Goal: Task Accomplishment & Management: Use online tool/utility

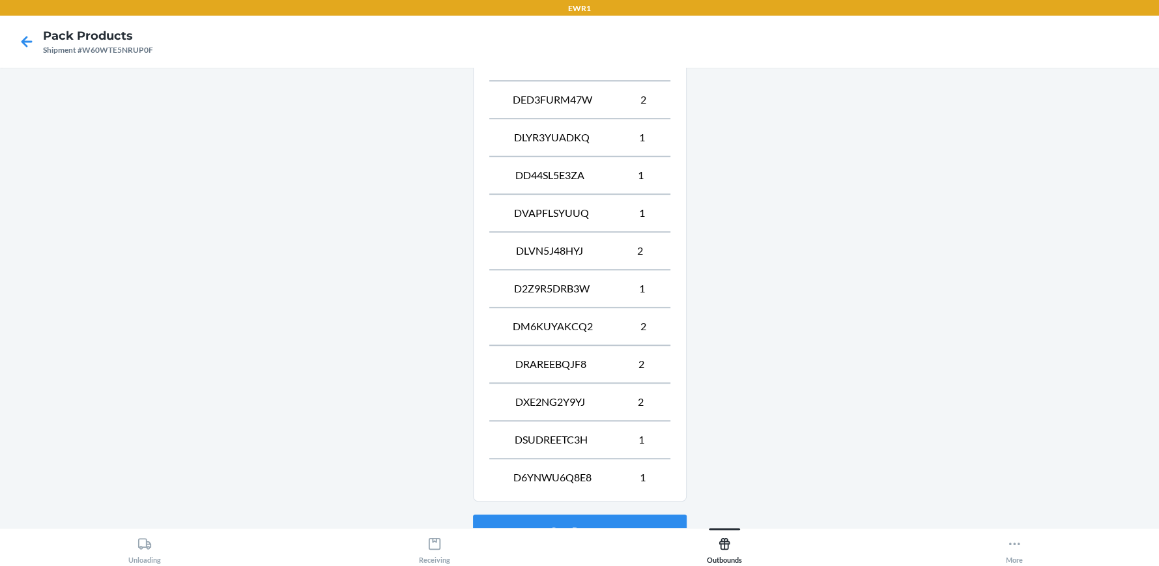
scroll to position [740, 0]
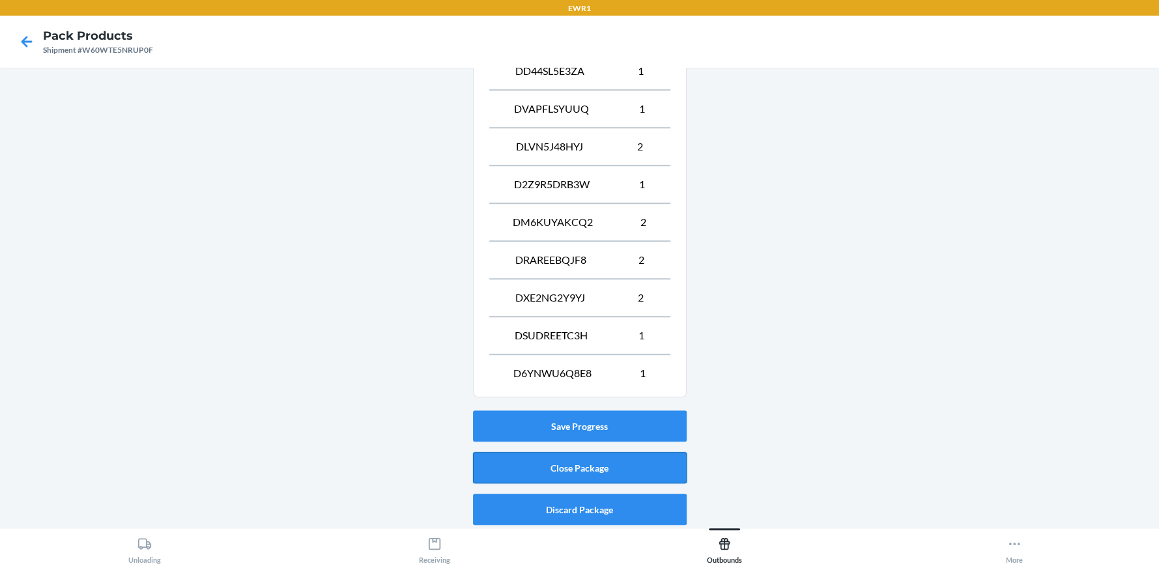
click at [584, 464] on button "Close Package" at bounding box center [580, 467] width 214 height 31
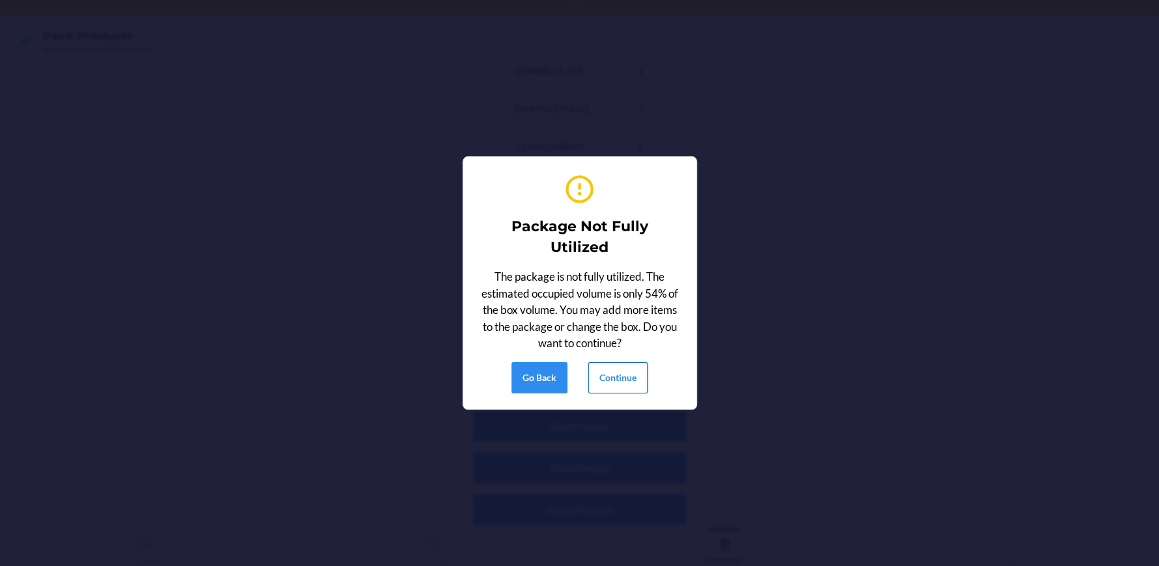
click at [598, 373] on button "Continue" at bounding box center [617, 377] width 59 height 31
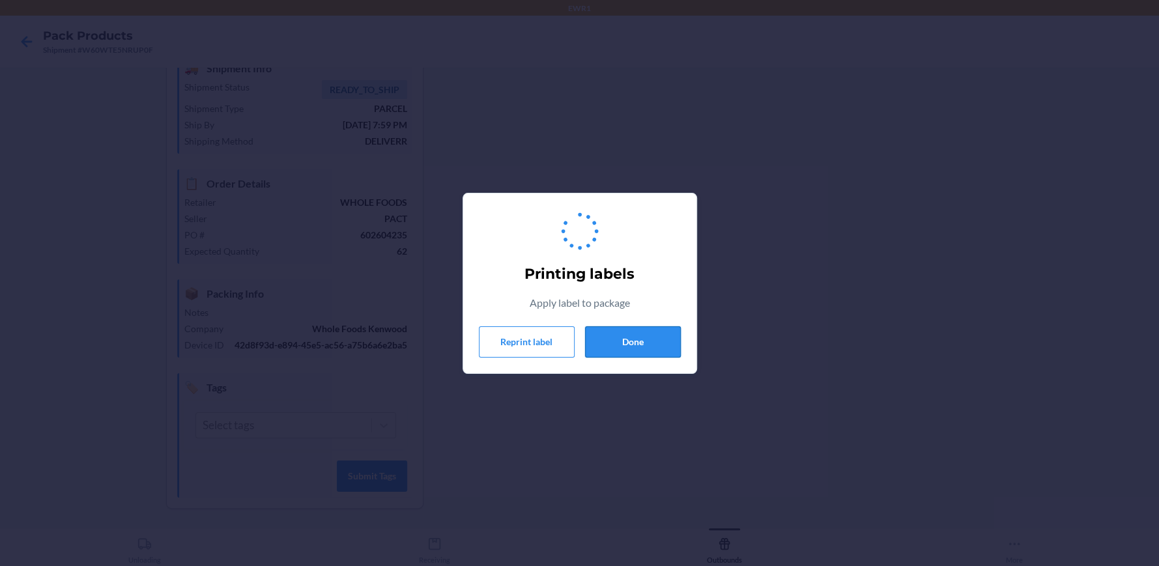
click at [621, 335] on button "Done" at bounding box center [633, 341] width 96 height 31
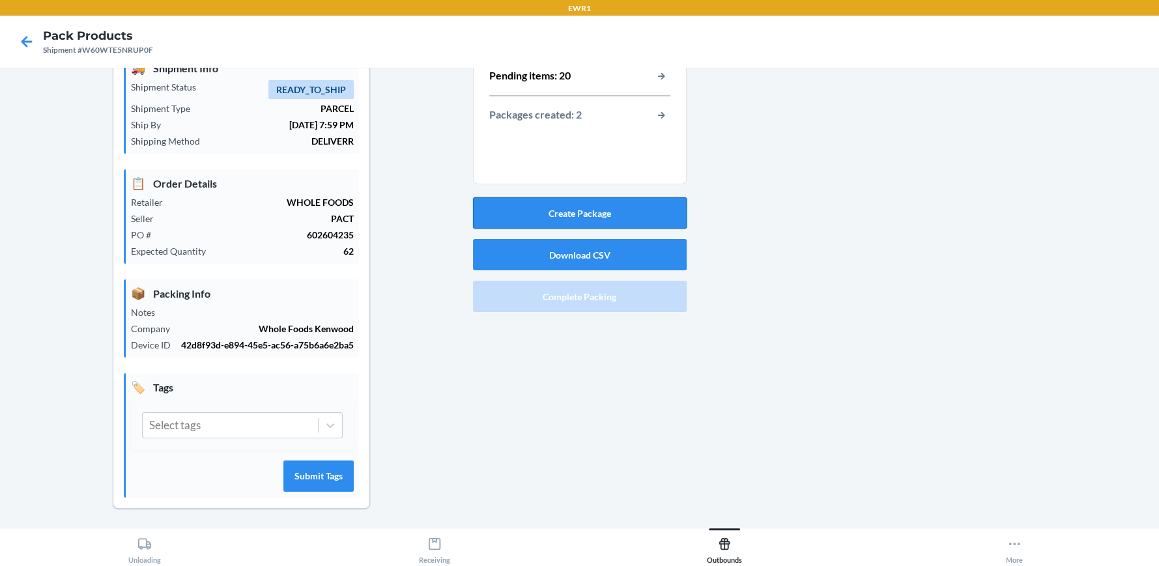
click at [605, 220] on button "Create Package" at bounding box center [580, 212] width 214 height 31
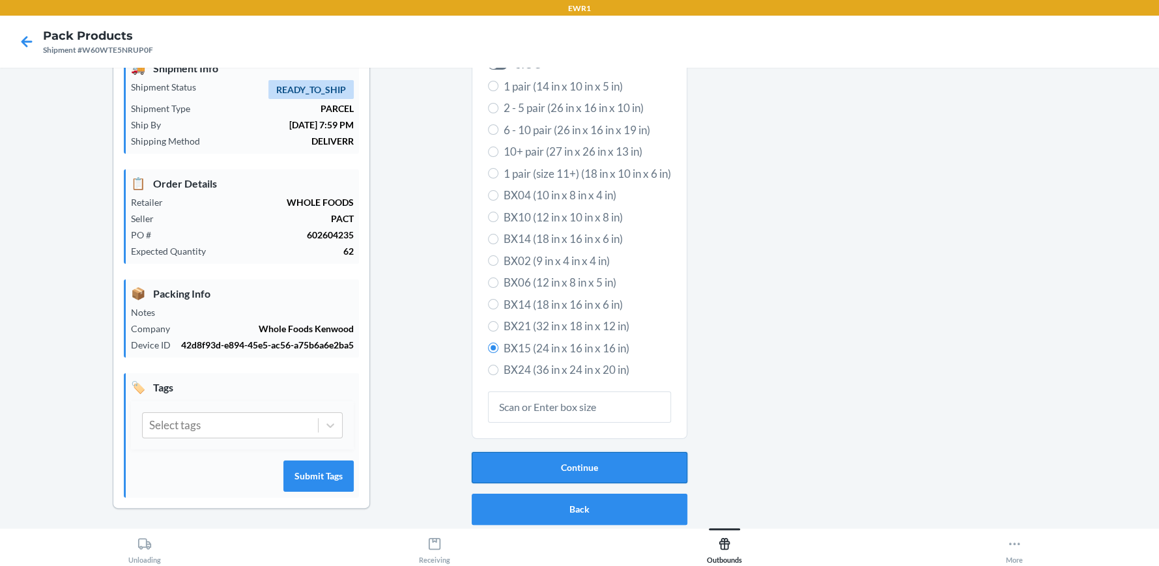
click at [528, 475] on button "Continue" at bounding box center [580, 467] width 216 height 31
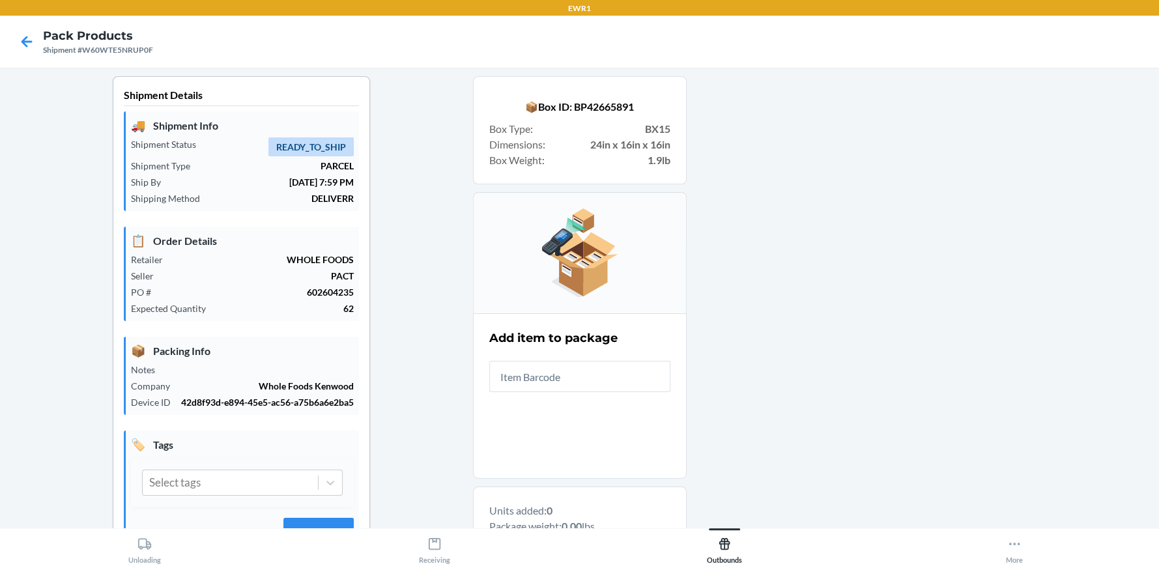
scroll to position [0, 0]
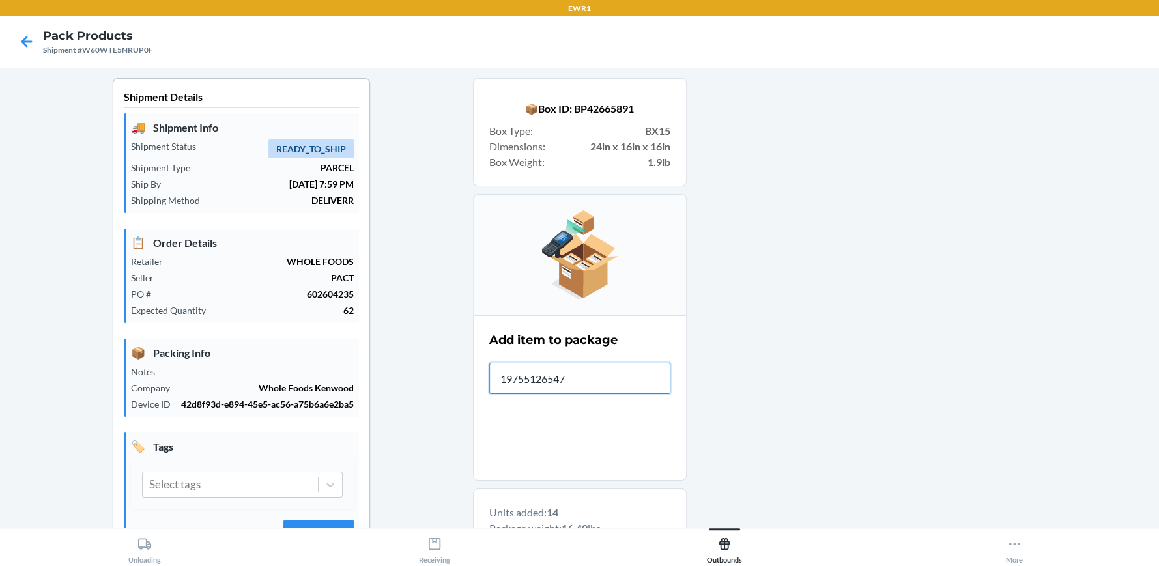
type input "197551265474"
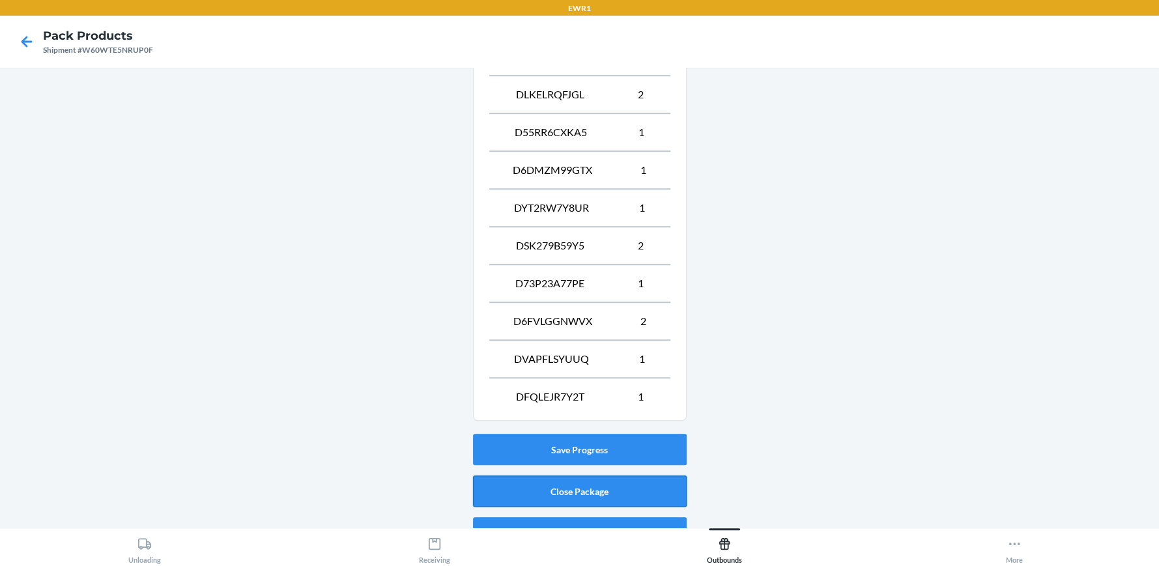
scroll to position [740, 0]
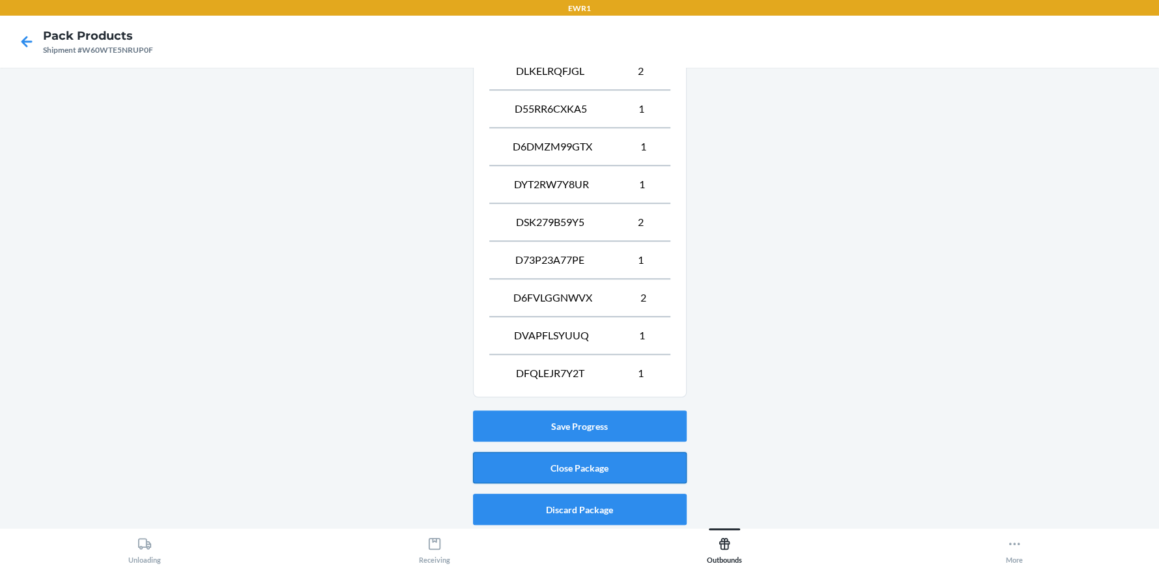
click at [593, 457] on button "Close Package" at bounding box center [580, 467] width 214 height 31
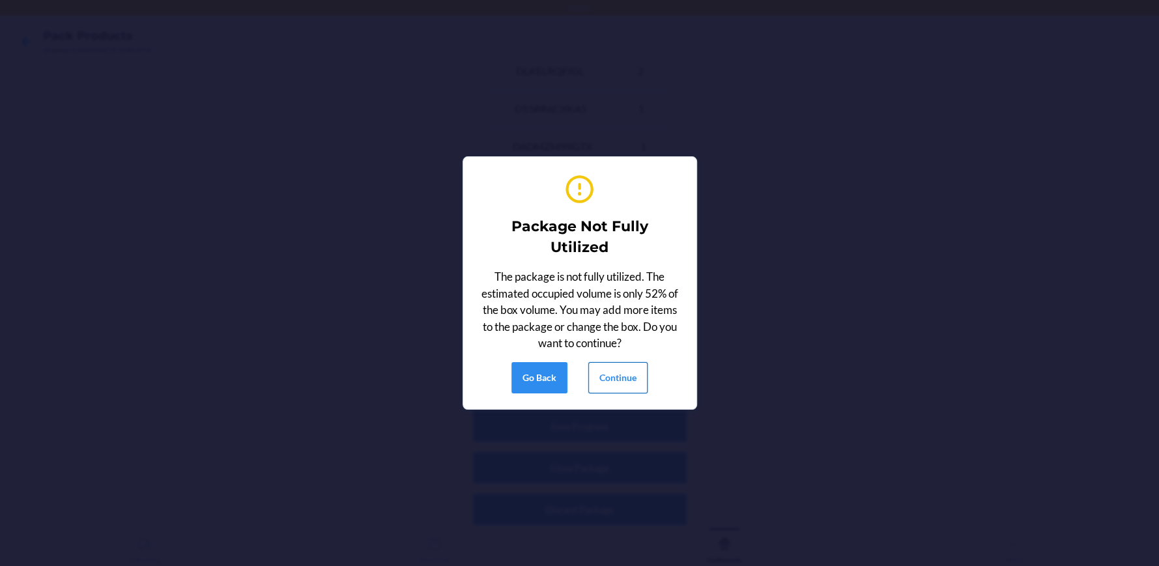
click at [618, 373] on button "Continue" at bounding box center [617, 377] width 59 height 31
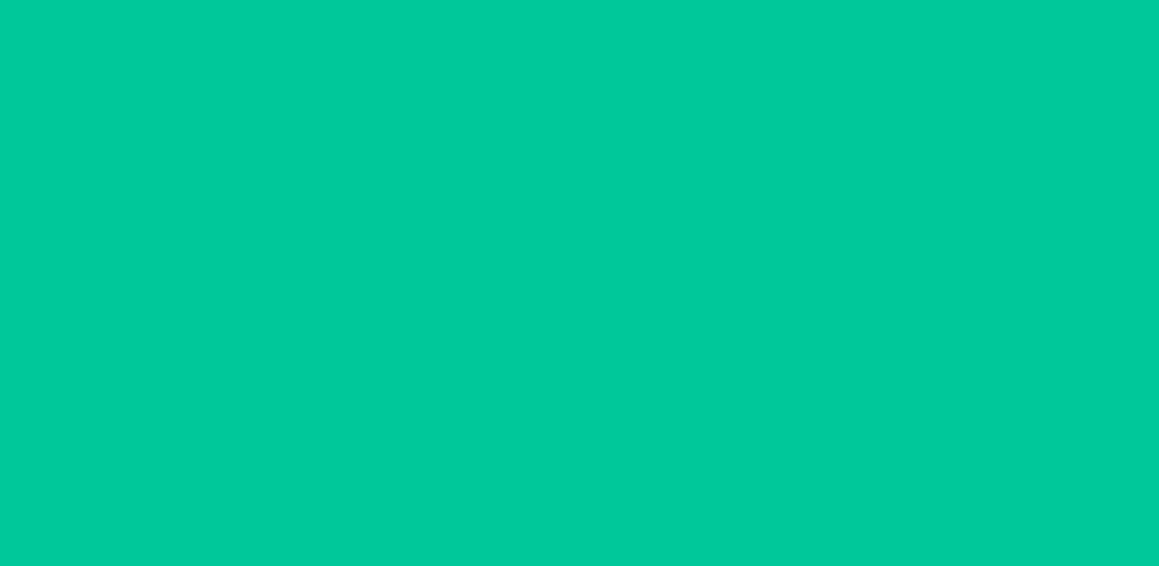
scroll to position [59, 0]
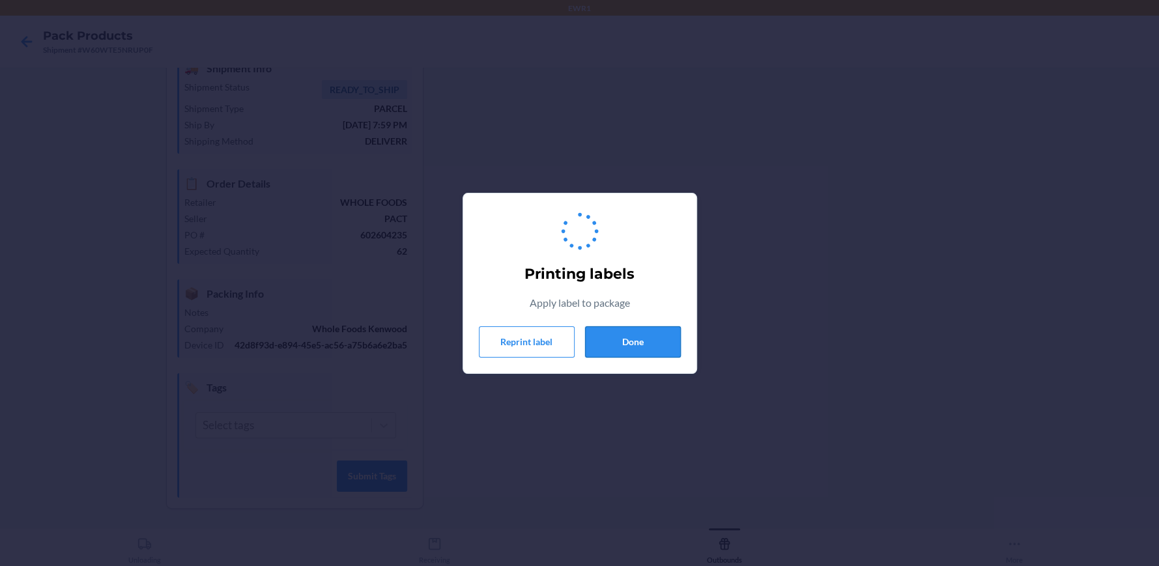
click at [631, 345] on button "Done" at bounding box center [633, 341] width 96 height 31
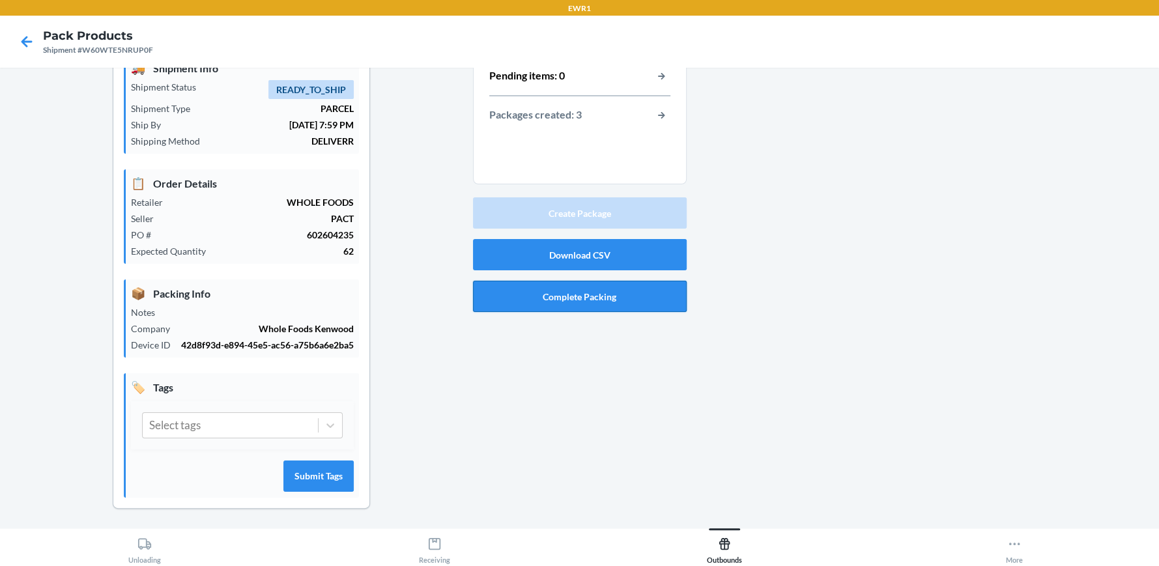
click at [633, 300] on button "Complete Packing" at bounding box center [580, 296] width 214 height 31
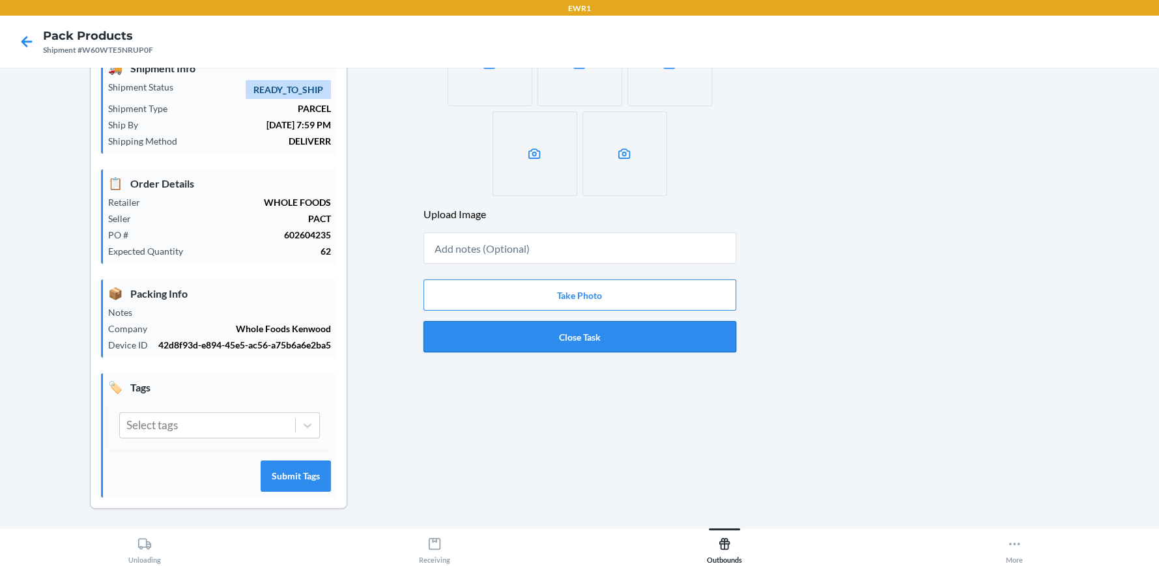
click at [626, 335] on button "Close Task" at bounding box center [579, 336] width 313 height 31
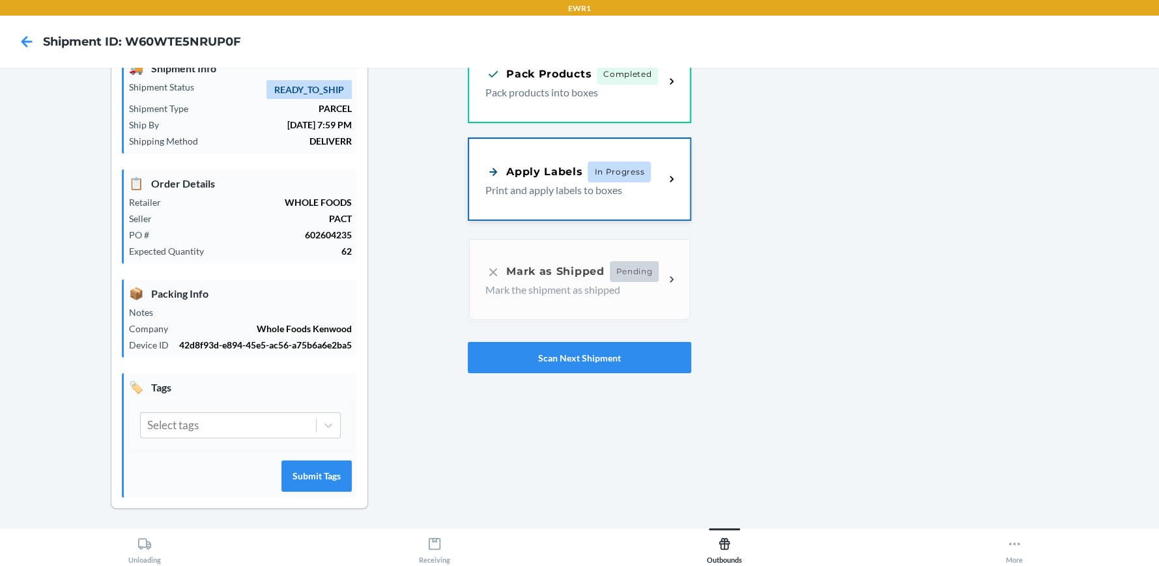
click at [614, 180] on span "In Progress" at bounding box center [619, 172] width 63 height 21
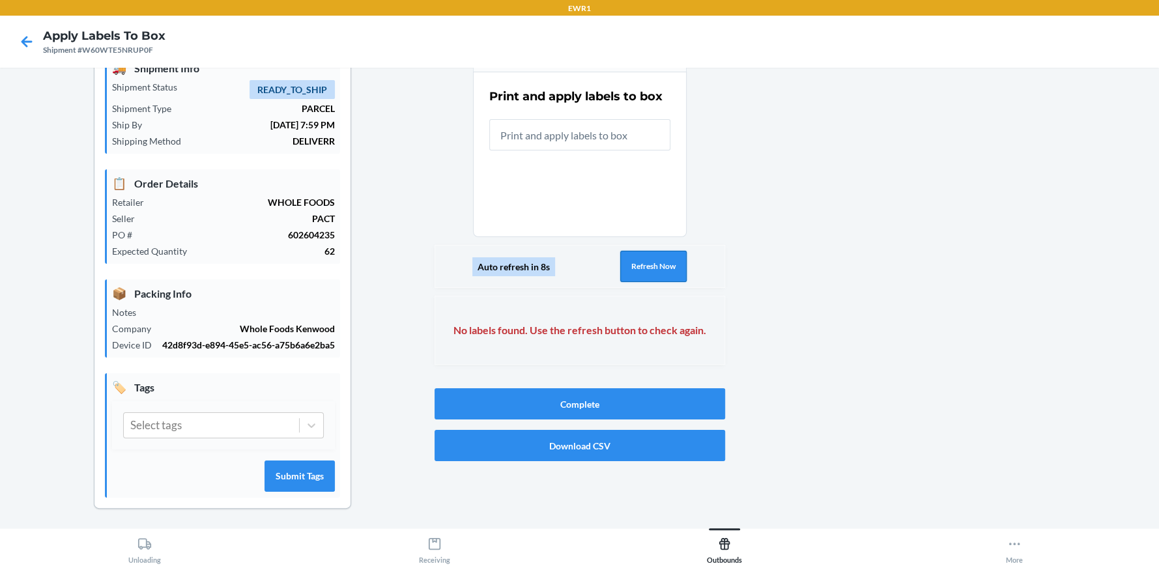
click at [649, 262] on button "Refresh Now" at bounding box center [653, 266] width 66 height 31
click at [649, 262] on button "Refresh Now" at bounding box center [654, 266] width 66 height 31
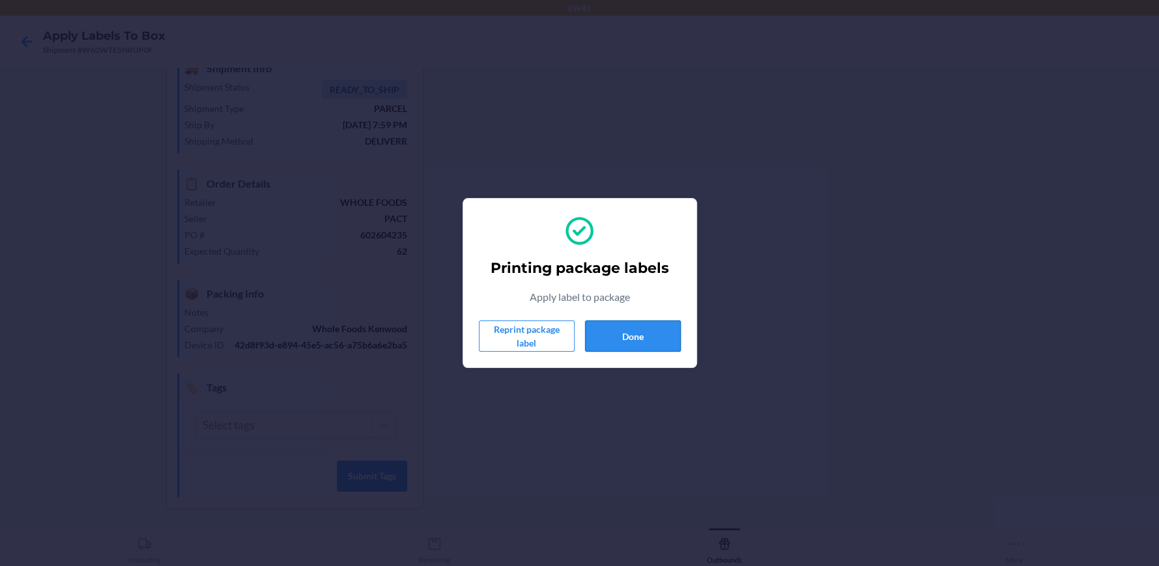
click at [645, 343] on button "Done" at bounding box center [633, 336] width 96 height 31
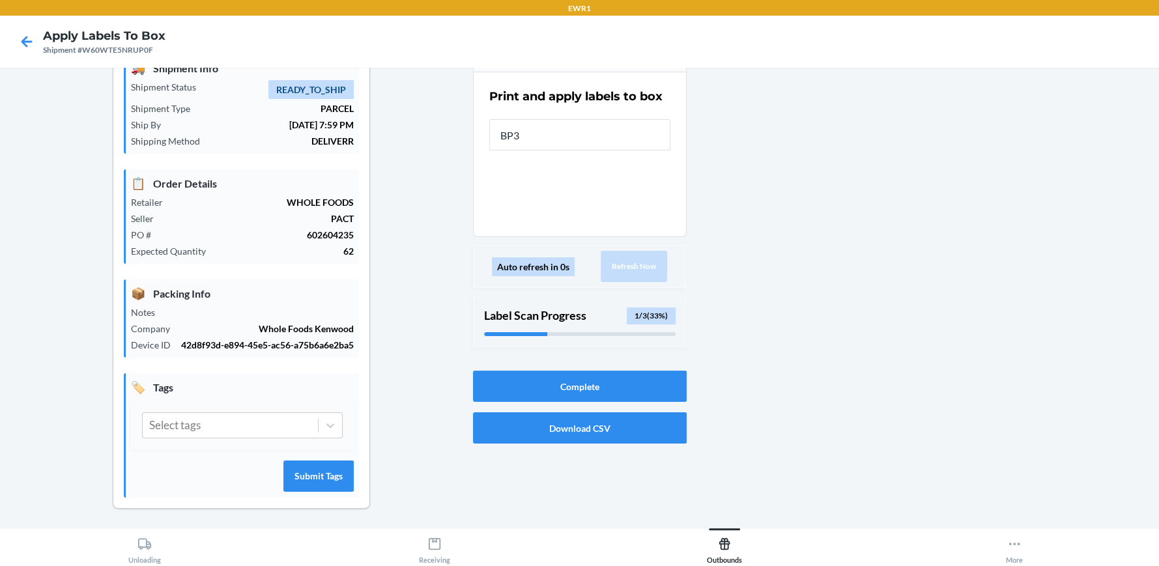
type input "BP37"
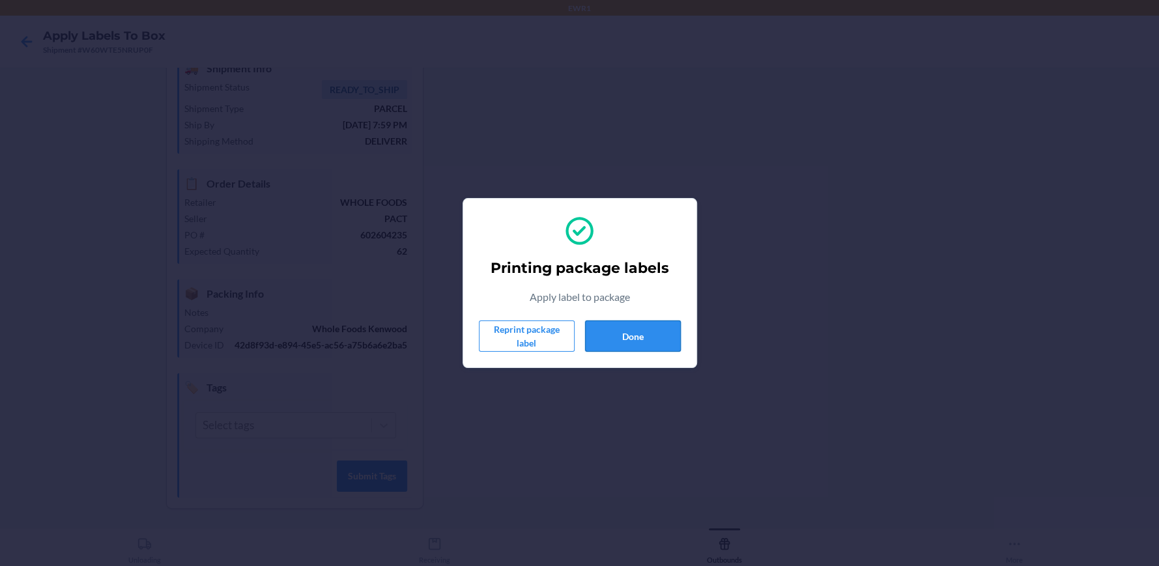
click at [639, 323] on button "Done" at bounding box center [633, 336] width 96 height 31
click at [632, 333] on button "Done" at bounding box center [633, 336] width 96 height 31
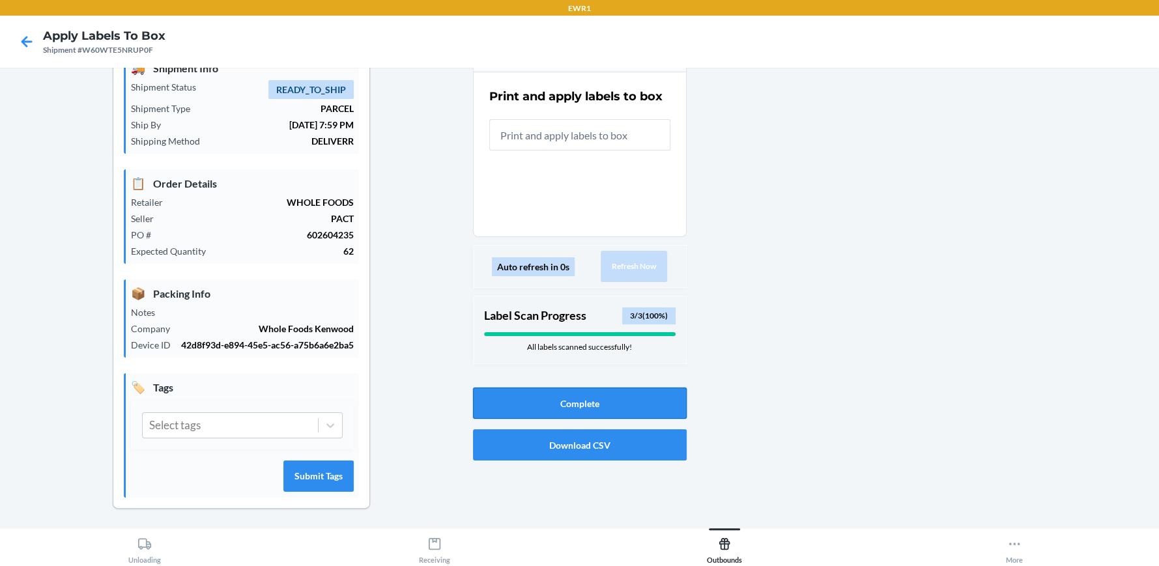
click at [610, 398] on button "Complete" at bounding box center [580, 403] width 214 height 31
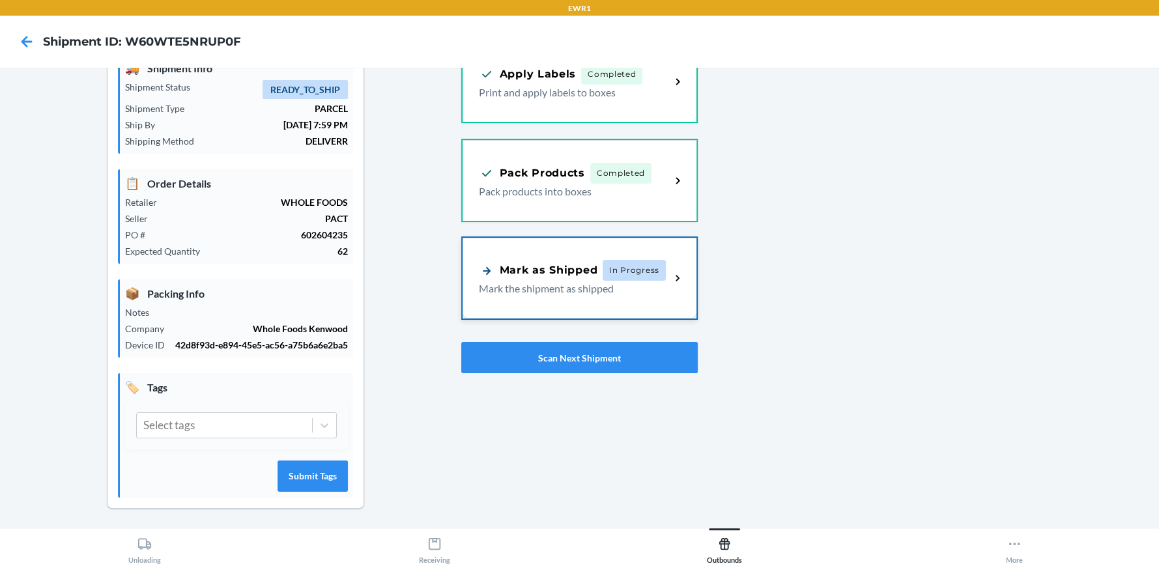
click at [595, 255] on div "Mark as Shipped In Progress Mark the shipment as shipped" at bounding box center [580, 278] width 235 height 81
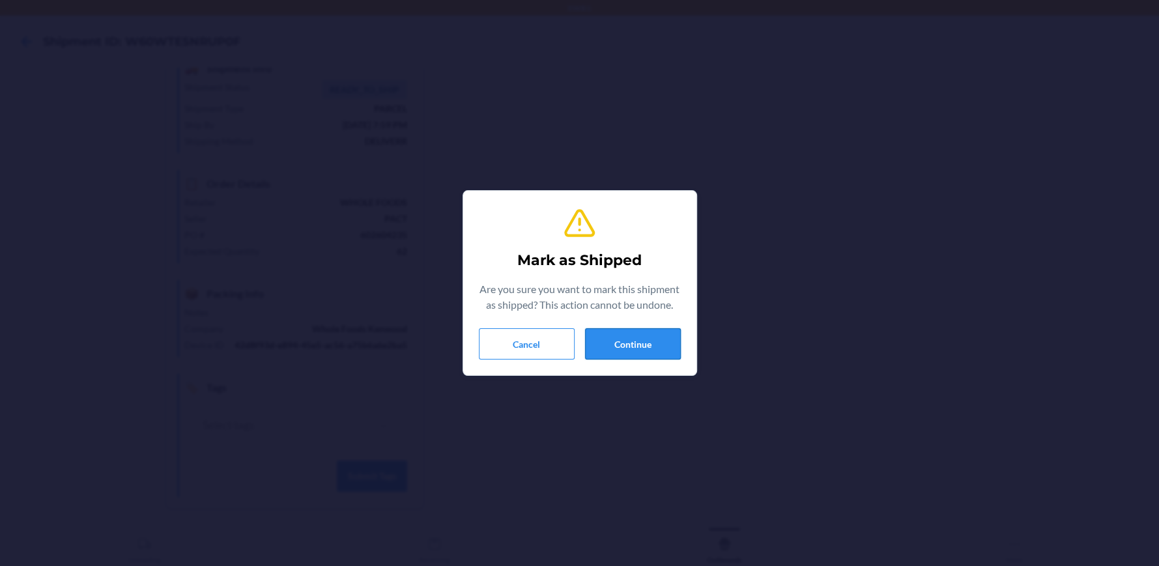
click at [653, 340] on button "Continue" at bounding box center [633, 343] width 96 height 31
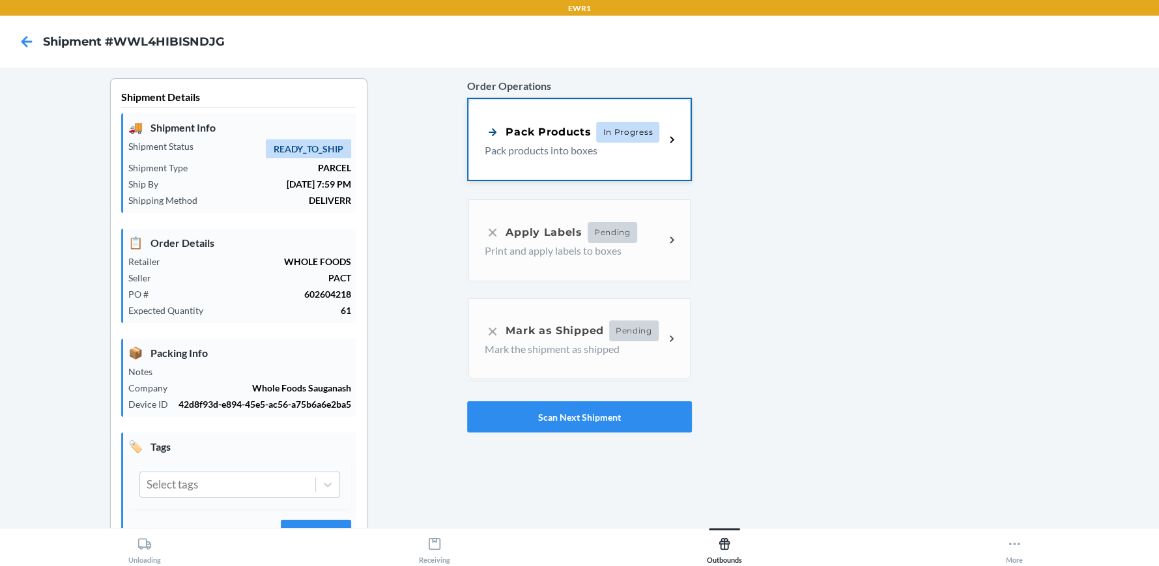
click at [596, 131] on span "In Progress" at bounding box center [627, 132] width 63 height 21
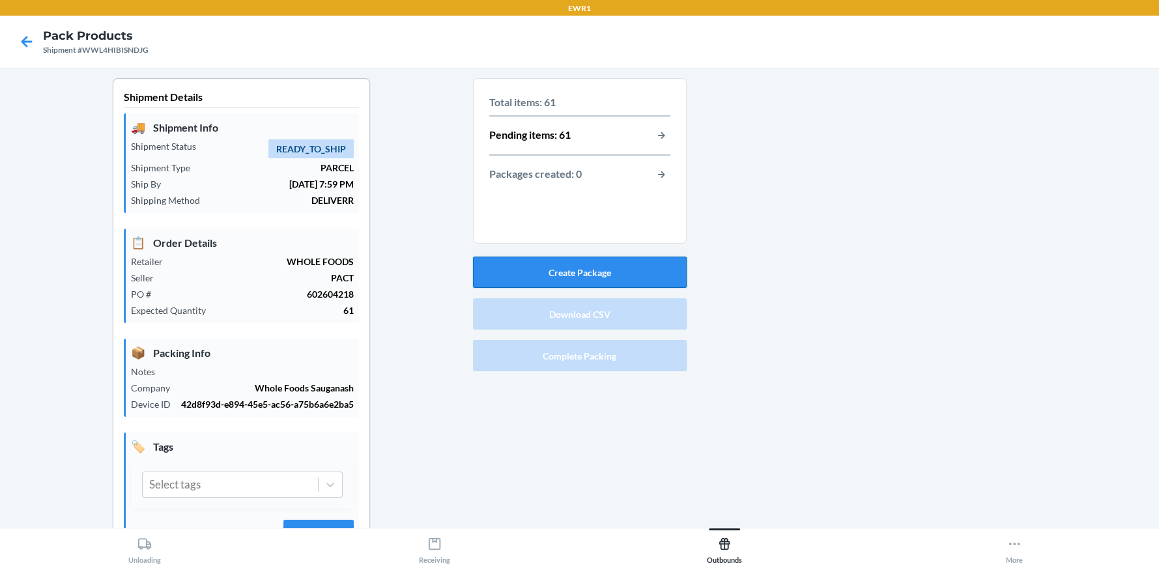
click at [596, 260] on button "Create Package" at bounding box center [580, 272] width 214 height 31
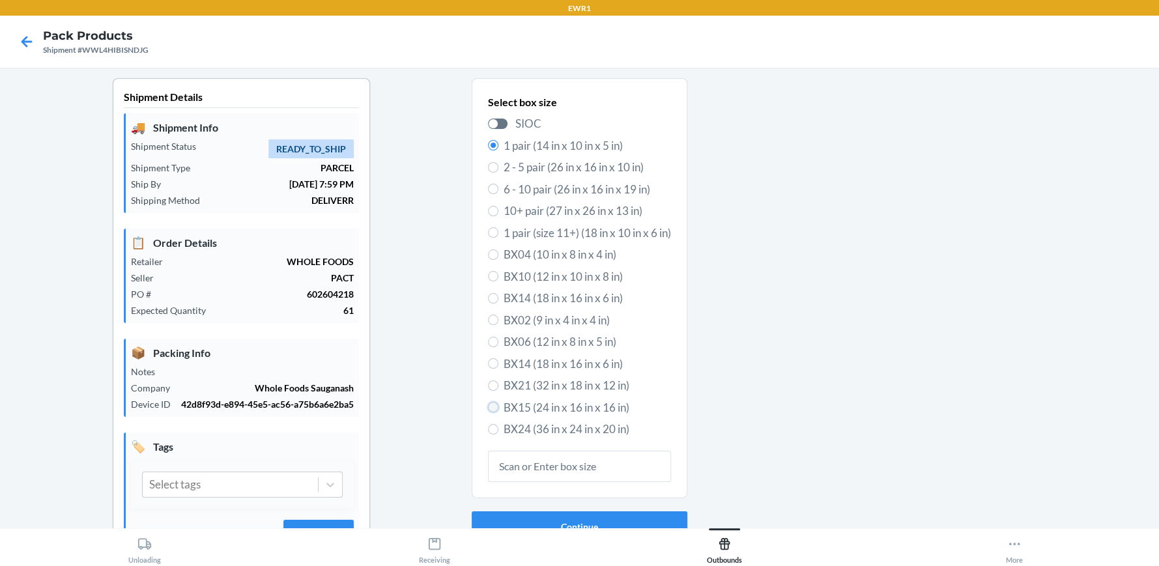
click at [488, 407] on input "BX15 (24 in x 16 in x 16 in)" at bounding box center [493, 407] width 10 height 10
radio input "true"
radio input "false"
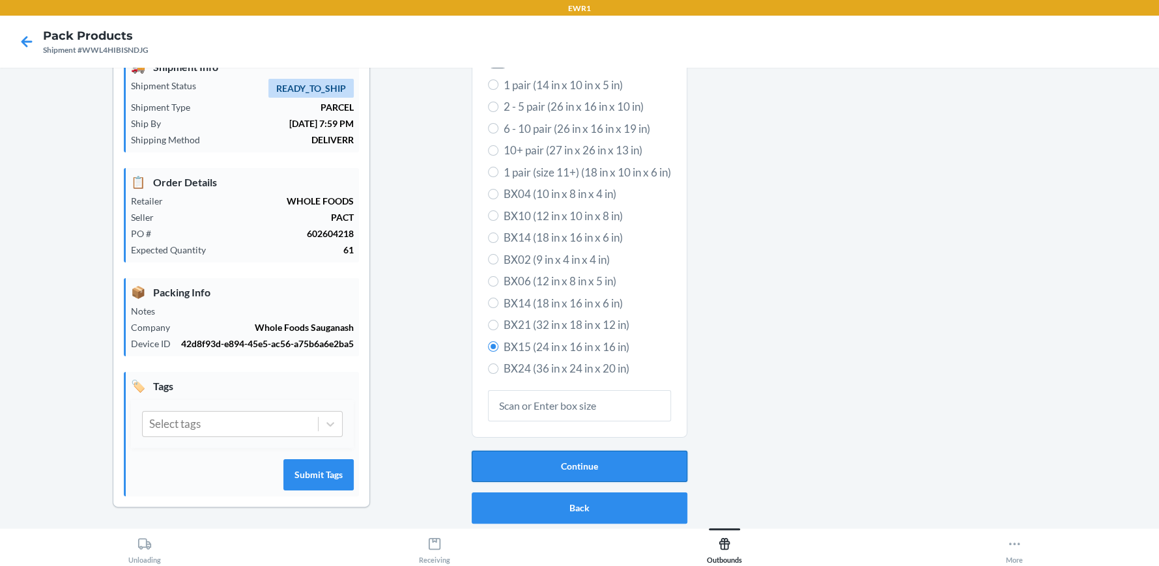
click at [633, 456] on button "Continue" at bounding box center [580, 466] width 216 height 31
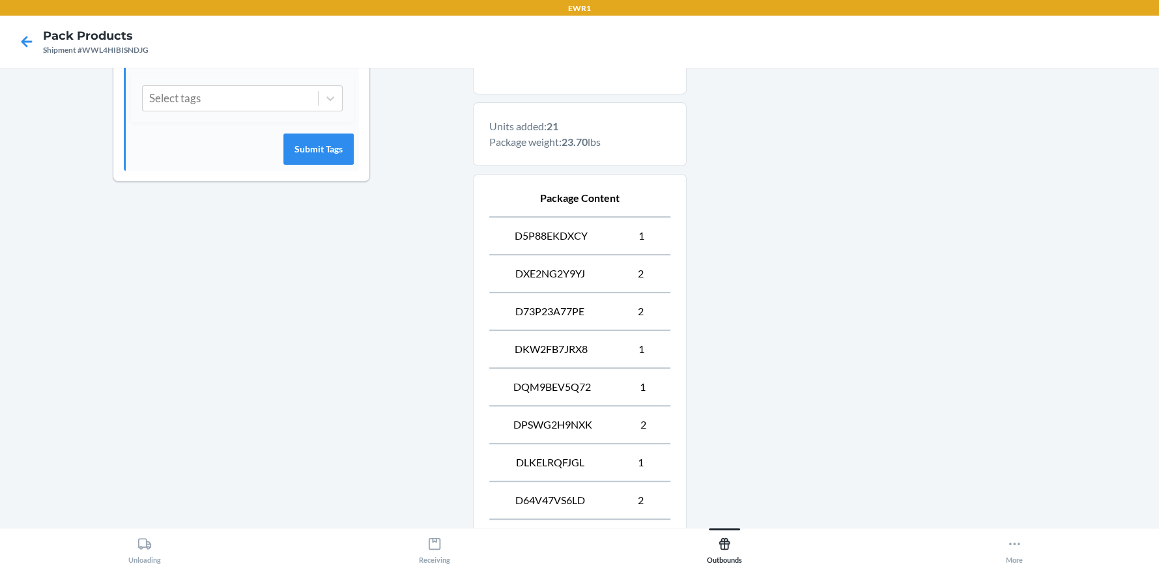
scroll to position [740, 0]
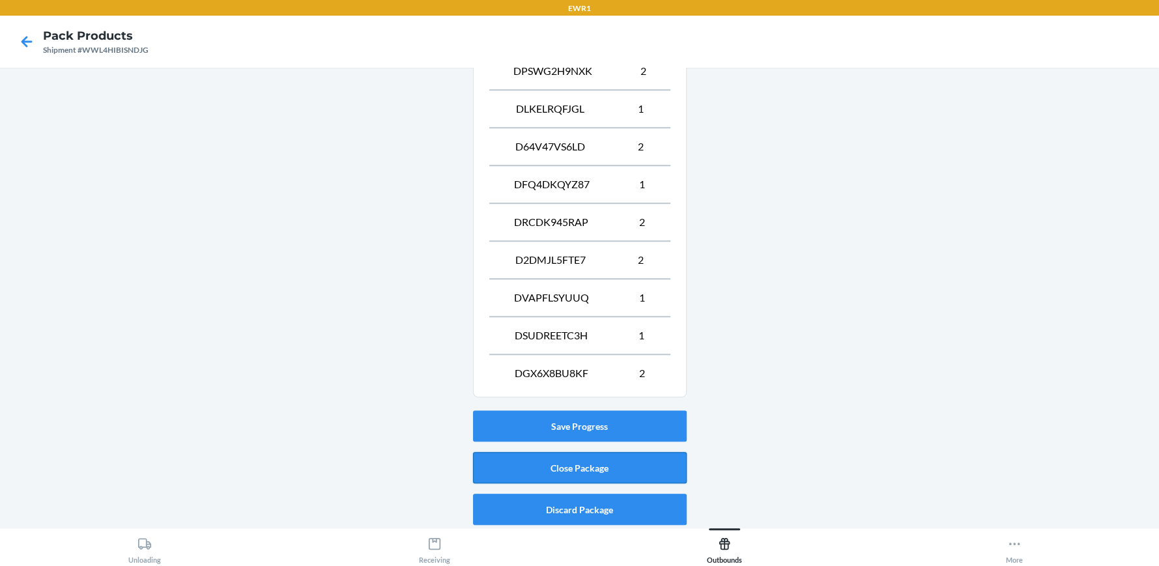
click at [588, 457] on button "Close Package" at bounding box center [580, 467] width 214 height 31
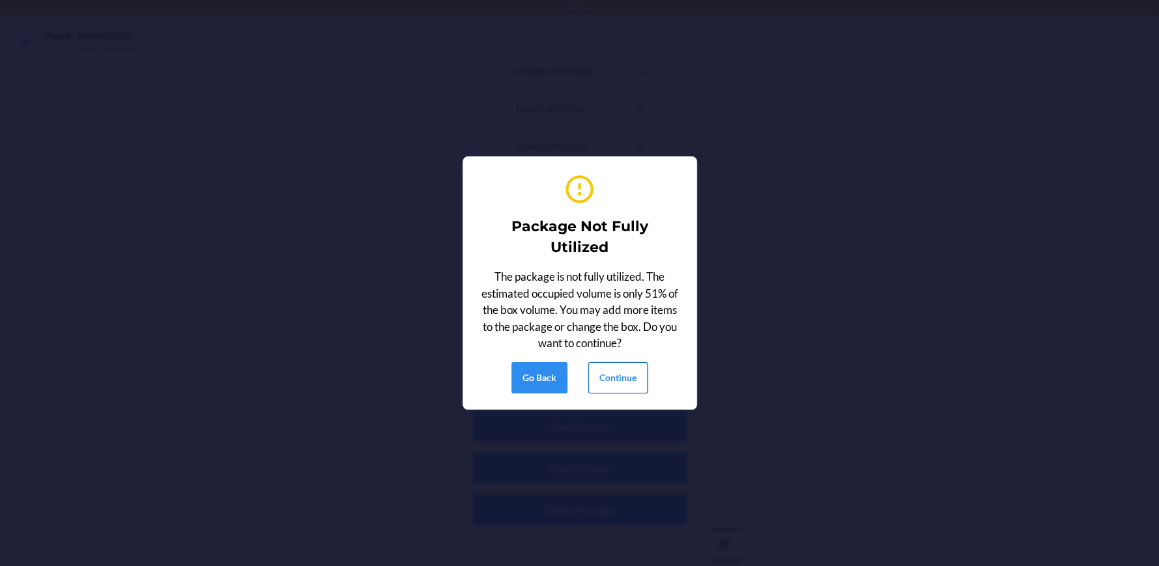
click at [601, 375] on button "Continue" at bounding box center [617, 377] width 59 height 31
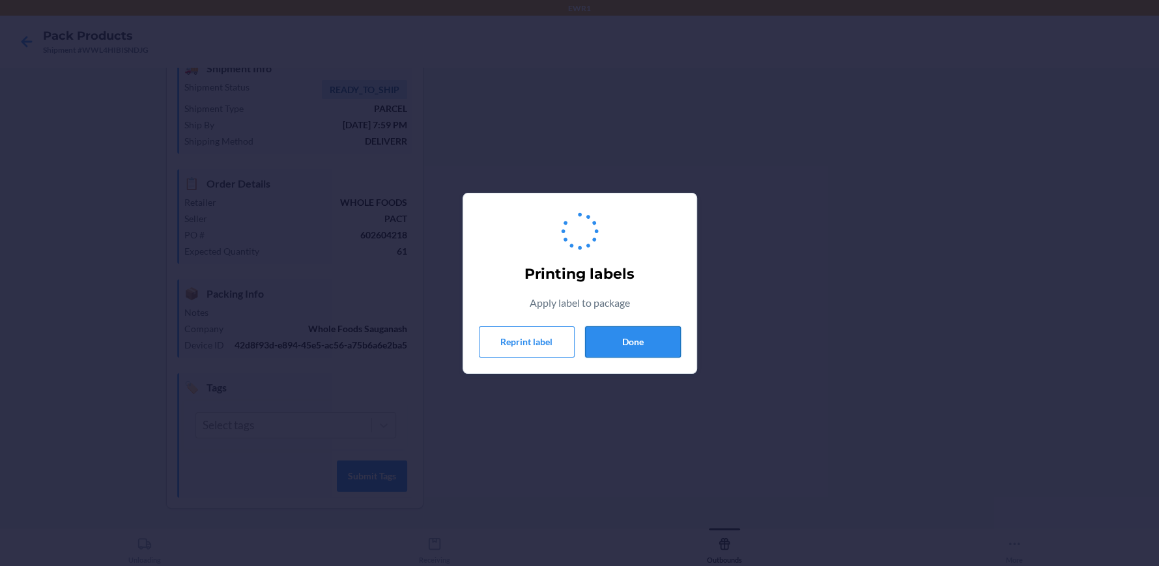
click at [604, 346] on button "Done" at bounding box center [633, 341] width 96 height 31
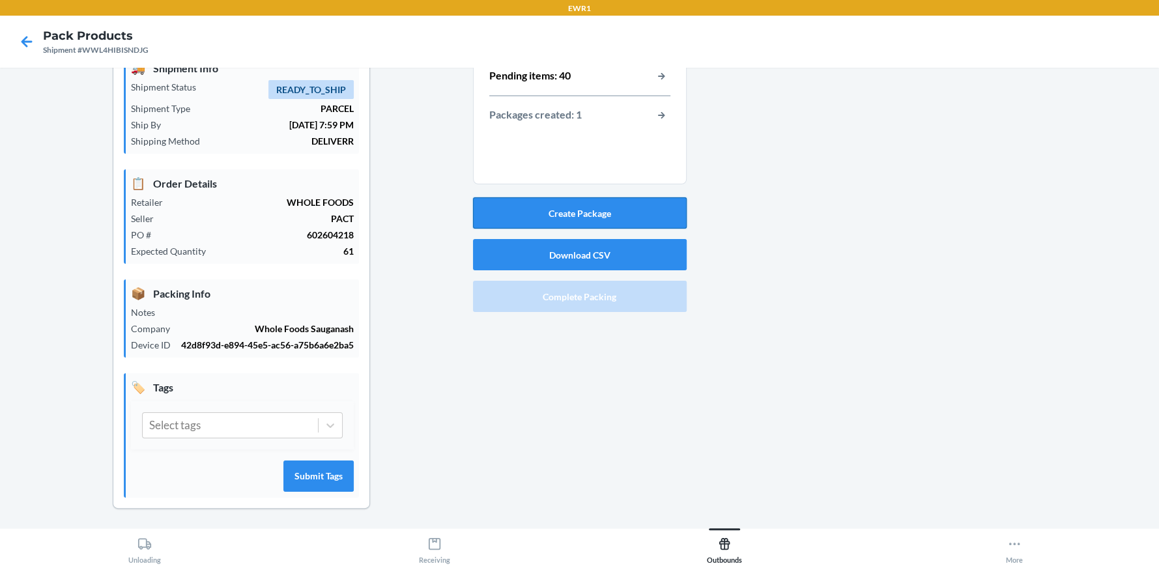
click at [657, 197] on button "Create Package" at bounding box center [580, 212] width 214 height 31
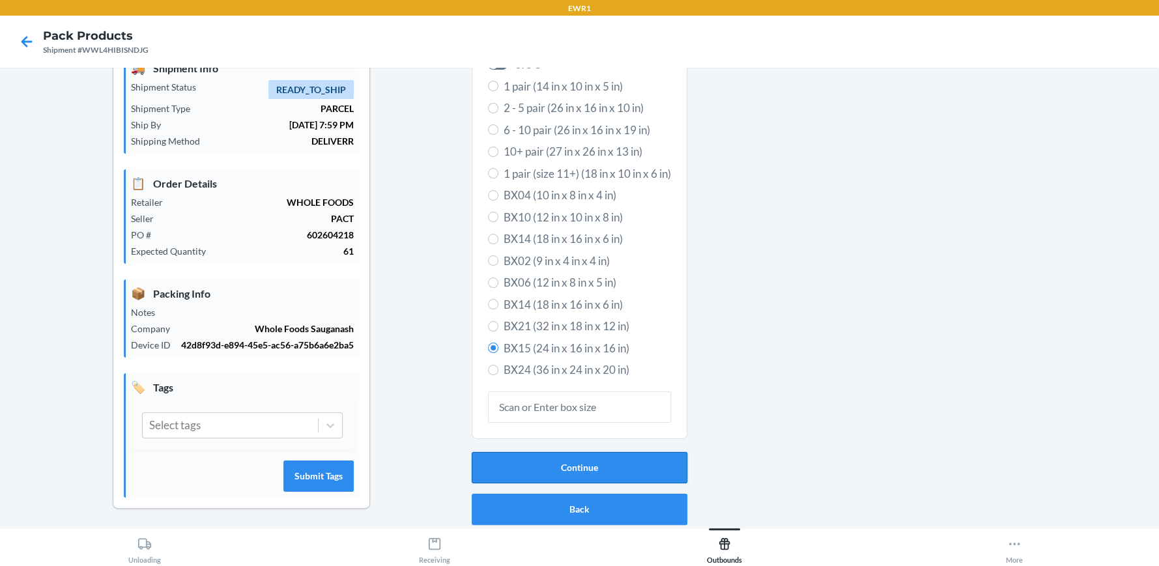
click at [543, 471] on button "Continue" at bounding box center [580, 467] width 216 height 31
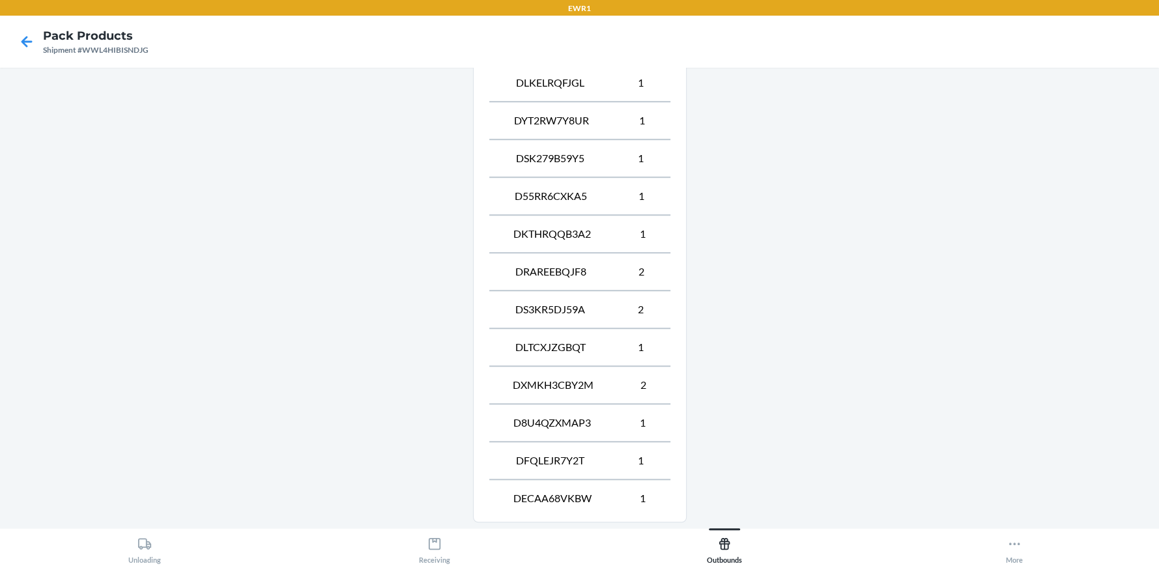
scroll to position [815, 0]
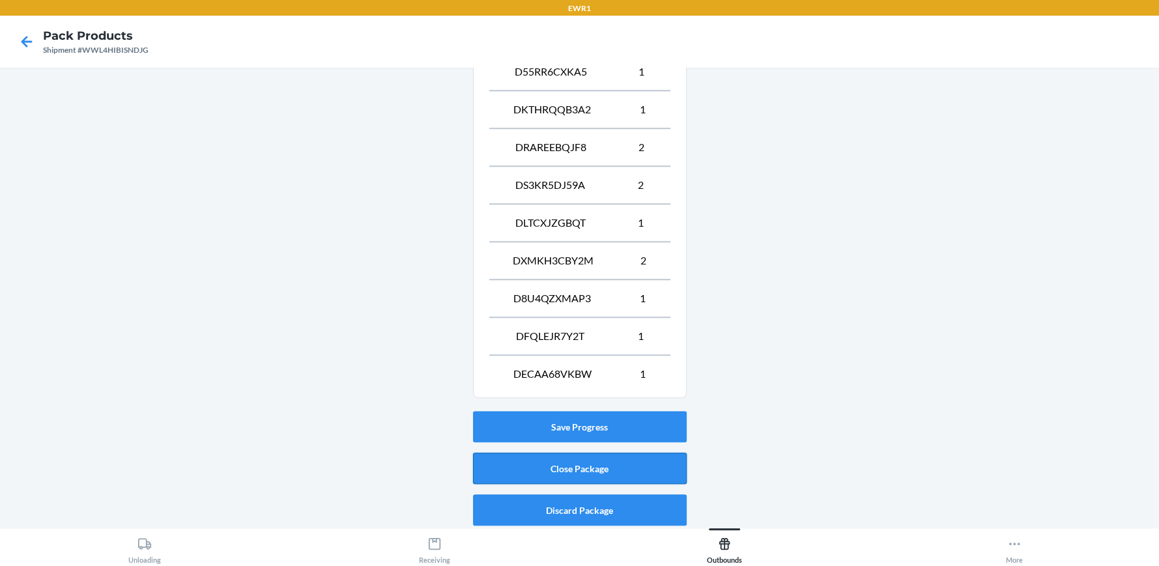
click at [528, 454] on button "Close Package" at bounding box center [580, 468] width 214 height 31
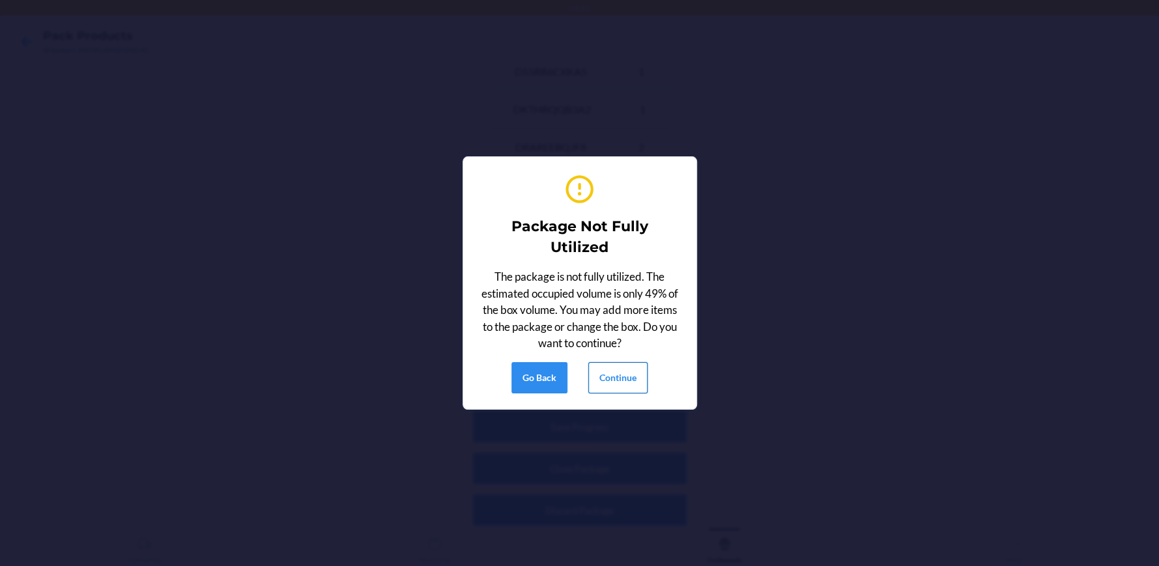
click at [605, 367] on button "Continue" at bounding box center [617, 377] width 59 height 31
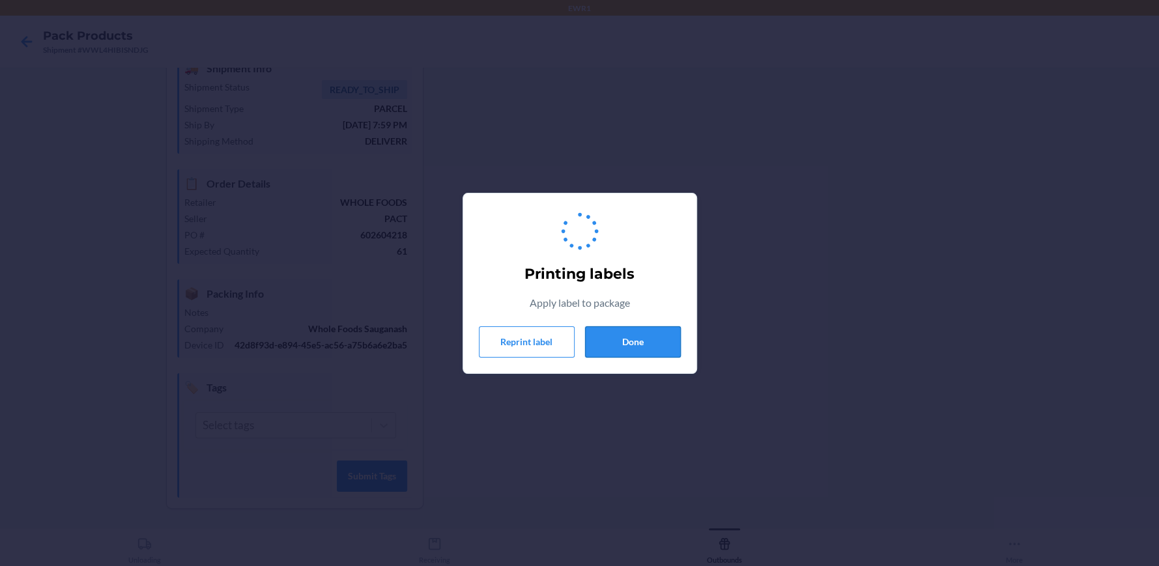
click at [622, 335] on button "Done" at bounding box center [633, 341] width 96 height 31
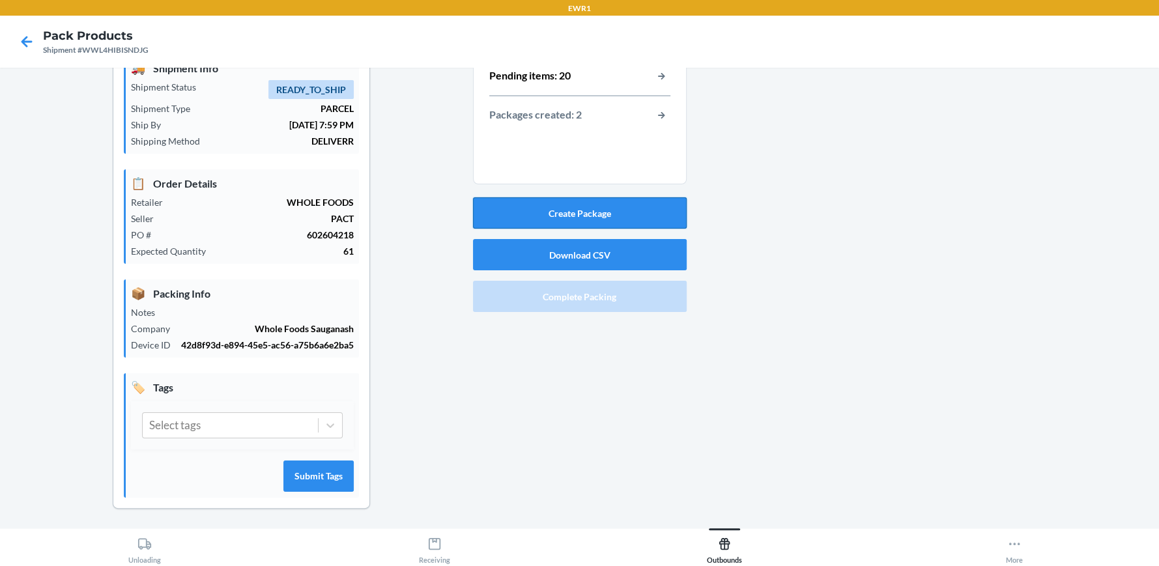
click at [528, 212] on button "Create Package" at bounding box center [580, 212] width 214 height 31
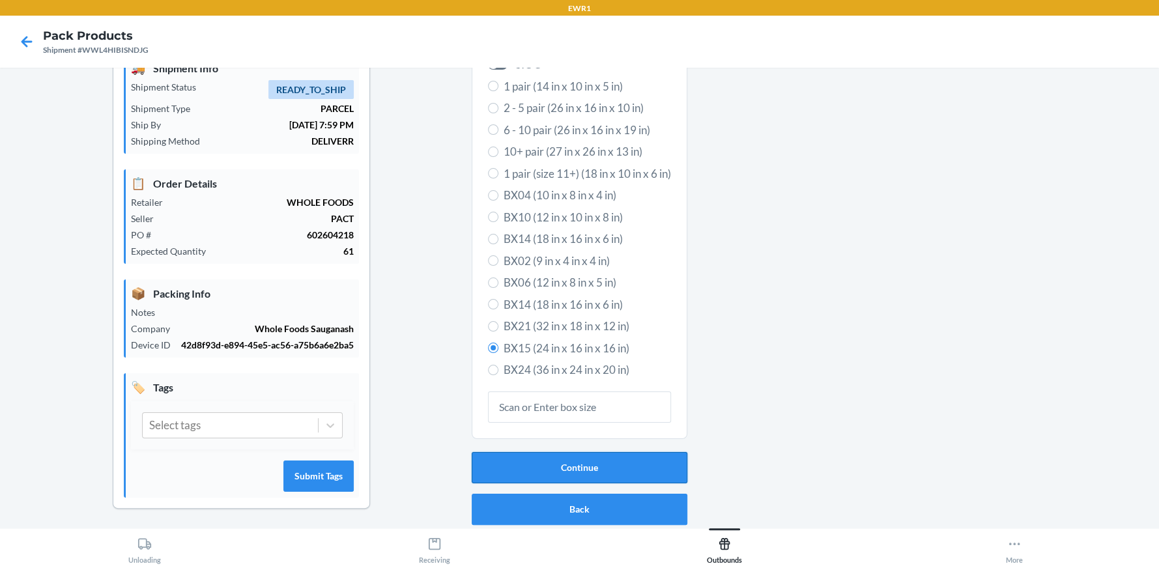
click at [578, 476] on button "Continue" at bounding box center [580, 467] width 216 height 31
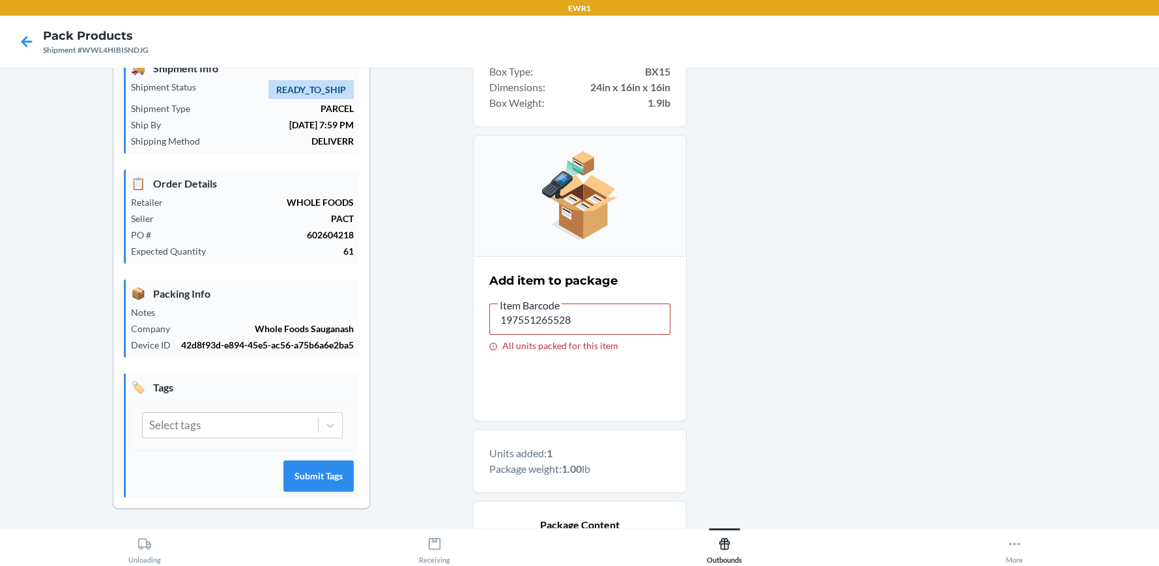
type input "197551265504"
drag, startPoint x: 589, startPoint y: 315, endPoint x: 381, endPoint y: 329, distance: 208.3
click at [381, 329] on div "Shipment Details 🚚 Shipment Info Shipment Status READY_TO_SHIP Shipment Type PA…" at bounding box center [579, 369] width 1138 height 701
drag, startPoint x: 619, startPoint y: 321, endPoint x: 275, endPoint y: 299, distance: 344.6
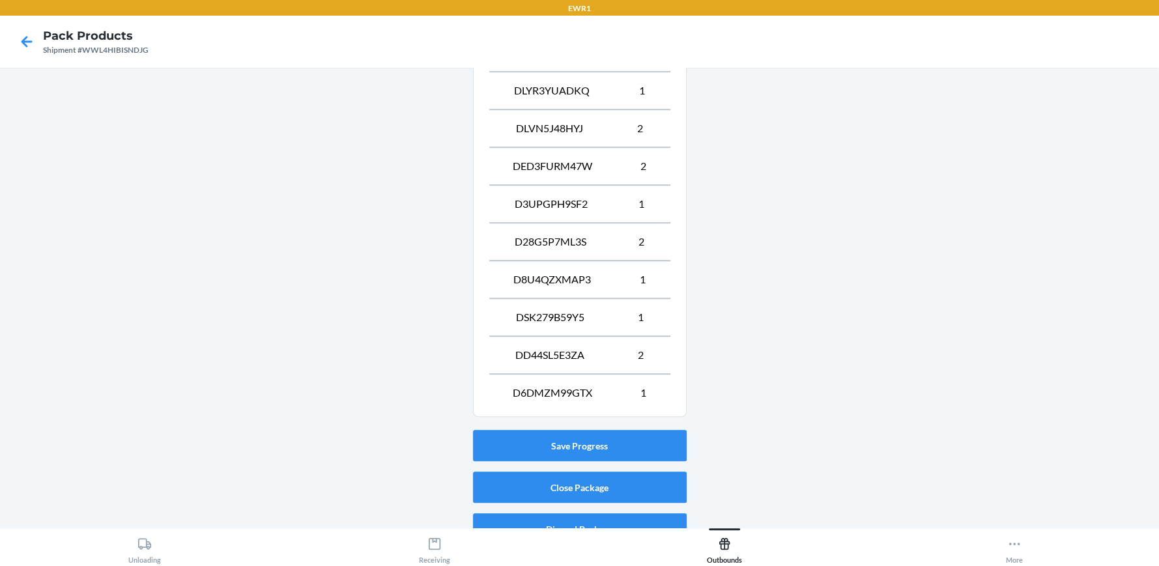
scroll to position [702, 0]
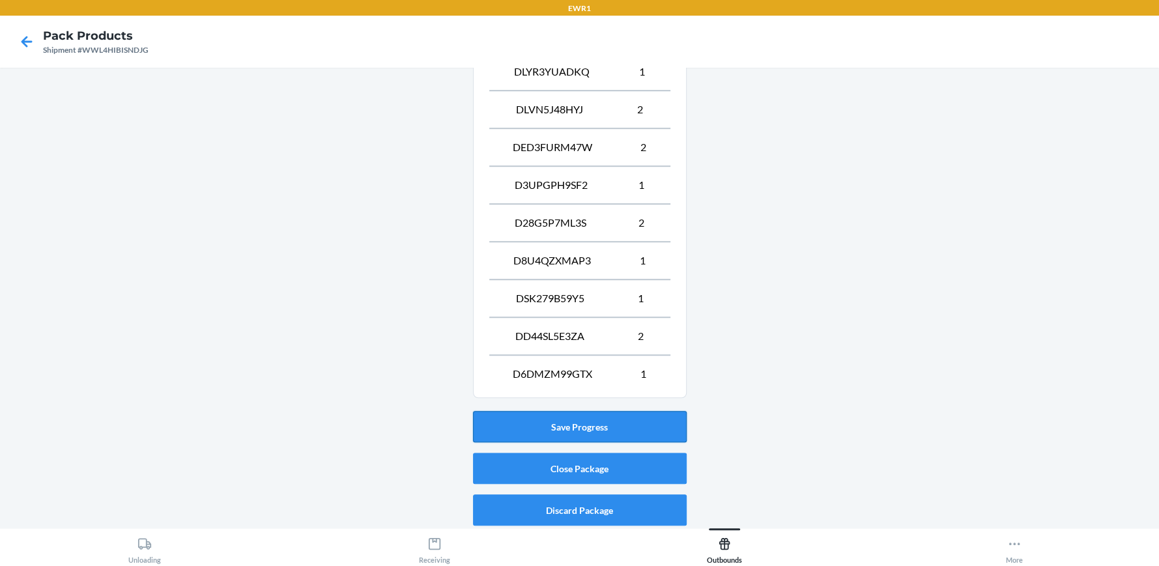
click at [580, 433] on button "Save Progress" at bounding box center [580, 426] width 214 height 31
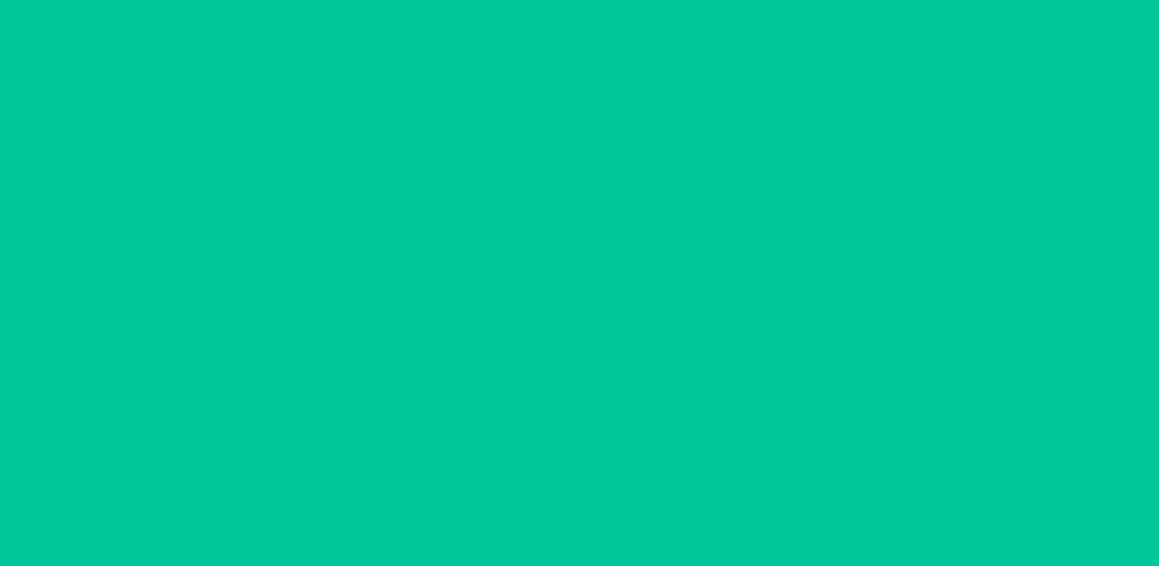
scroll to position [59, 0]
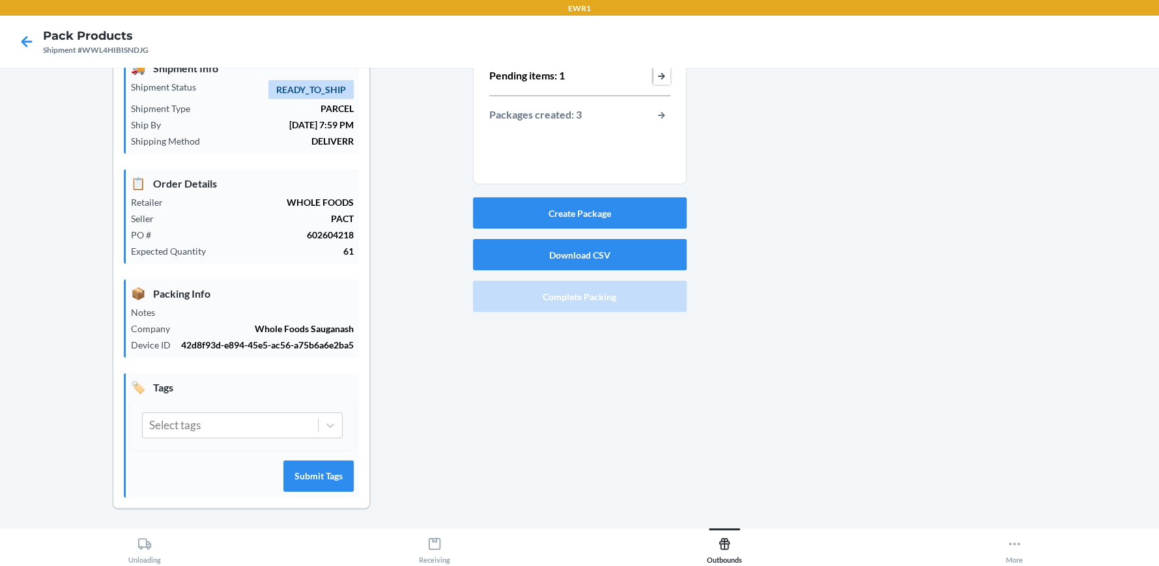
click at [655, 79] on button "button-view-pending-items" at bounding box center [661, 76] width 17 height 17
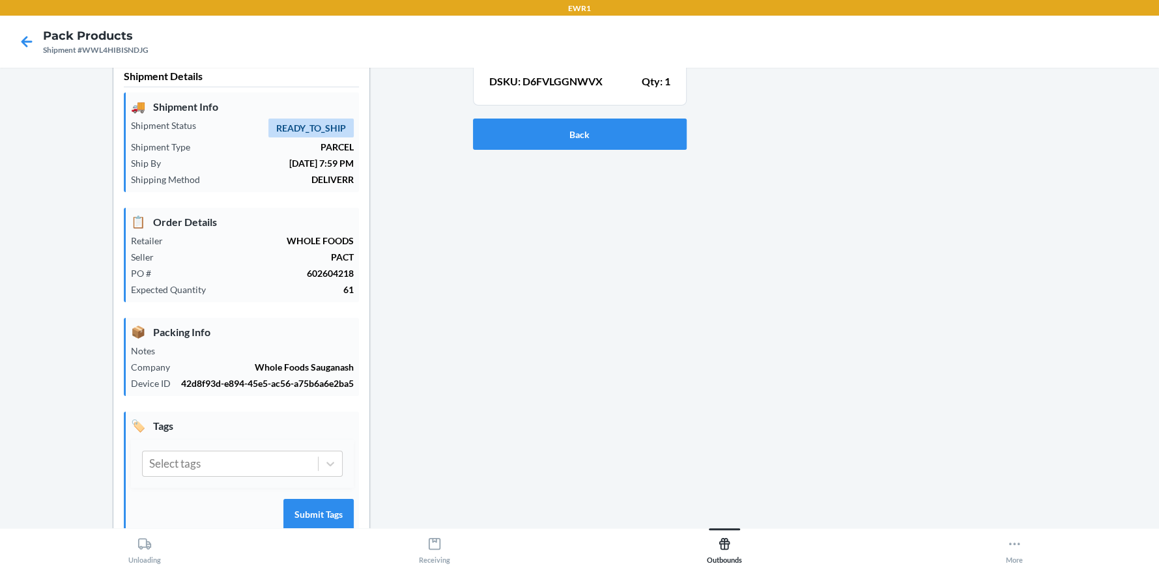
scroll to position [0, 0]
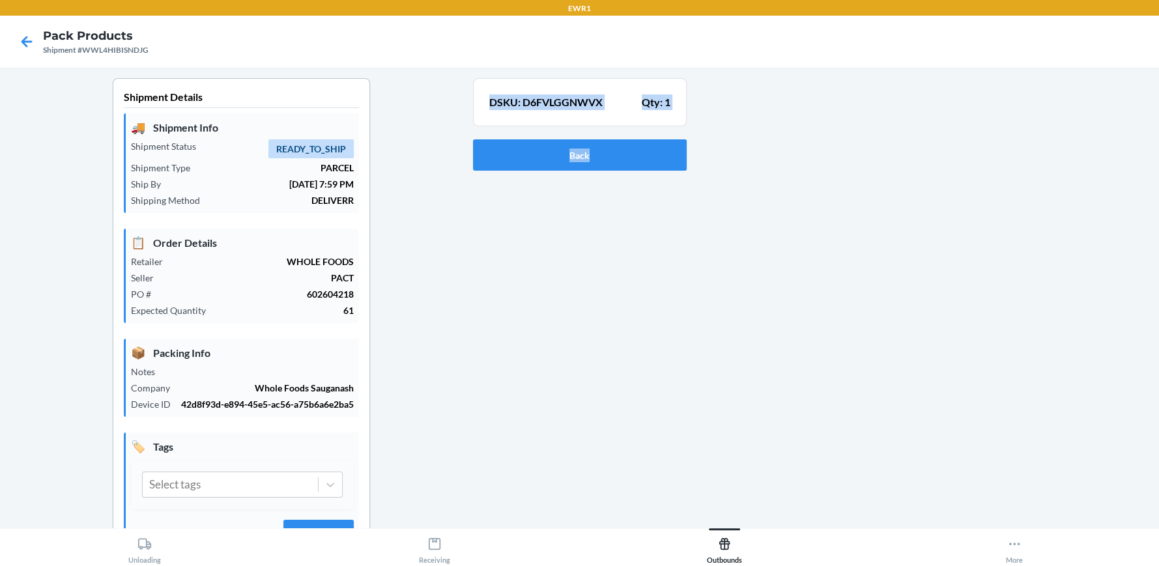
drag, startPoint x: 481, startPoint y: 103, endPoint x: 698, endPoint y: 110, distance: 217.7
click at [698, 110] on div "Shipment Details 🚚 Shipment Info Shipment Status READY_TO_SHIP Shipment Type PA…" at bounding box center [579, 333] width 1138 height 511
copy section "DSKU: D6FVLGGNWVX Qty: 1 Back"
click at [458, 233] on div "Shipment Details 🚚 Shipment Info Shipment Status READY_TO_SHIP Shipment Type PA…" at bounding box center [241, 333] width 463 height 511
click at [526, 152] on button "Back" at bounding box center [580, 154] width 214 height 31
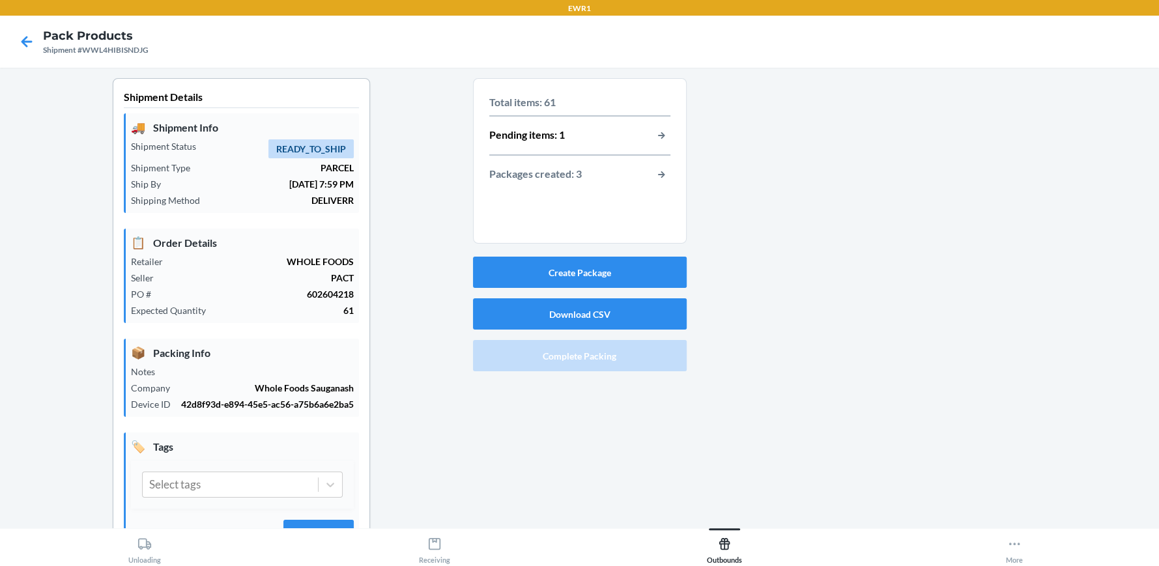
click at [578, 175] on div "Packages created: 3" at bounding box center [579, 174] width 181 height 17
click at [653, 169] on button "button-view-packages-created" at bounding box center [661, 174] width 17 height 17
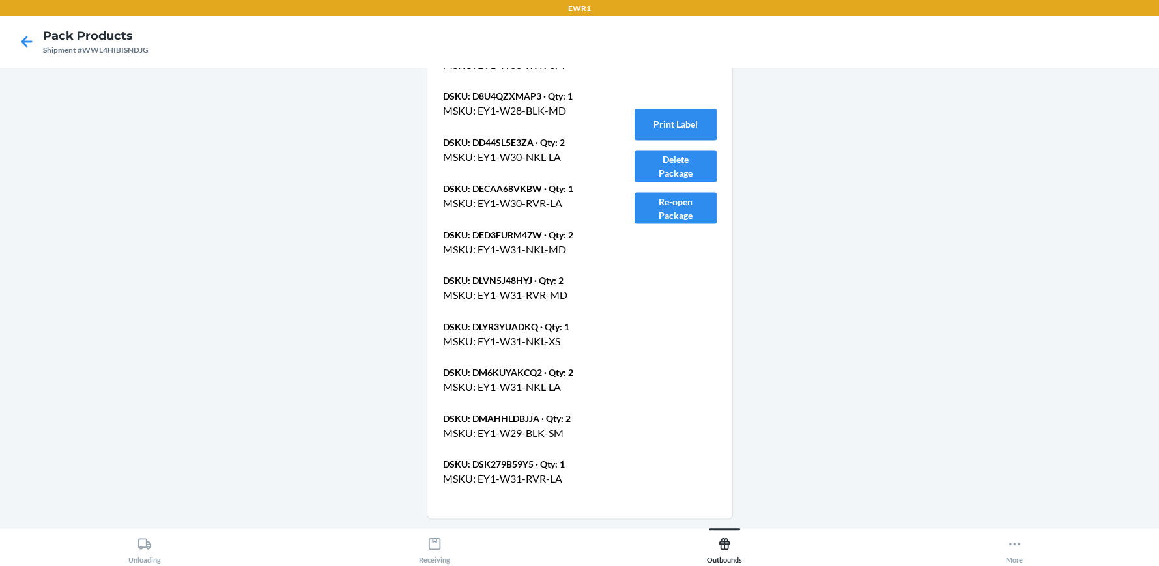
scroll to position [1879, 0]
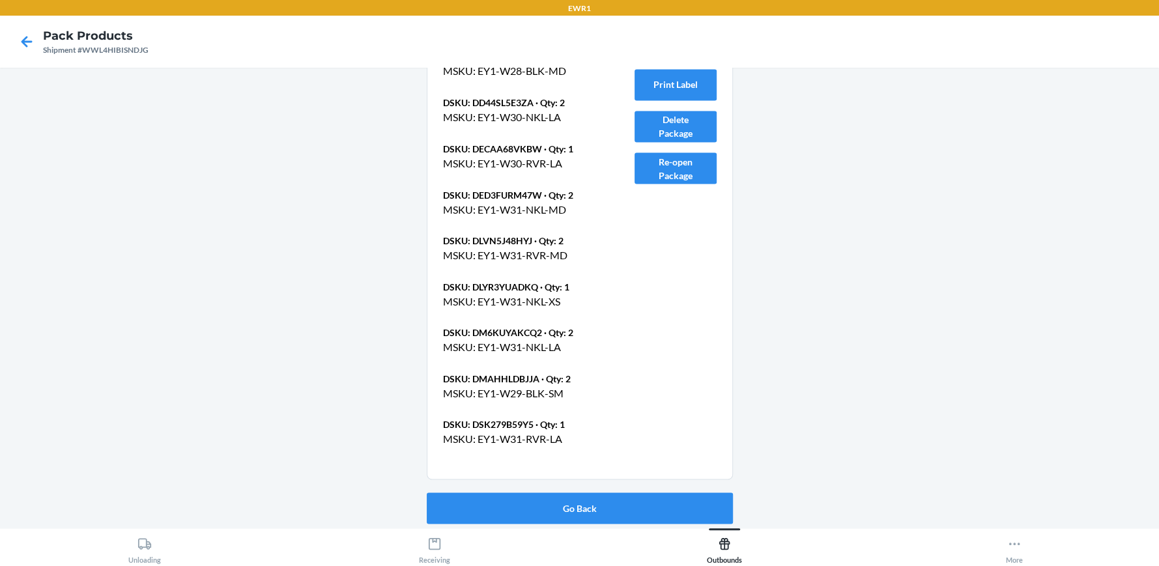
click at [626, 171] on div "Package BP19687453 Dimensions 24 x 16 x 16 in Weight 1.9 lb DSKU: D28G5P7ML3S ·…" at bounding box center [580, 127] width 274 height 674
click at [634, 177] on button "Re-open Package" at bounding box center [675, 167] width 82 height 31
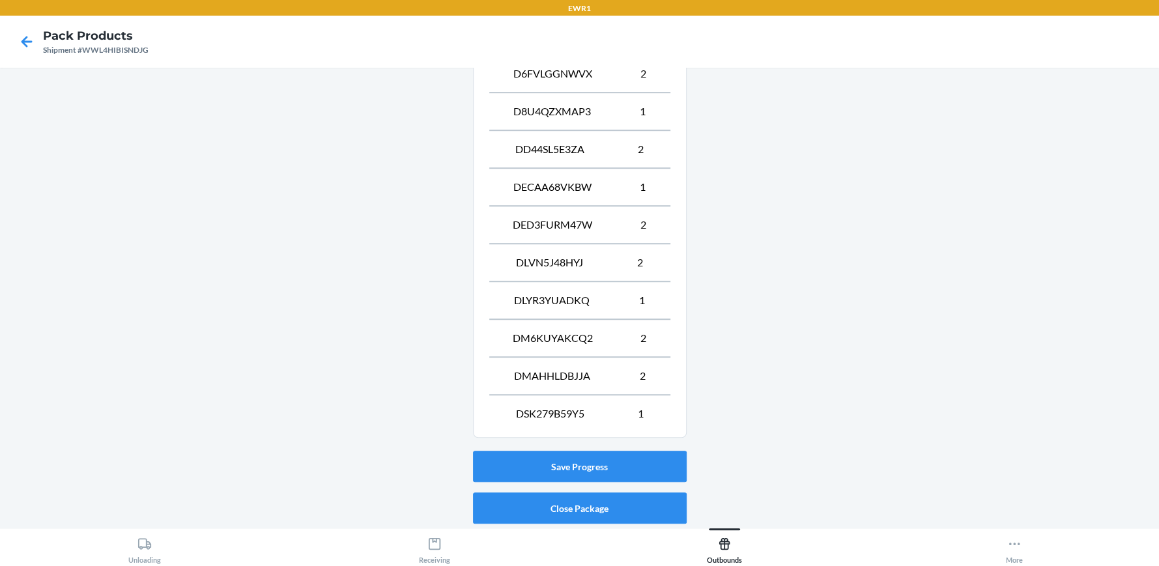
scroll to position [702, 0]
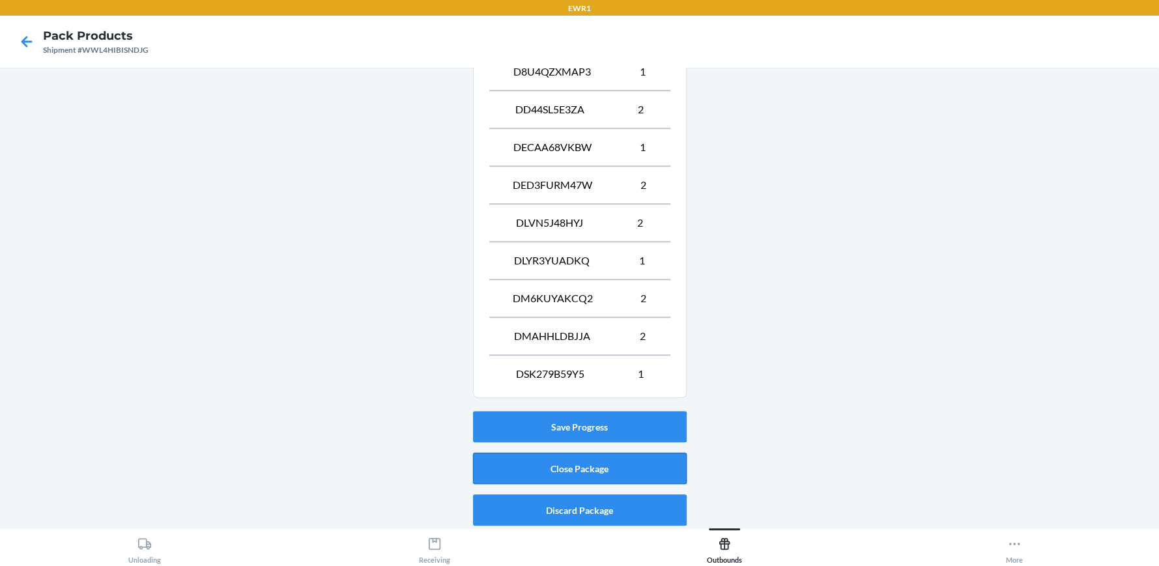
click at [583, 464] on button "Close Package" at bounding box center [580, 468] width 214 height 31
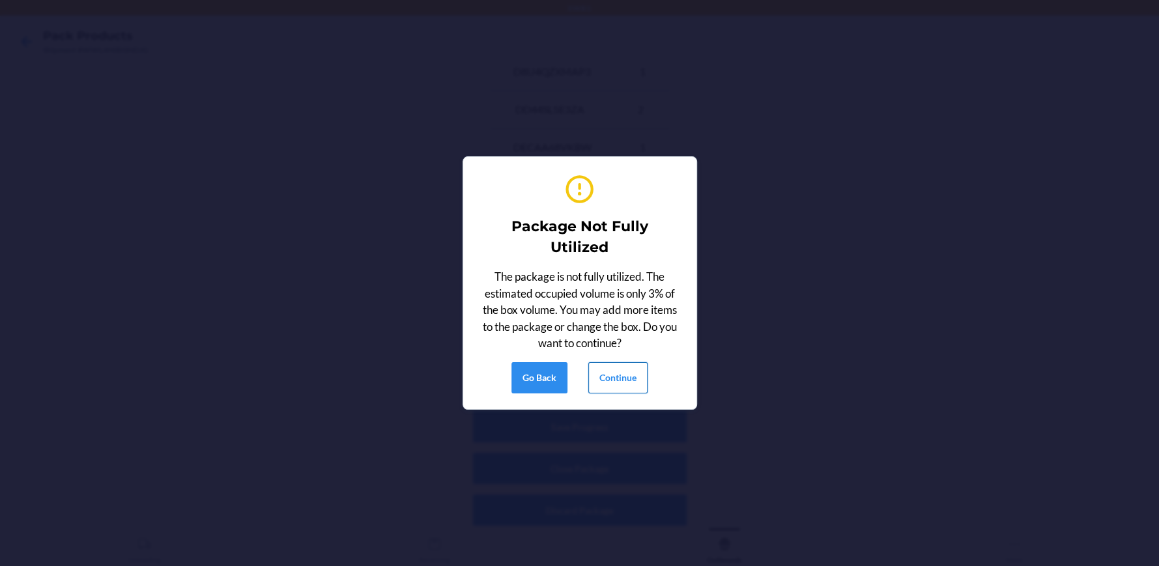
click at [593, 379] on button "Continue" at bounding box center [617, 377] width 59 height 31
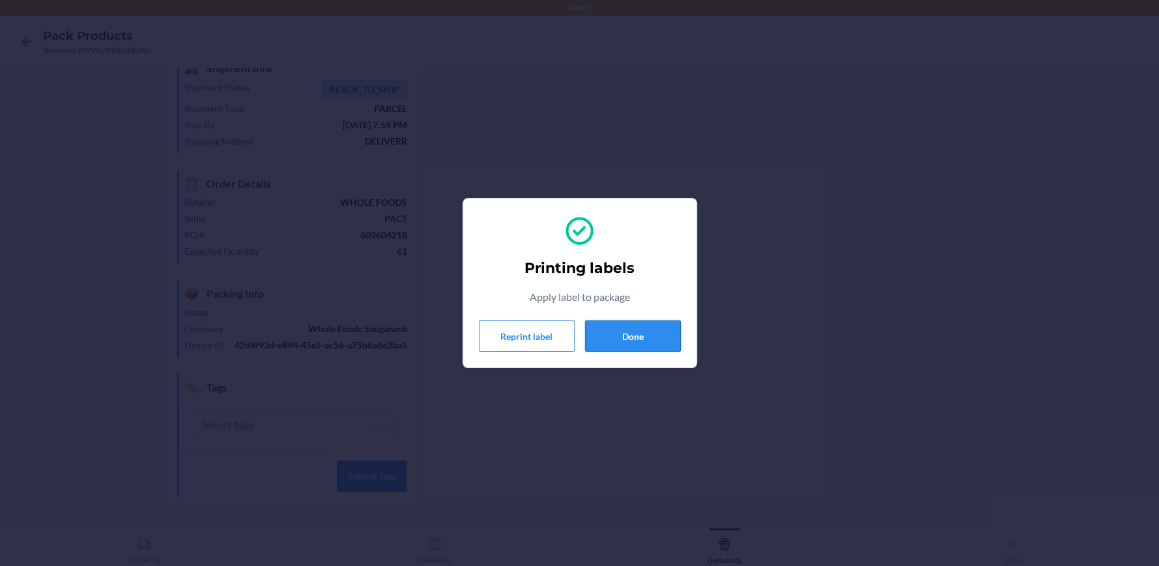
drag, startPoint x: 647, startPoint y: 337, endPoint x: 631, endPoint y: 334, distance: 16.5
click at [646, 337] on button "Done" at bounding box center [633, 336] width 96 height 31
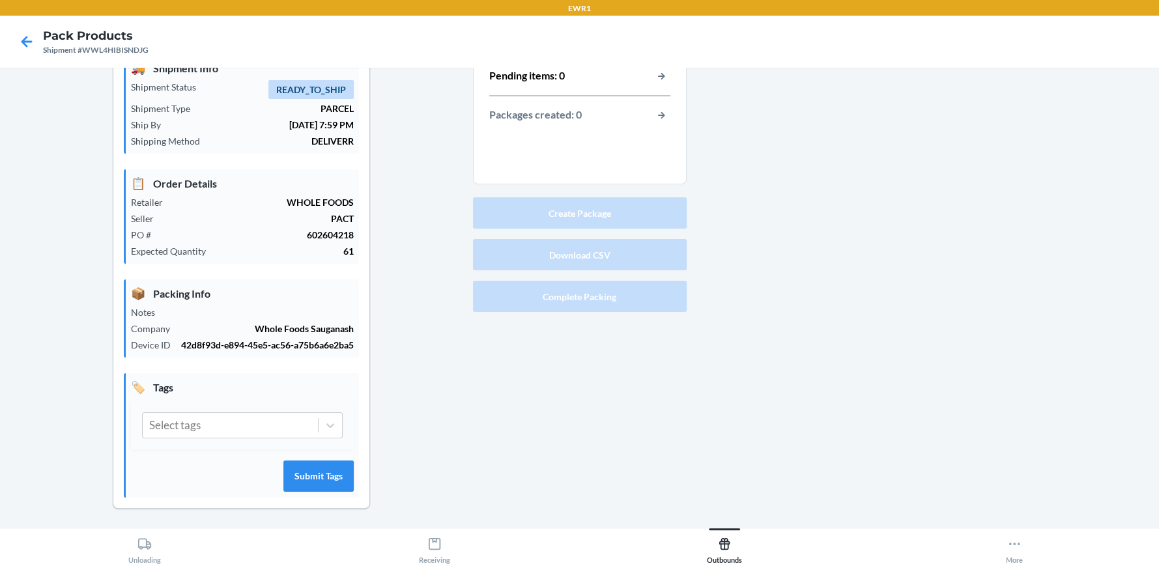
click at [631, 334] on div "Total items: 0 Pending items: 0 Packages created: 0 Create Package Download CSV…" at bounding box center [580, 274] width 214 height 511
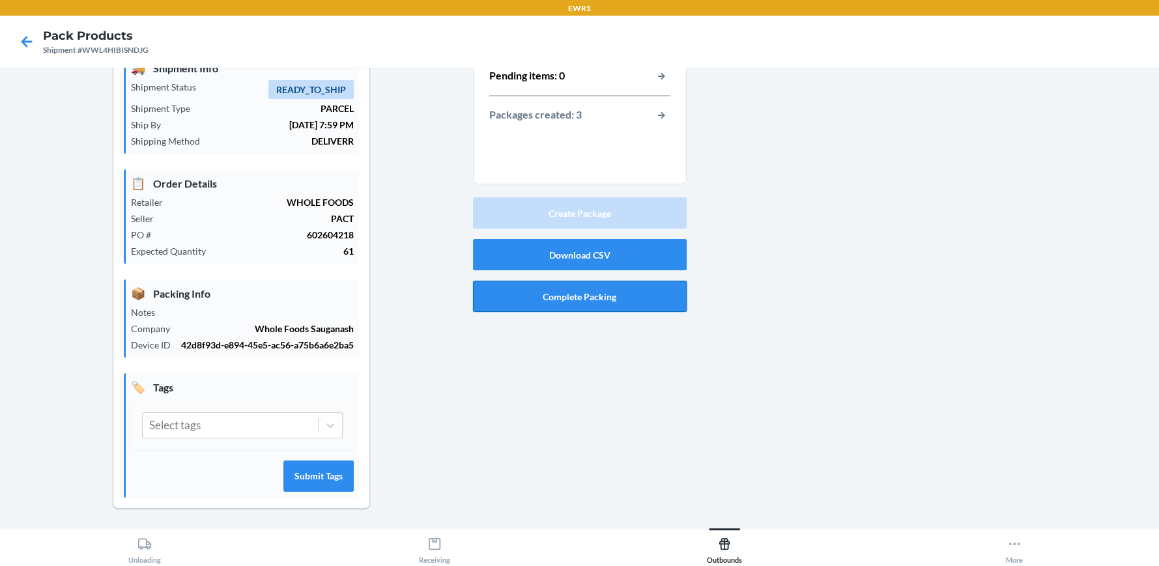
click at [631, 297] on button "Complete Packing" at bounding box center [580, 296] width 214 height 31
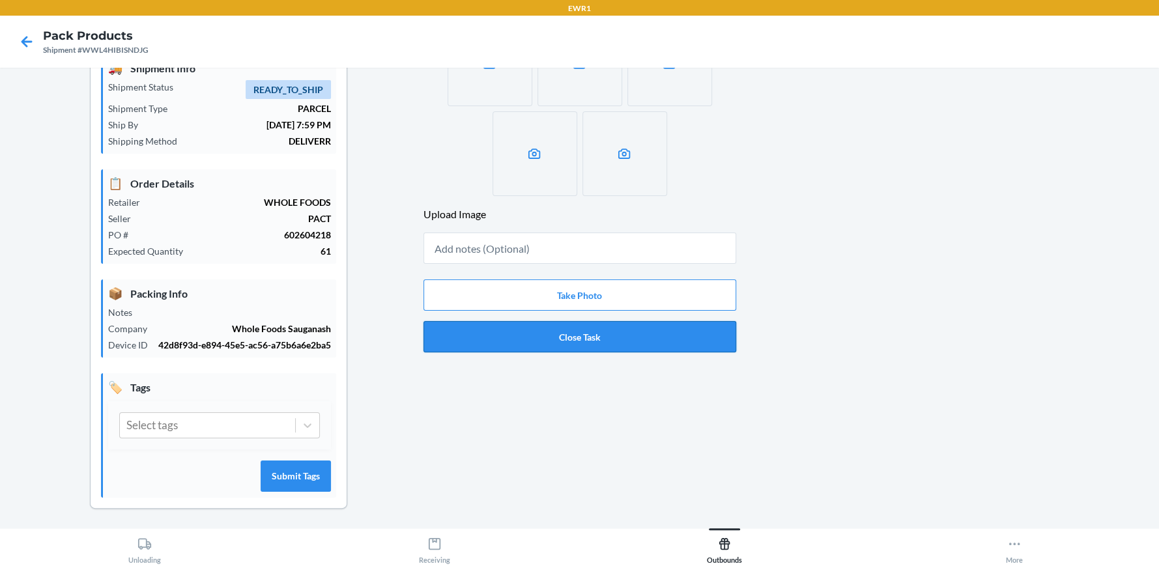
click at [653, 335] on button "Close Task" at bounding box center [579, 336] width 313 height 31
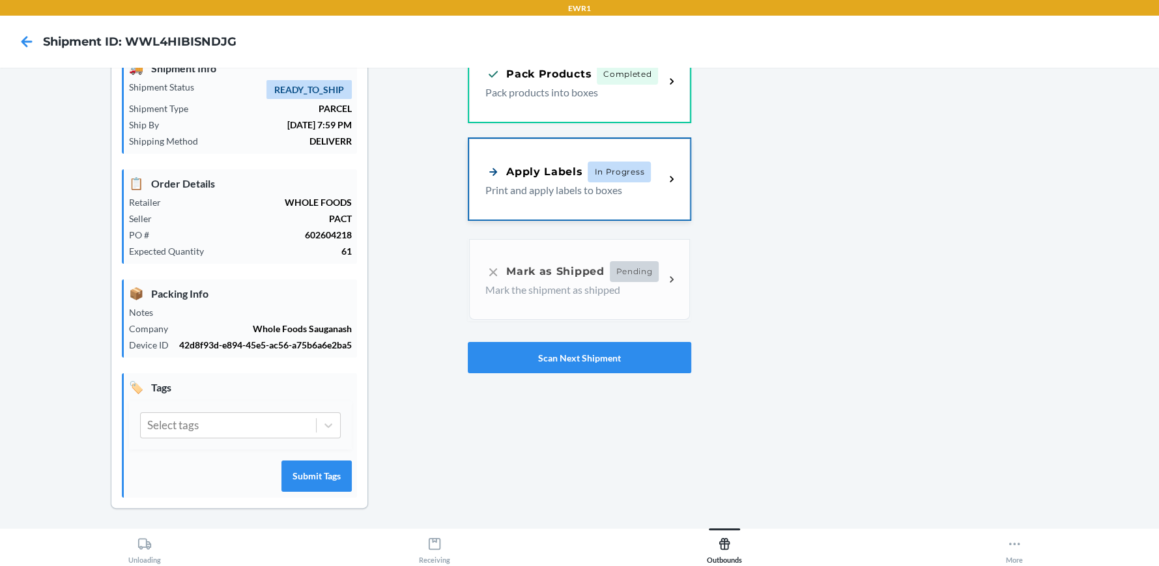
click at [562, 185] on p "Print and apply labels to boxes" at bounding box center [569, 190] width 169 height 16
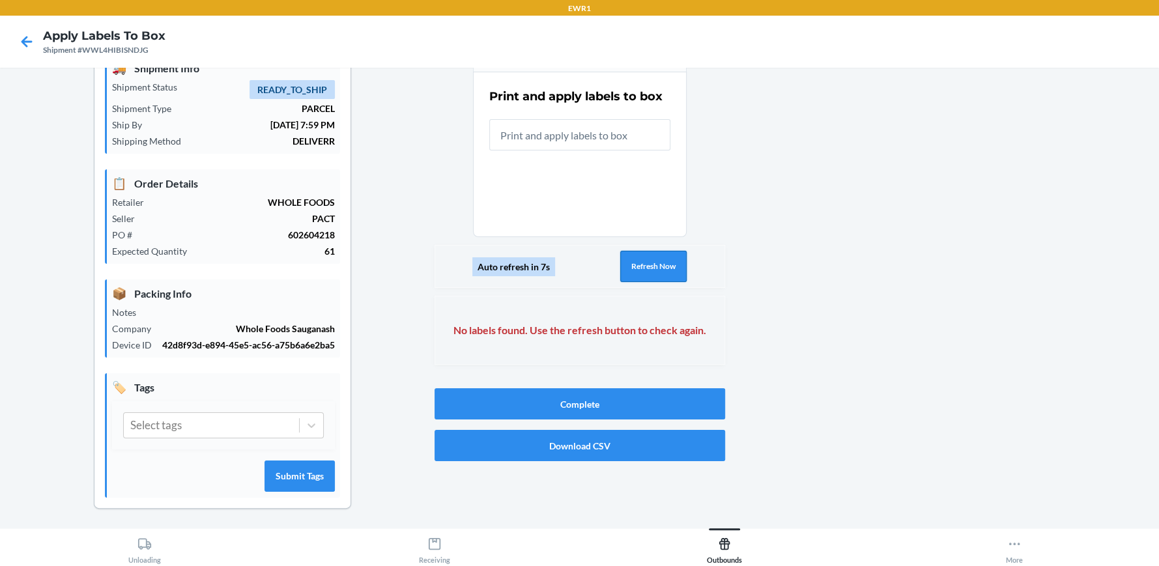
click at [673, 269] on button "Refresh Now" at bounding box center [653, 266] width 66 height 31
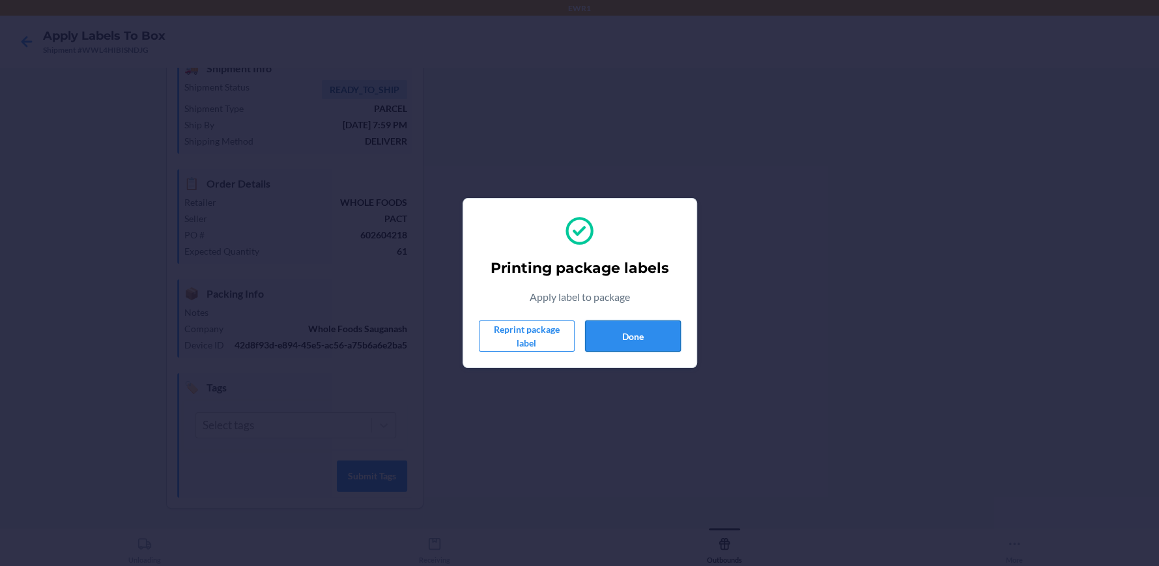
click at [677, 347] on button "Done" at bounding box center [633, 336] width 96 height 31
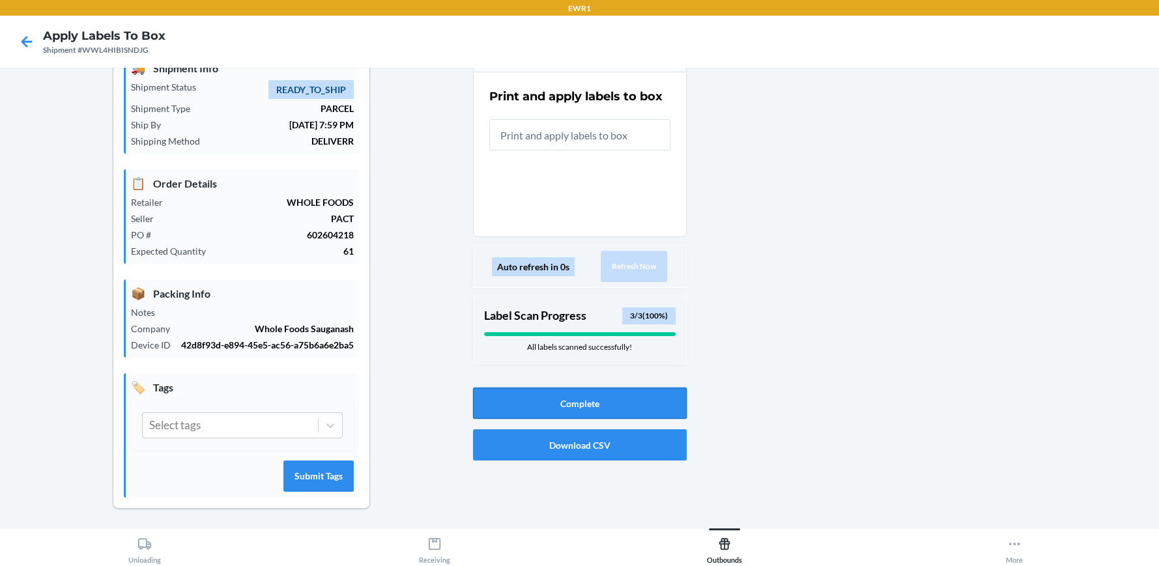
click at [623, 412] on button "Complete" at bounding box center [580, 403] width 214 height 31
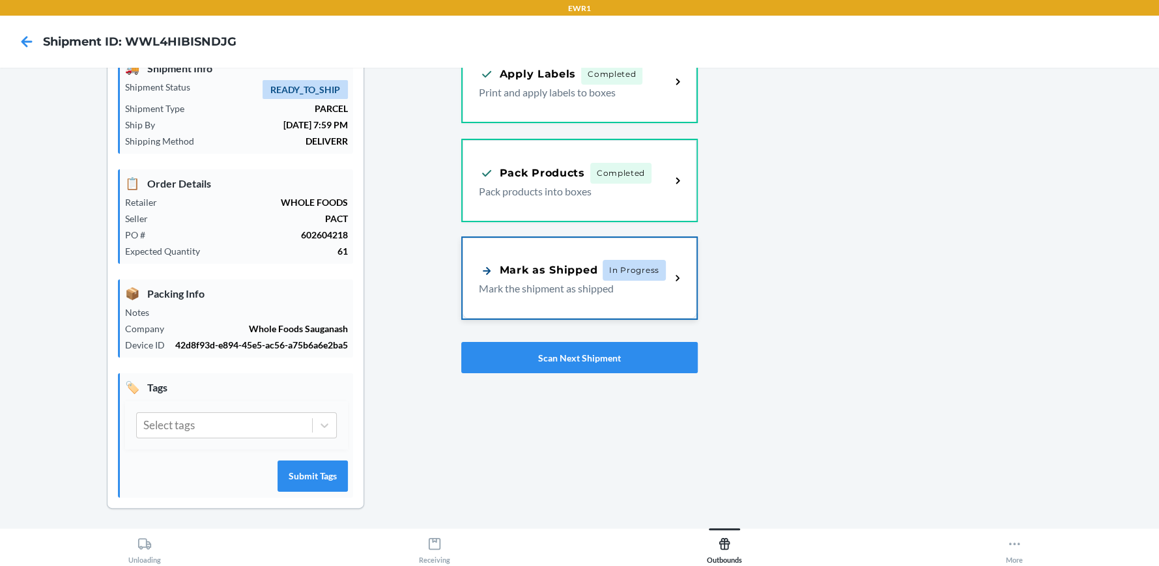
click at [593, 278] on div "Mark as Shipped In Progress" at bounding box center [572, 270] width 187 height 21
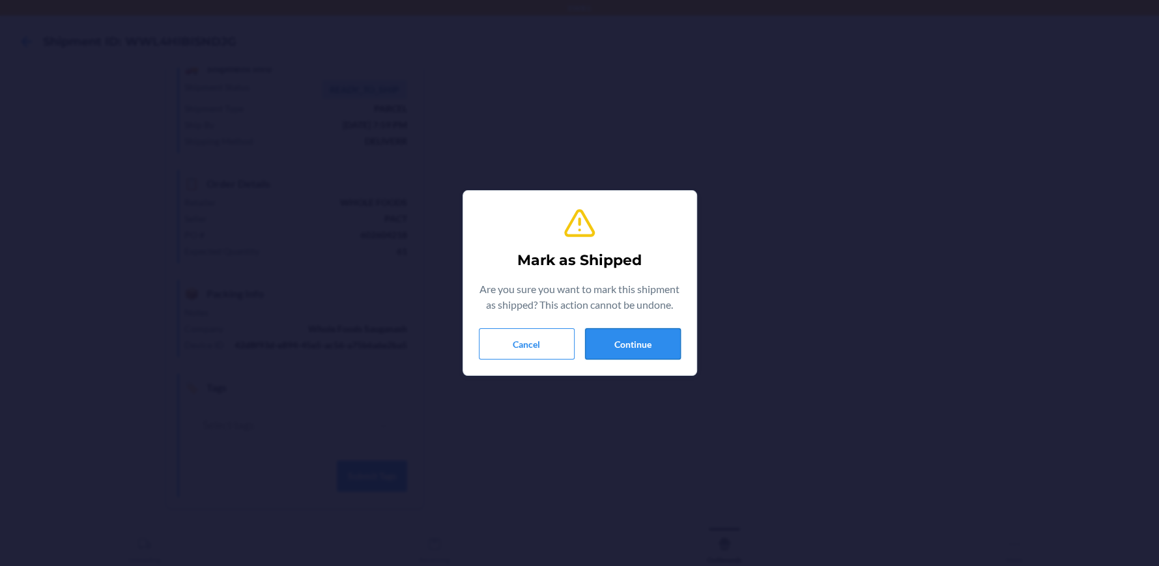
click at [634, 356] on button "Continue" at bounding box center [633, 343] width 96 height 31
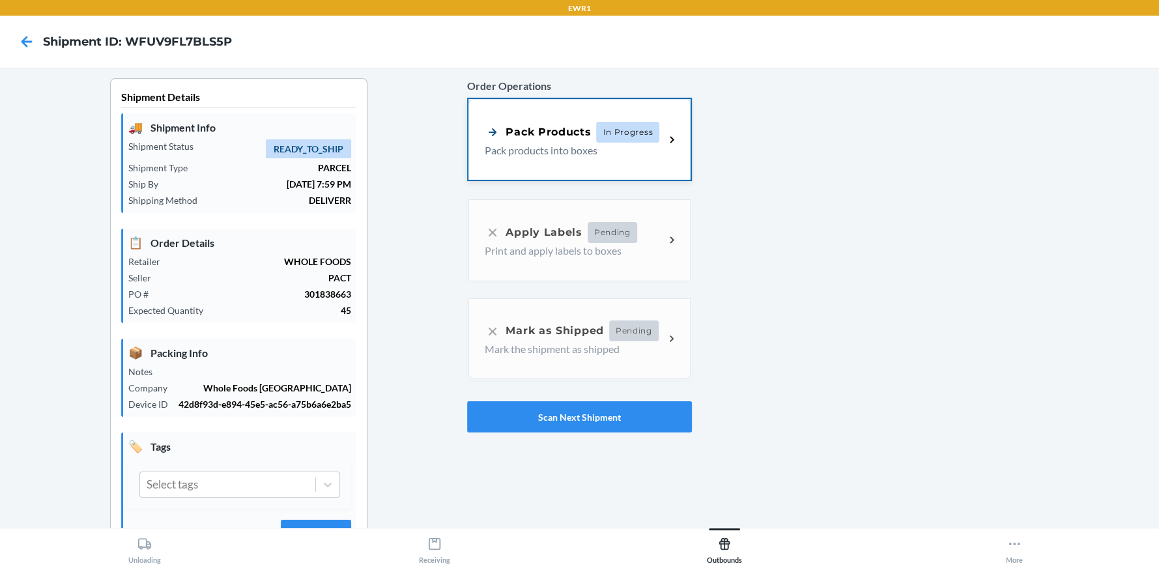
click at [554, 156] on p "Pack products into boxes" at bounding box center [569, 151] width 169 height 16
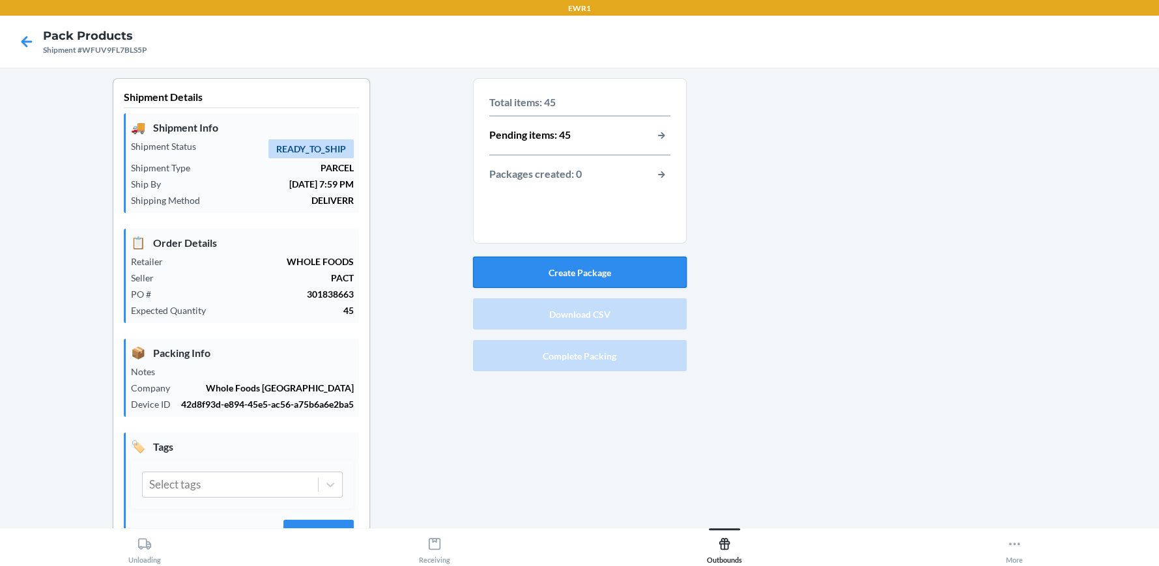
click at [613, 259] on button "Create Package" at bounding box center [580, 272] width 214 height 31
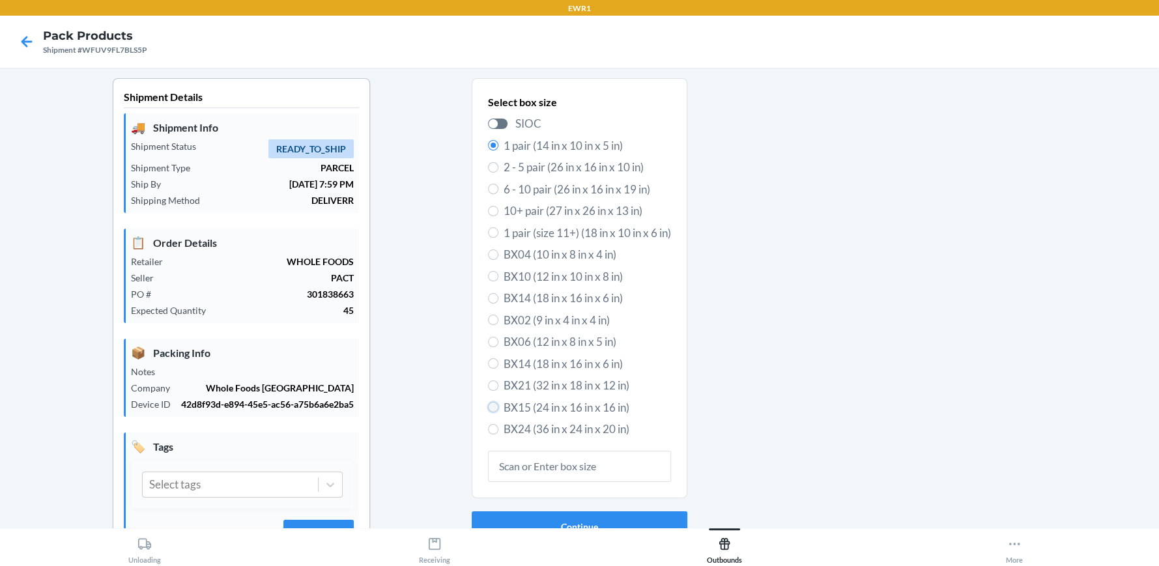
click at [488, 409] on input "BX15 (24 in x 16 in x 16 in)" at bounding box center [493, 407] width 10 height 10
radio input "true"
radio input "false"
click at [603, 517] on button "Continue" at bounding box center [580, 526] width 216 height 31
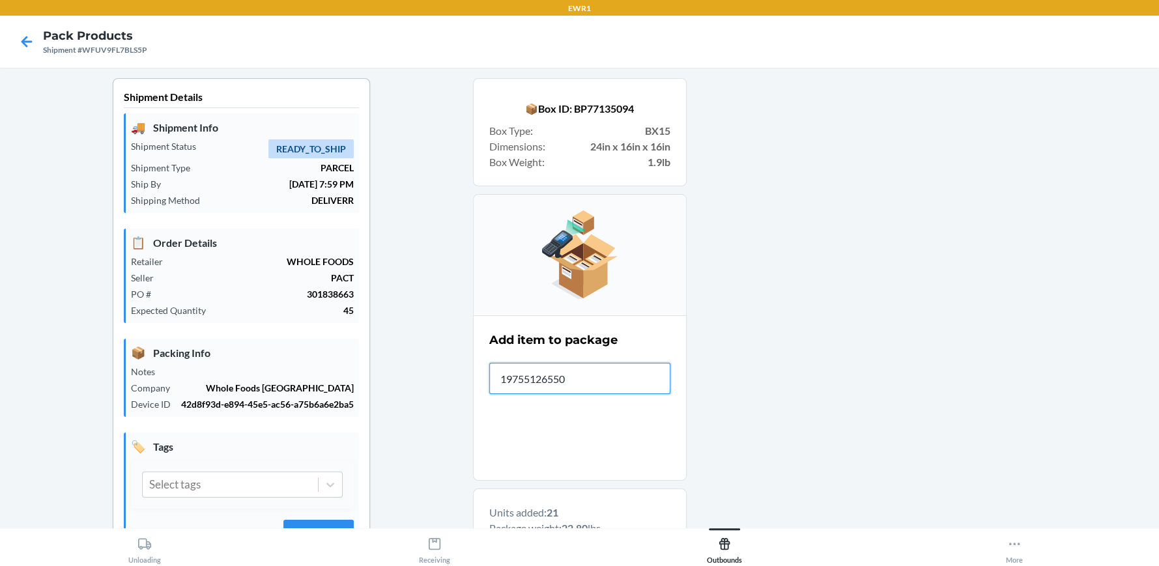
type input "197551265504"
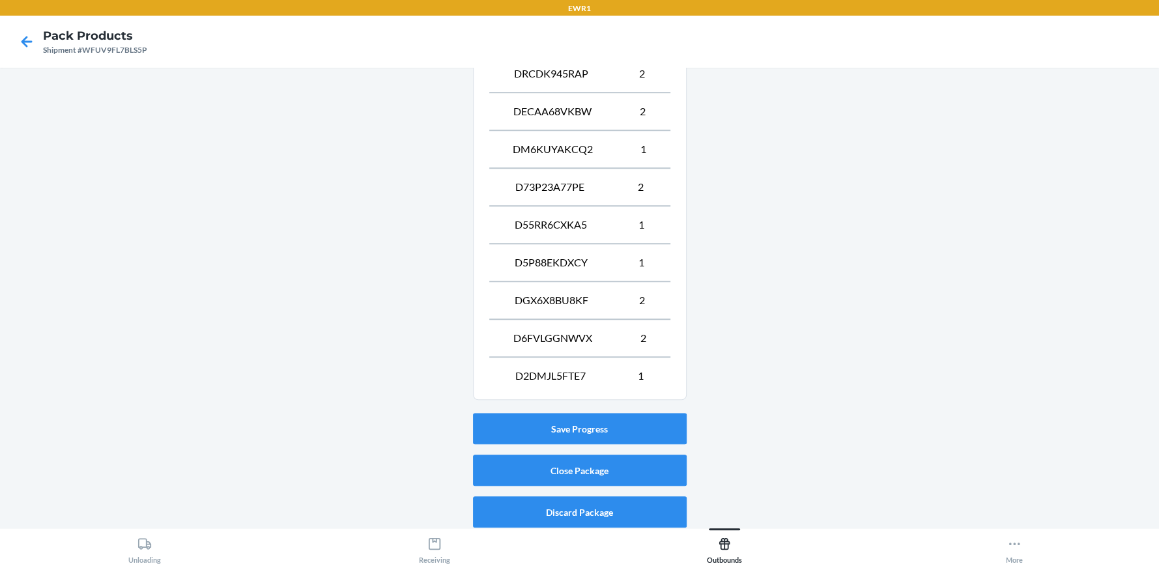
scroll to position [740, 0]
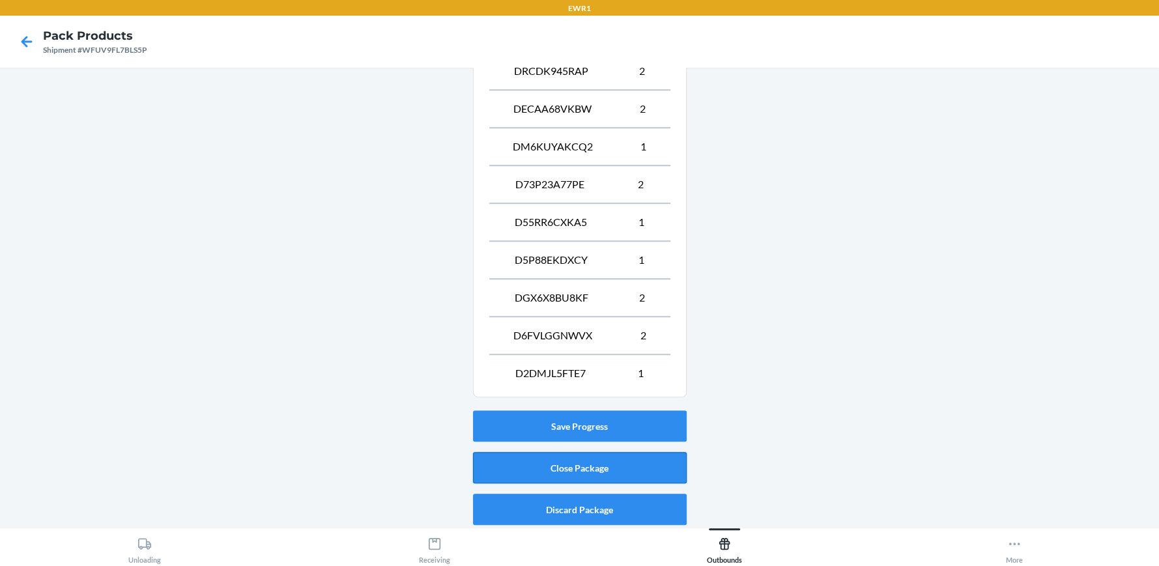
click at [545, 464] on button "Close Package" at bounding box center [580, 467] width 214 height 31
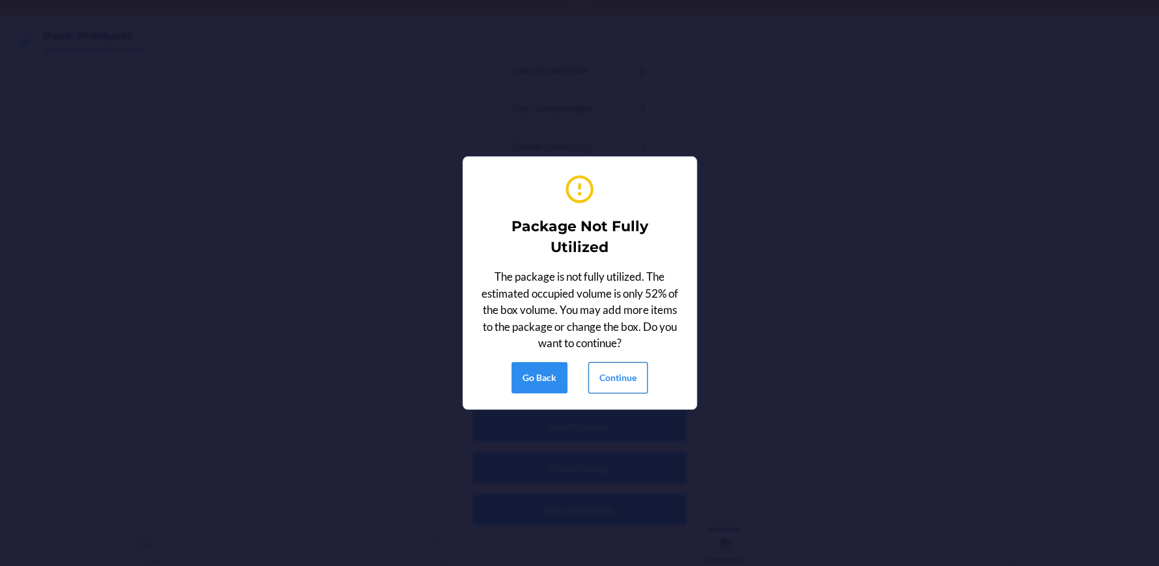
click at [597, 377] on button "Continue" at bounding box center [617, 377] width 59 height 31
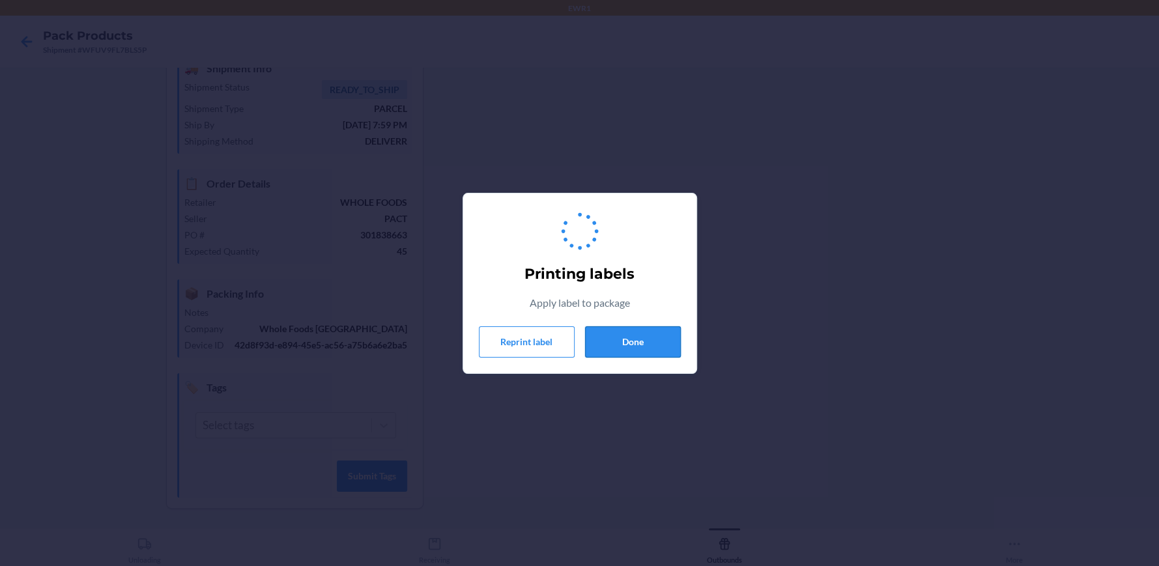
click at [644, 337] on button "Done" at bounding box center [633, 341] width 96 height 31
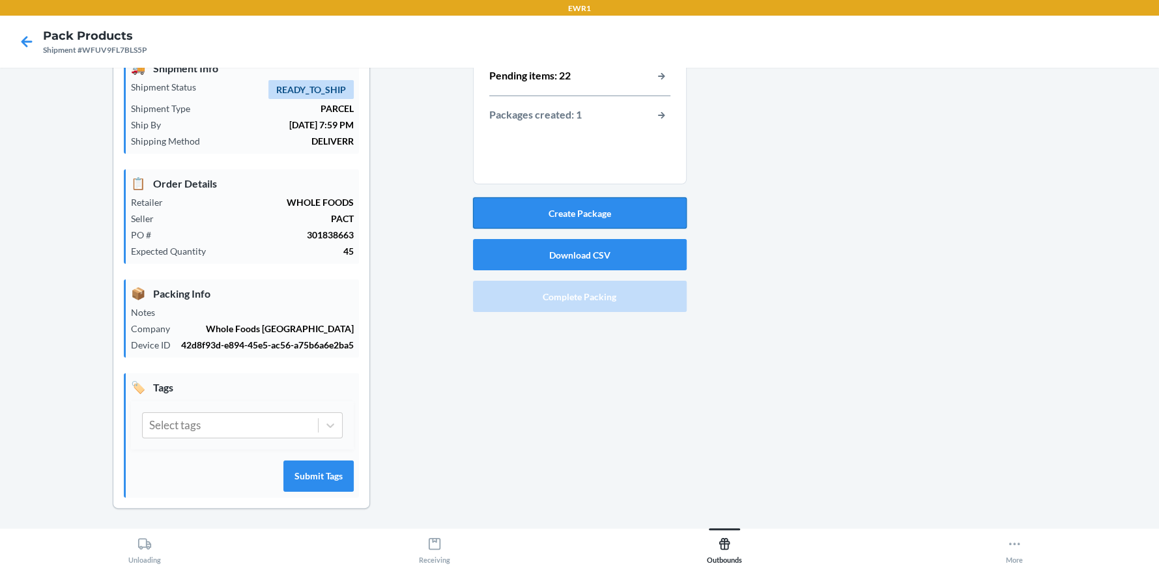
click at [621, 206] on button "Create Package" at bounding box center [580, 212] width 214 height 31
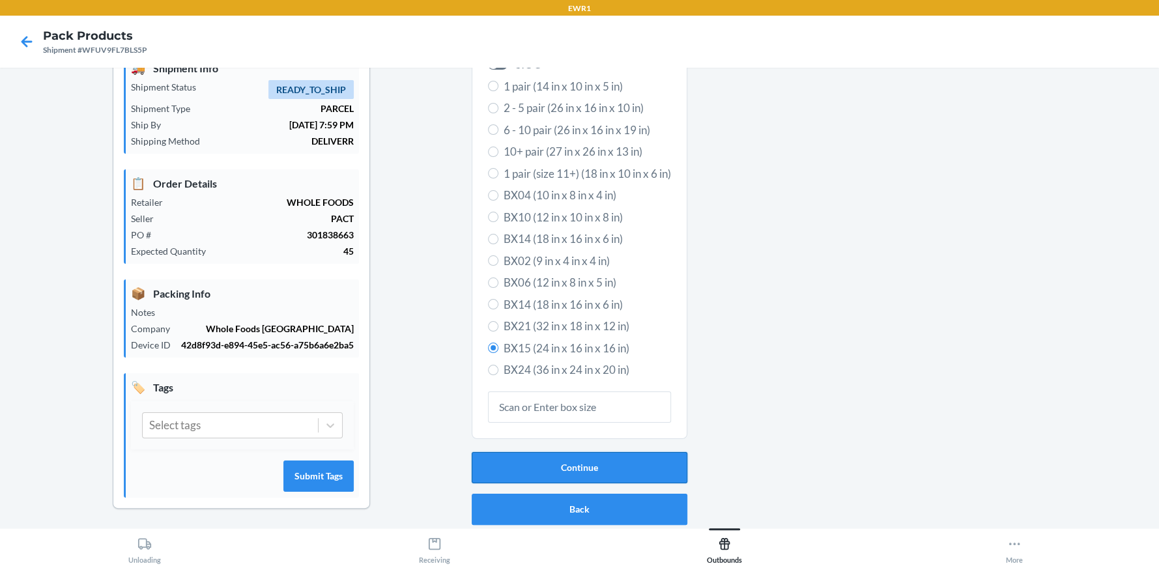
click at [572, 463] on button "Continue" at bounding box center [580, 467] width 216 height 31
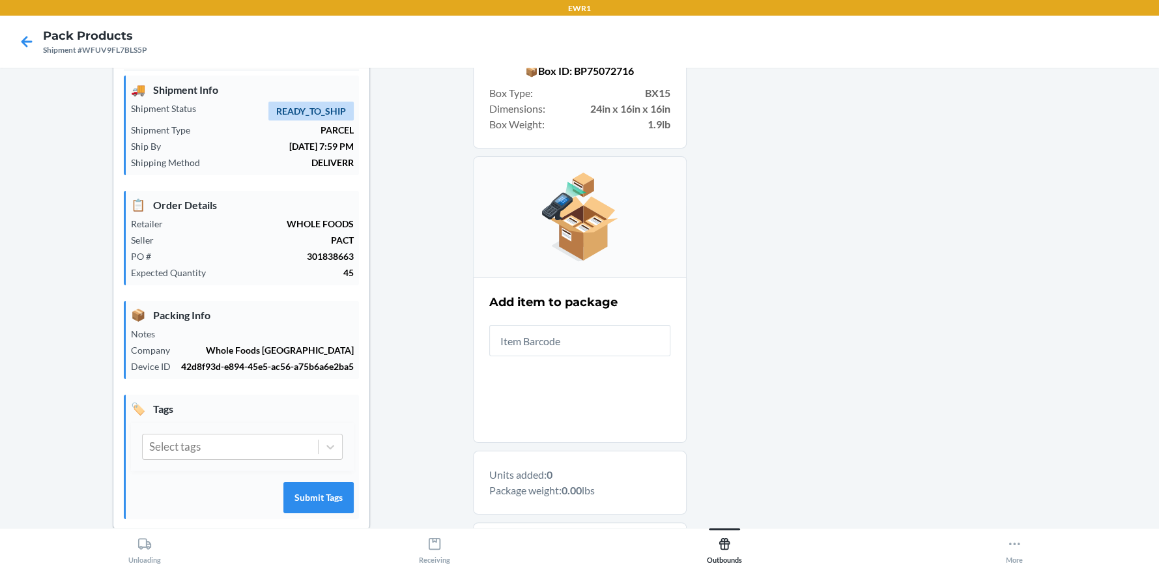
scroll to position [0, 0]
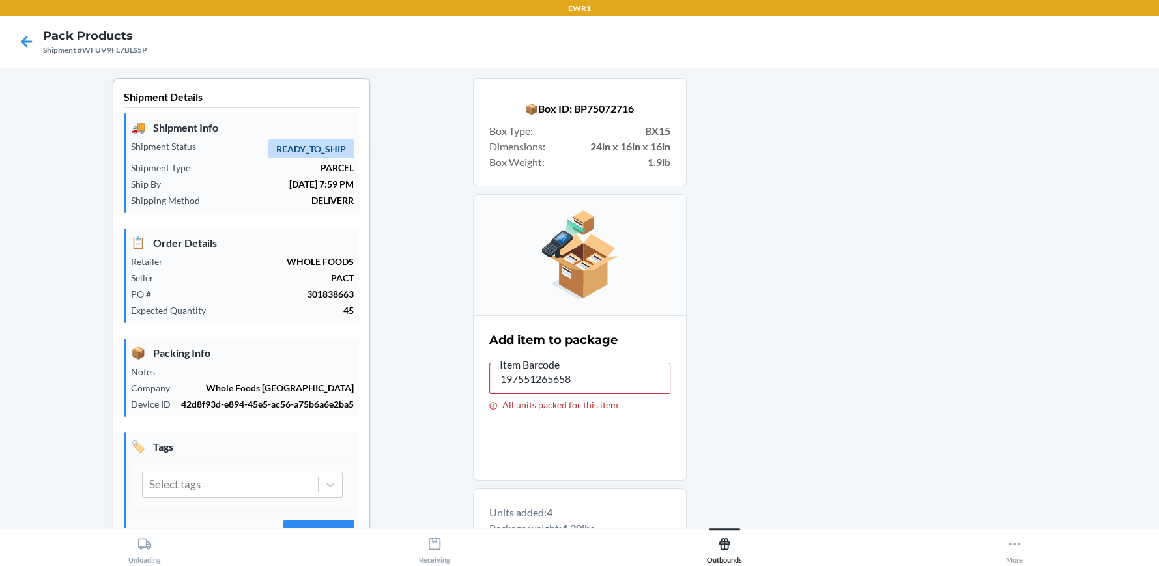
type input "197551265658"
drag, startPoint x: 591, startPoint y: 382, endPoint x: 247, endPoint y: 384, distance: 344.6
click at [247, 384] on div "Shipment Details 🚚 Shipment Info Shipment Status READY_TO_SHIP Shipment Type PA…" at bounding box center [579, 466] width 1138 height 776
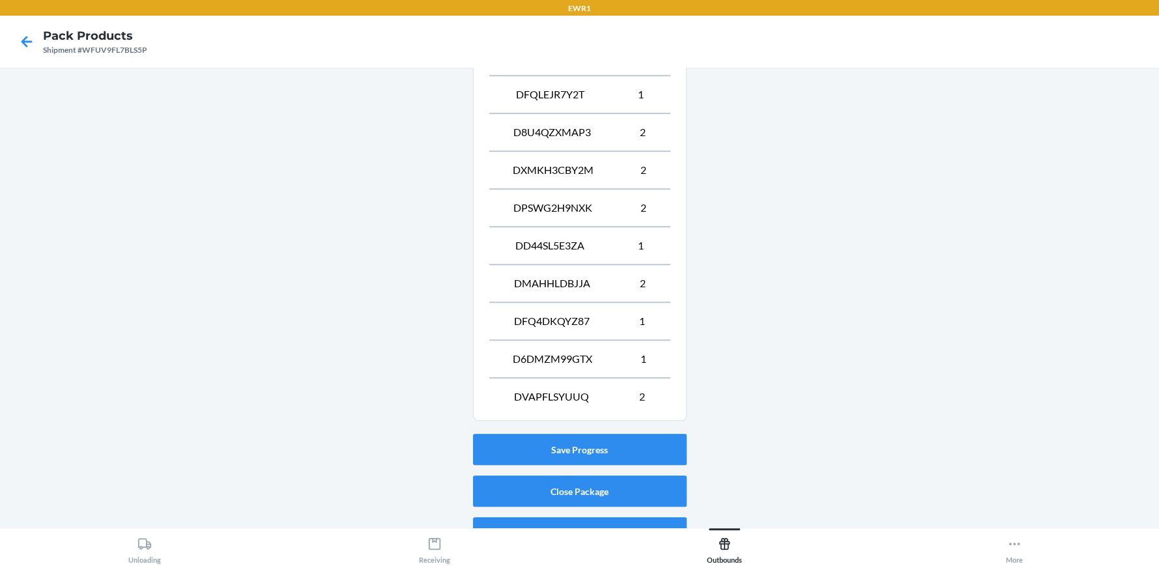
scroll to position [740, 0]
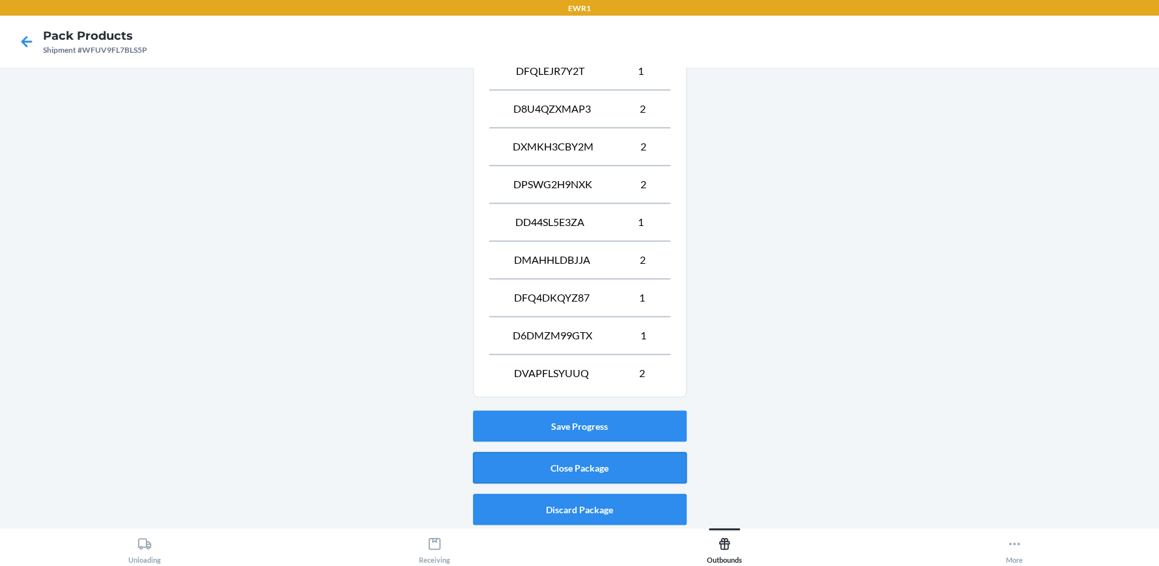
click at [548, 461] on button "Close Package" at bounding box center [580, 467] width 214 height 31
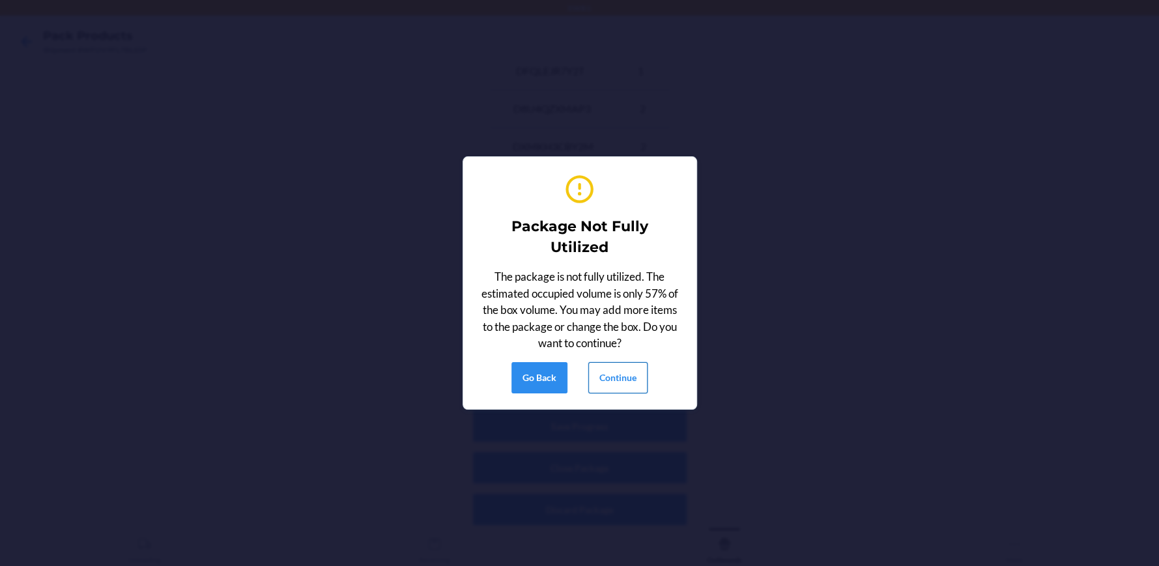
click at [619, 380] on button "Continue" at bounding box center [617, 377] width 59 height 31
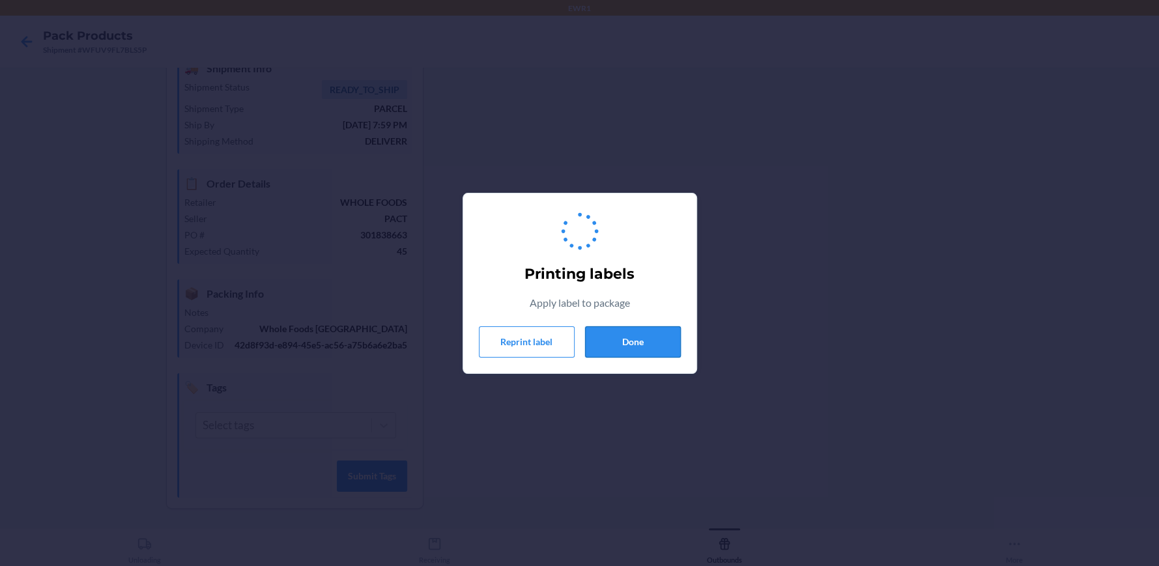
click at [646, 335] on button "Done" at bounding box center [633, 341] width 96 height 31
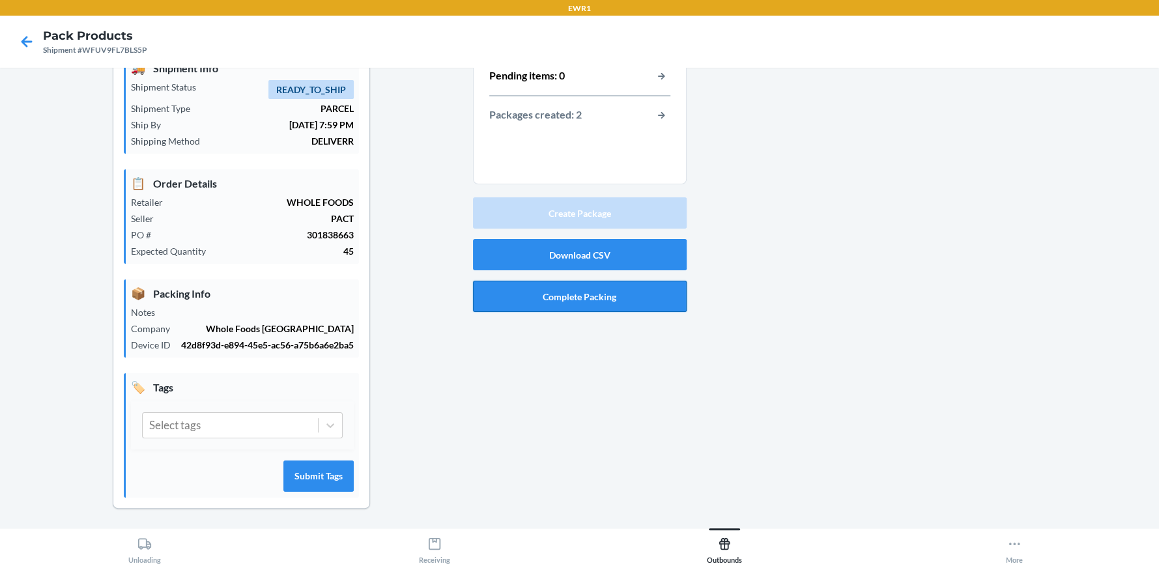
click at [562, 291] on button "Complete Packing" at bounding box center [580, 296] width 214 height 31
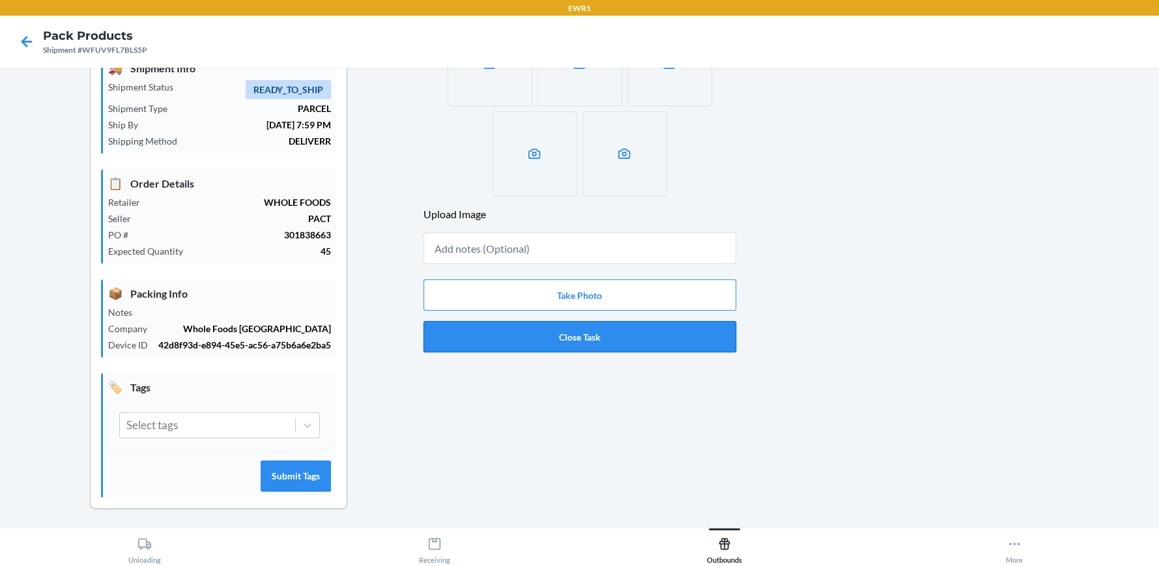
click at [610, 349] on button "Close Task" at bounding box center [579, 336] width 313 height 31
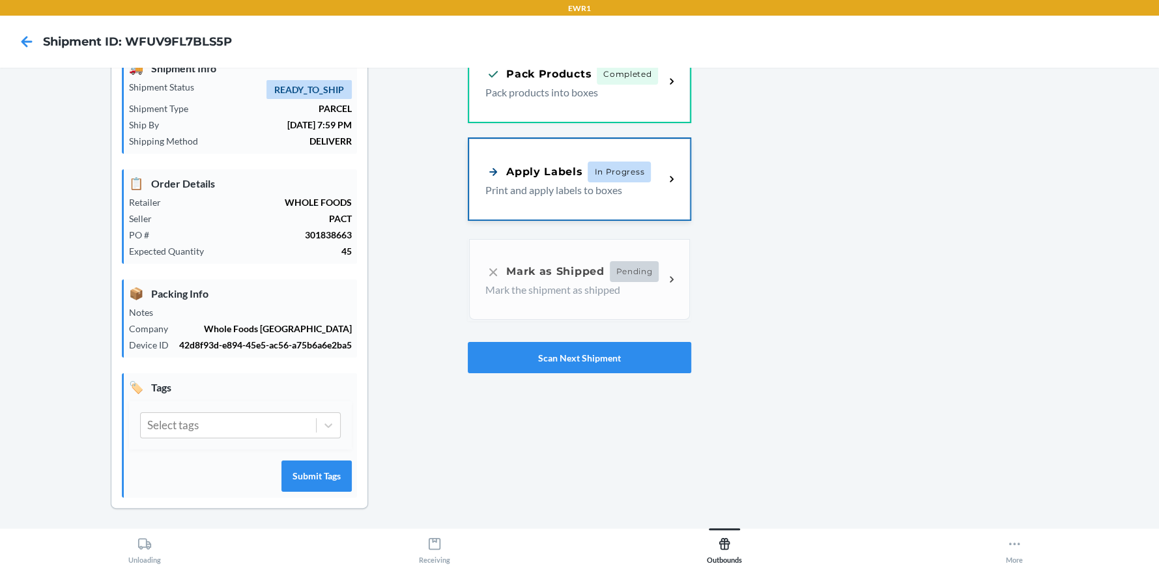
click at [612, 175] on span "In Progress" at bounding box center [619, 172] width 63 height 21
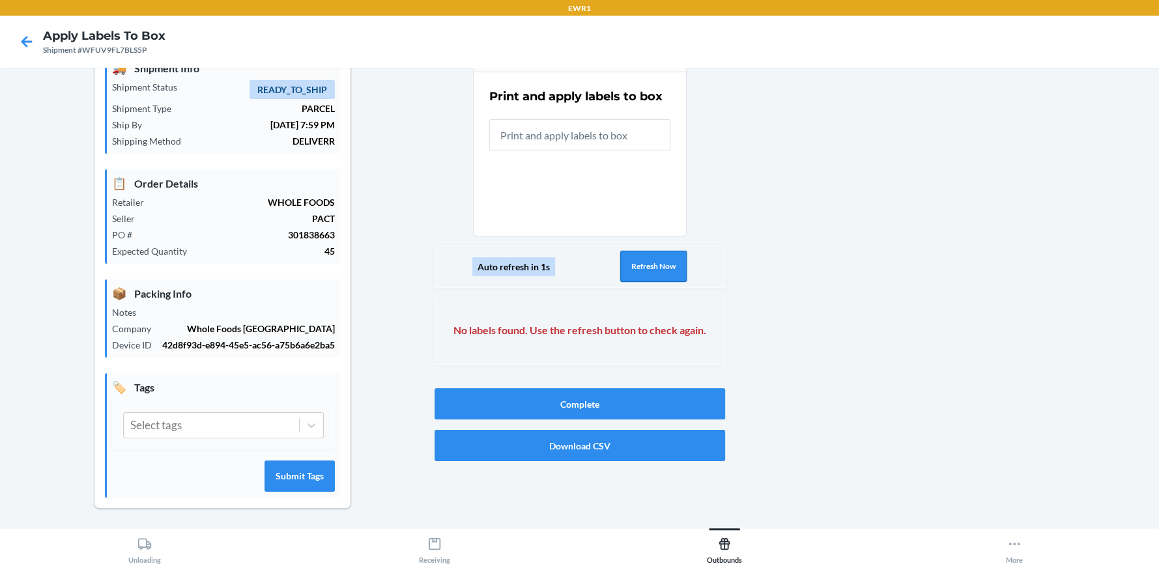
click at [632, 254] on button "Refresh Now" at bounding box center [653, 266] width 66 height 31
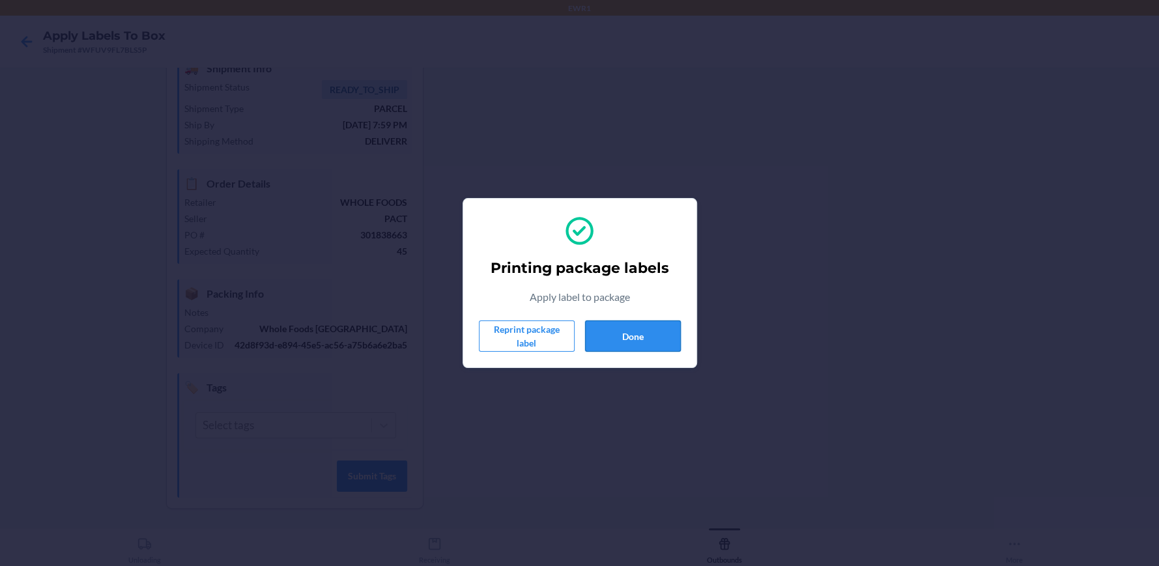
click at [618, 324] on button "Done" at bounding box center [633, 336] width 96 height 31
click at [642, 333] on button "Done" at bounding box center [633, 336] width 96 height 31
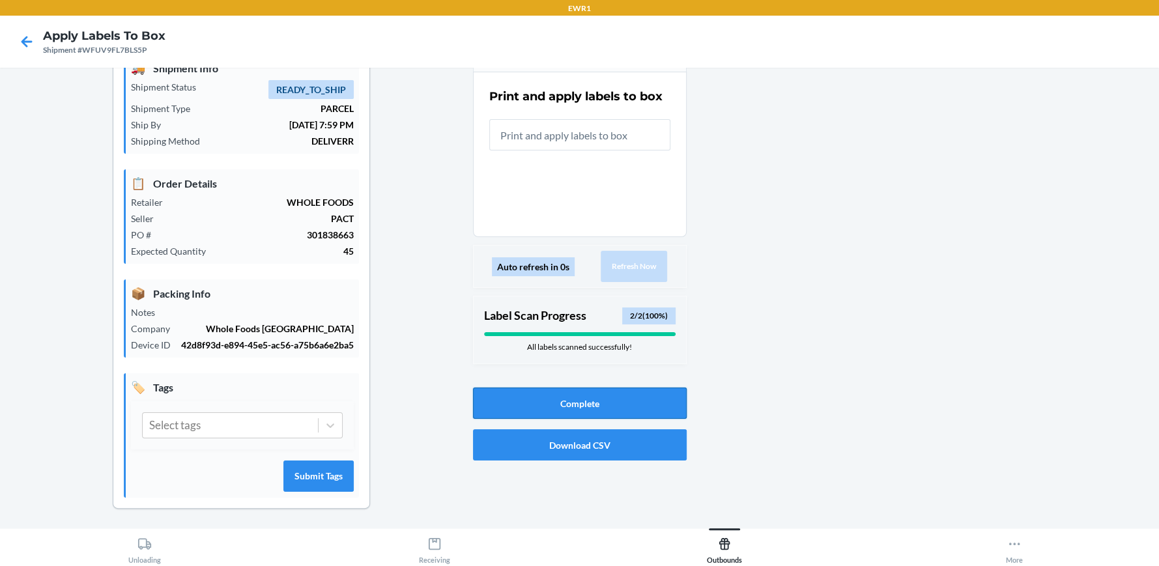
click at [640, 408] on button "Complete" at bounding box center [580, 403] width 214 height 31
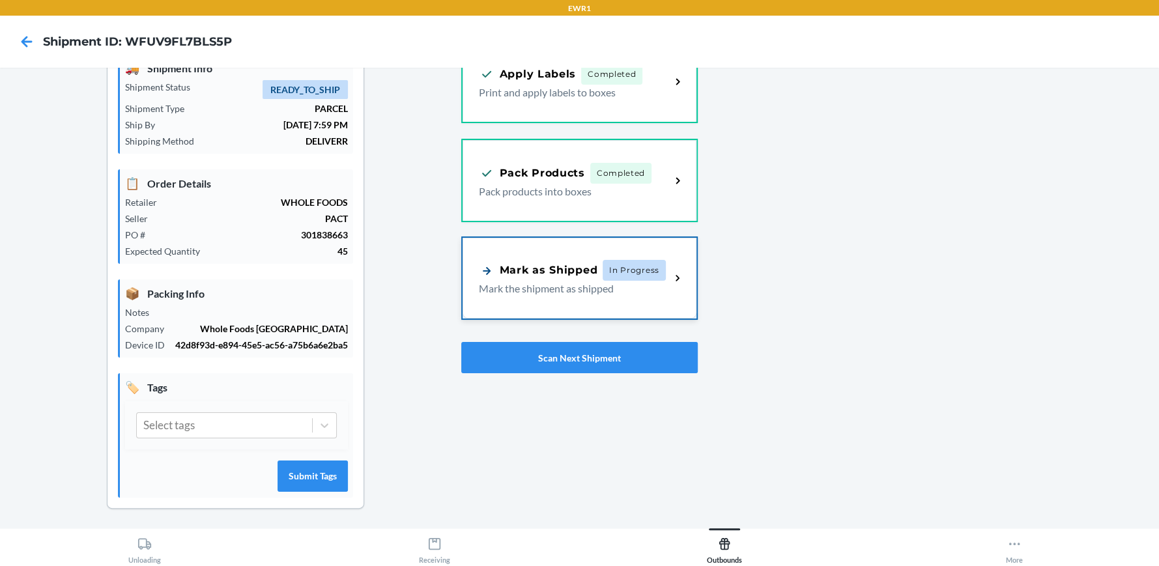
click at [524, 283] on p "Mark the shipment as shipped" at bounding box center [569, 289] width 181 height 16
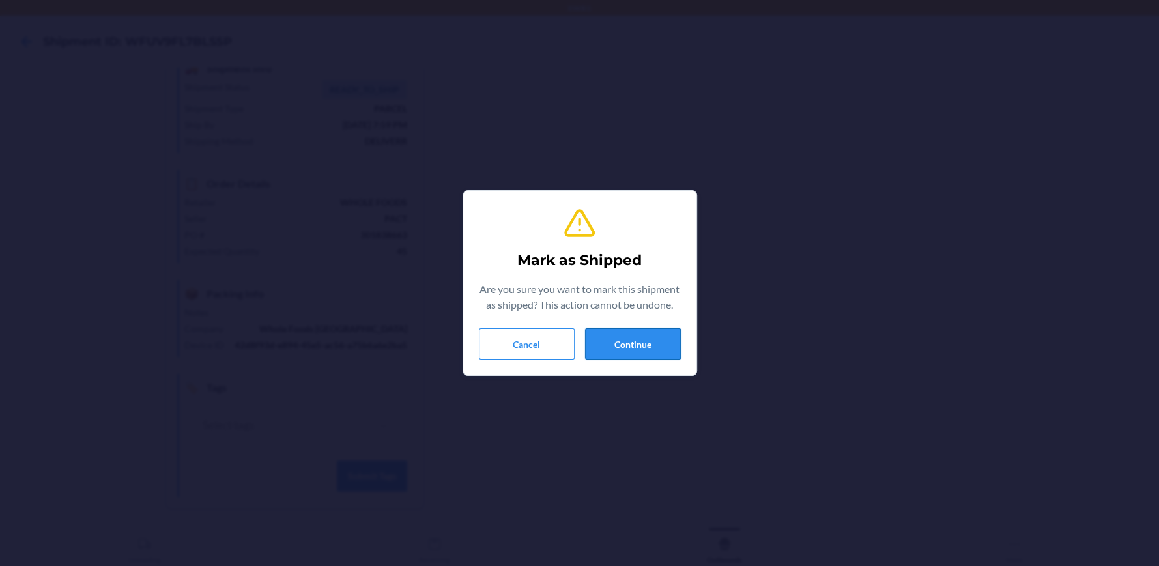
click at [638, 353] on button "Continue" at bounding box center [633, 343] width 96 height 31
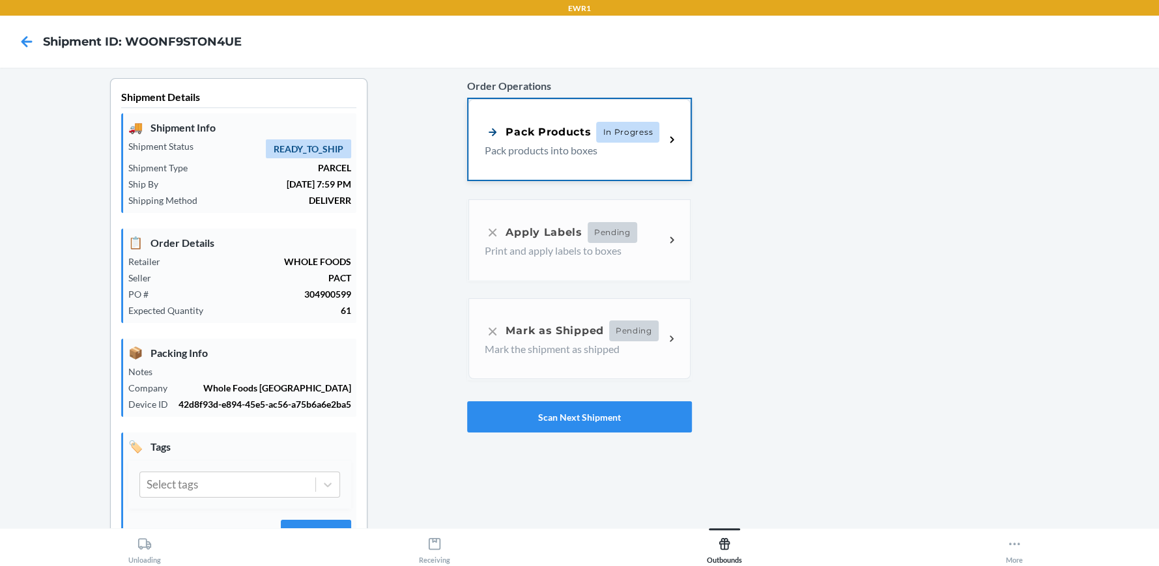
click at [550, 165] on div "Pack Products In Progress Pack products into boxes" at bounding box center [578, 139] width 221 height 81
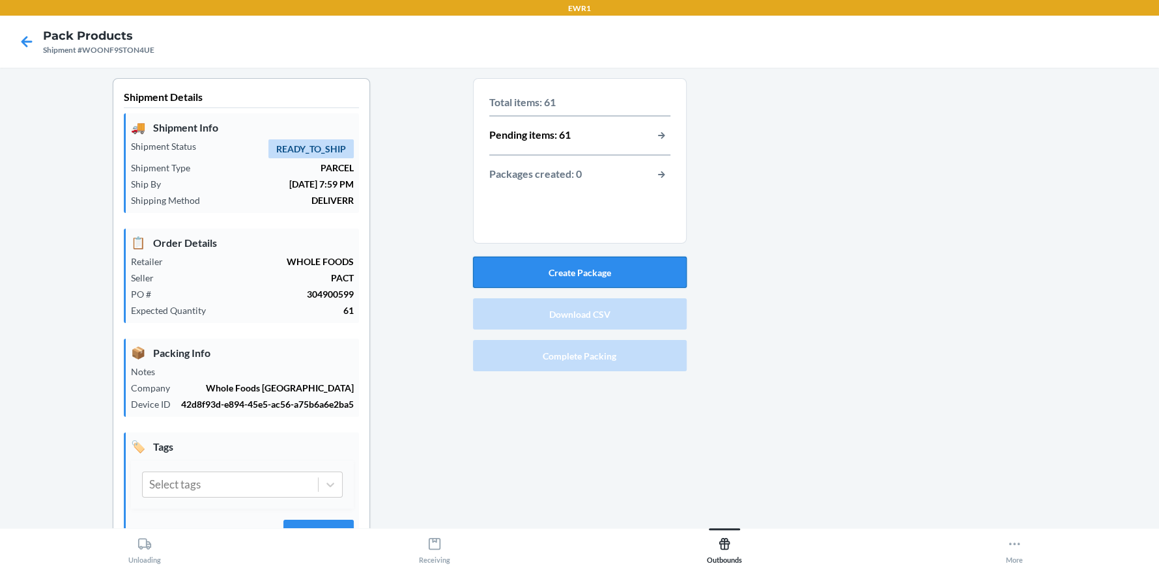
click at [598, 276] on button "Create Package" at bounding box center [580, 272] width 214 height 31
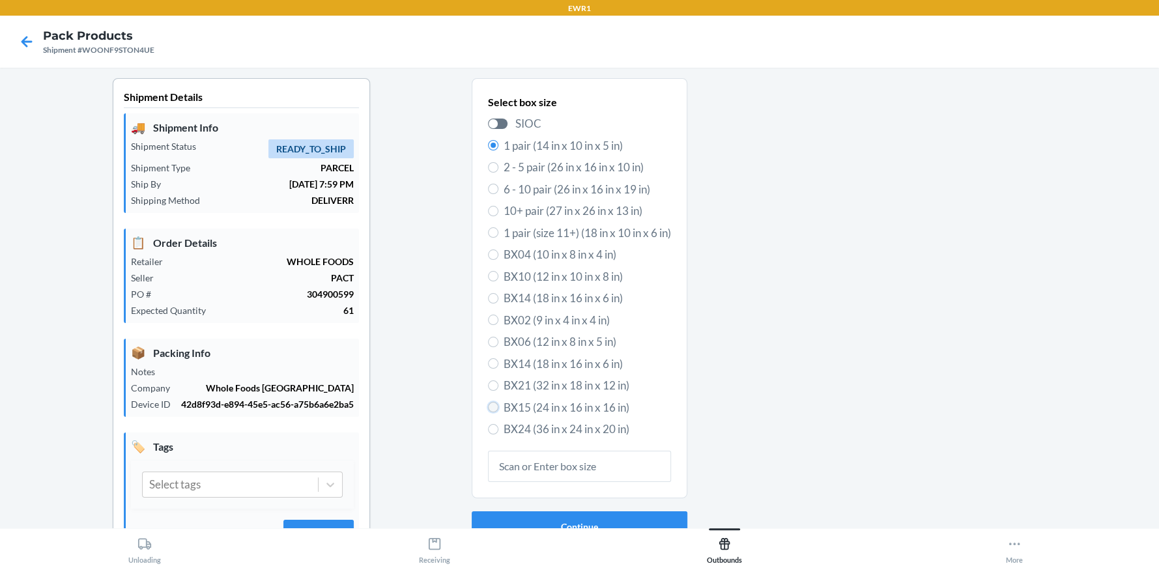
click at [488, 406] on input "BX15 (24 in x 16 in x 16 in)" at bounding box center [493, 407] width 10 height 10
radio input "true"
radio input "false"
click at [535, 511] on button "Continue" at bounding box center [580, 526] width 216 height 31
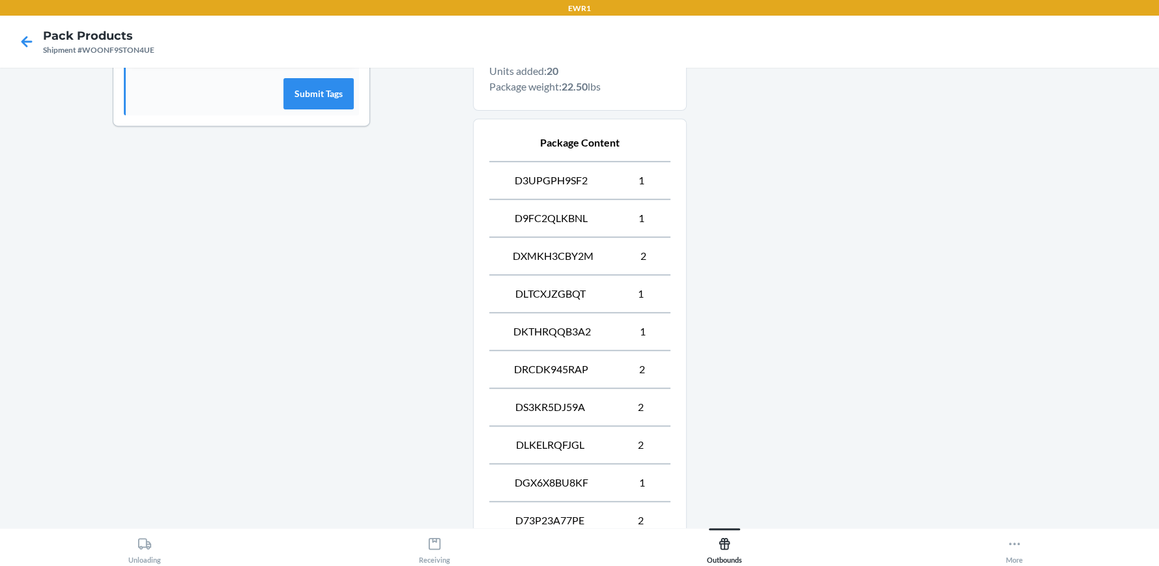
scroll to position [702, 0]
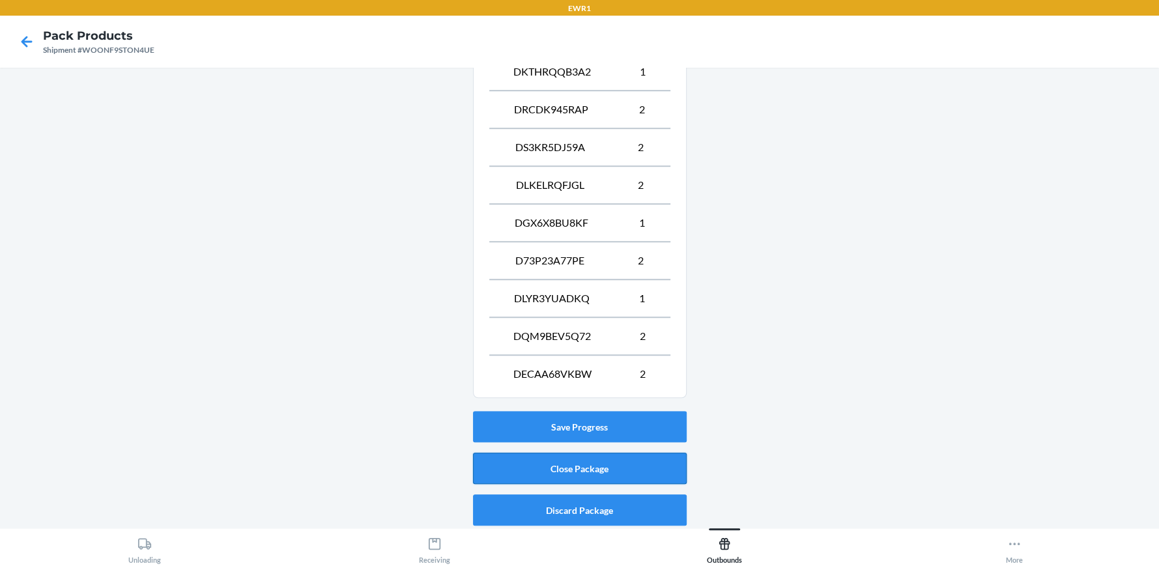
click at [601, 473] on button "Close Package" at bounding box center [580, 468] width 214 height 31
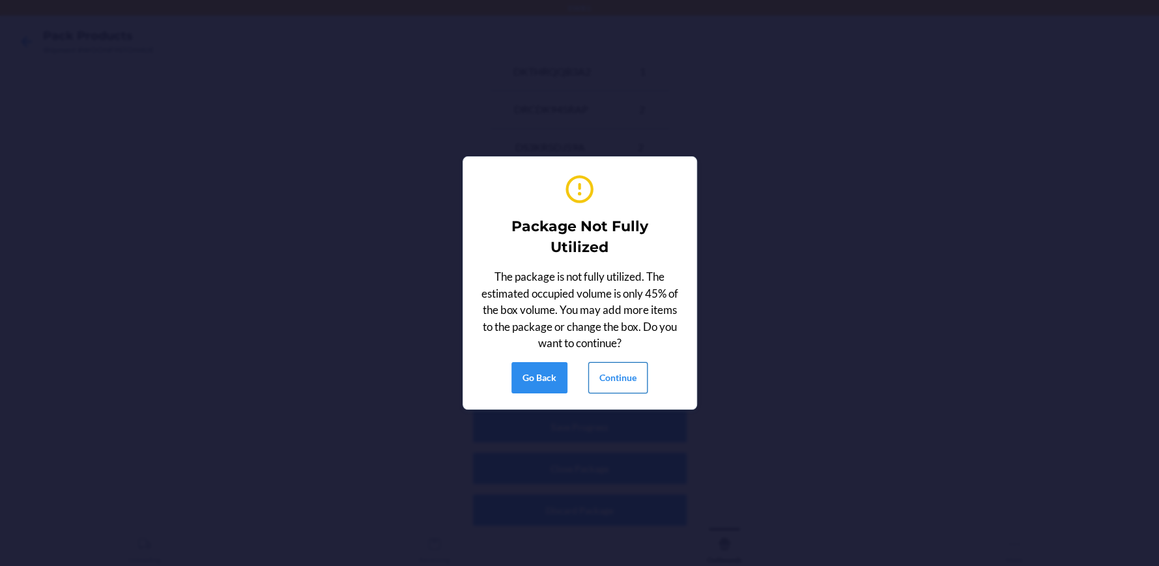
click at [619, 365] on button "Continue" at bounding box center [617, 377] width 59 height 31
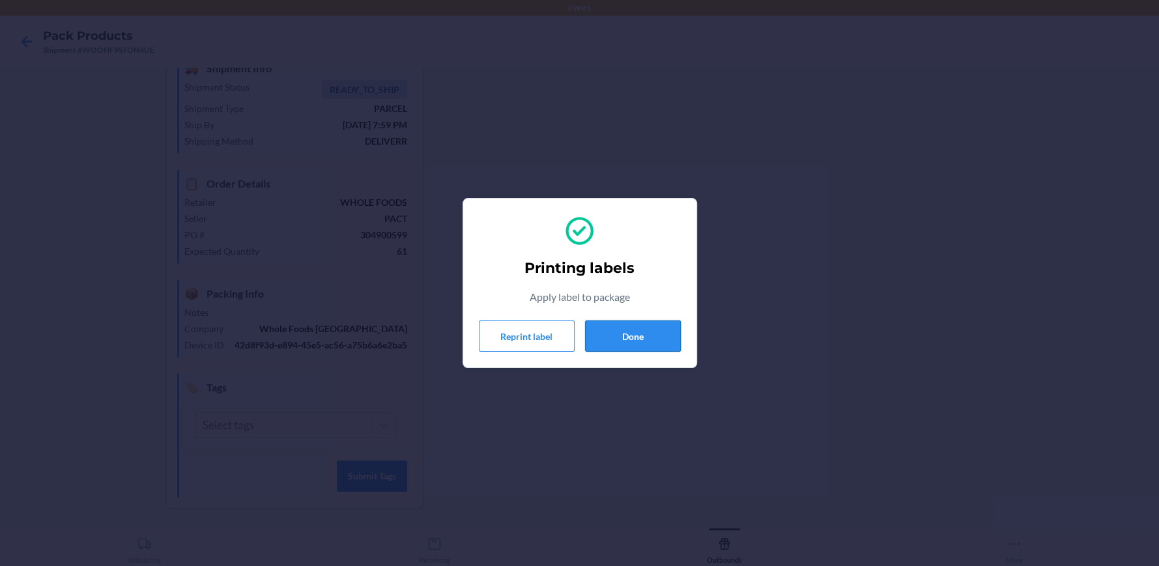
click at [660, 335] on button "Done" at bounding box center [633, 336] width 96 height 31
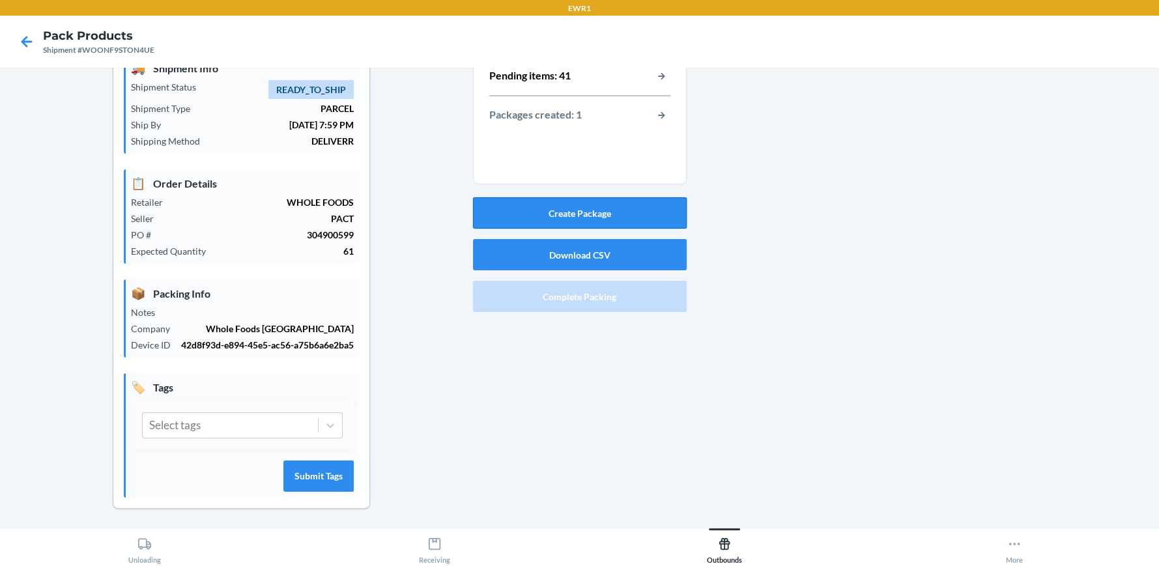
click at [612, 209] on button "Create Package" at bounding box center [580, 212] width 214 height 31
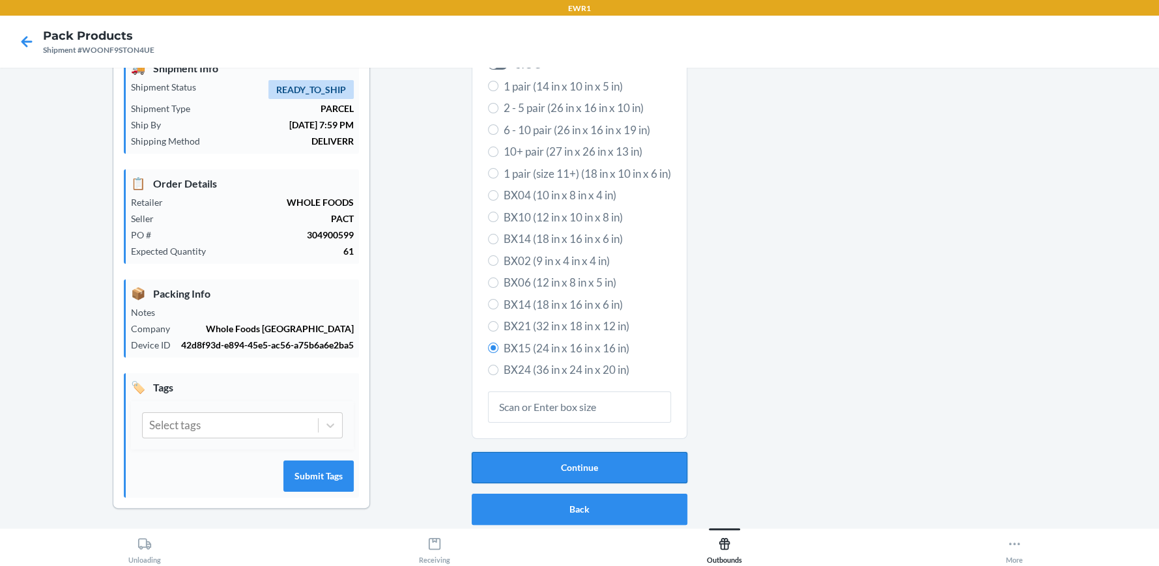
click at [580, 463] on button "Continue" at bounding box center [580, 467] width 216 height 31
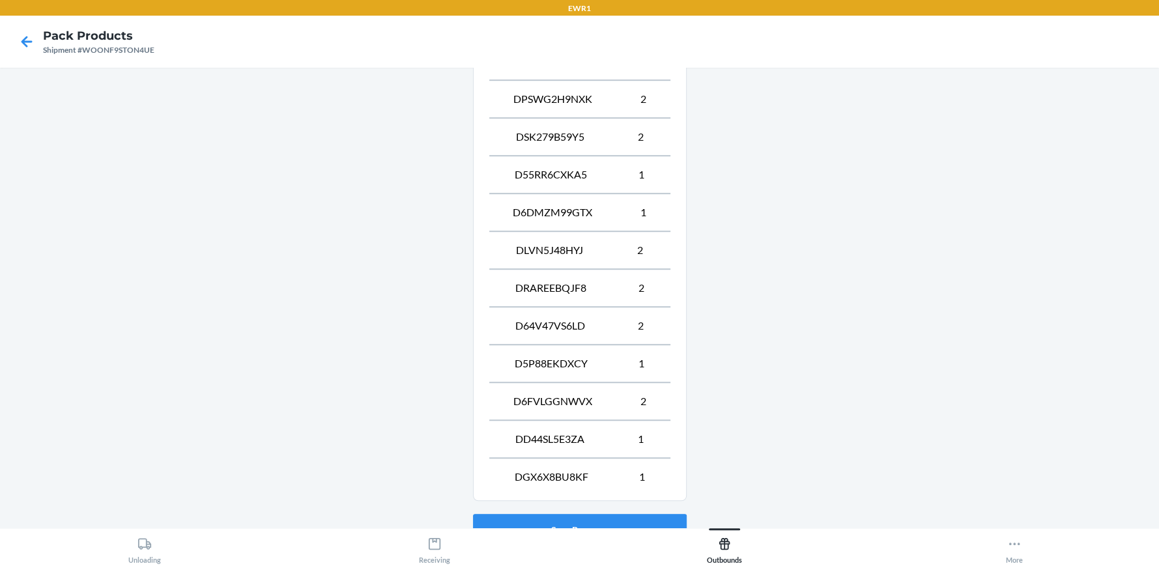
scroll to position [740, 0]
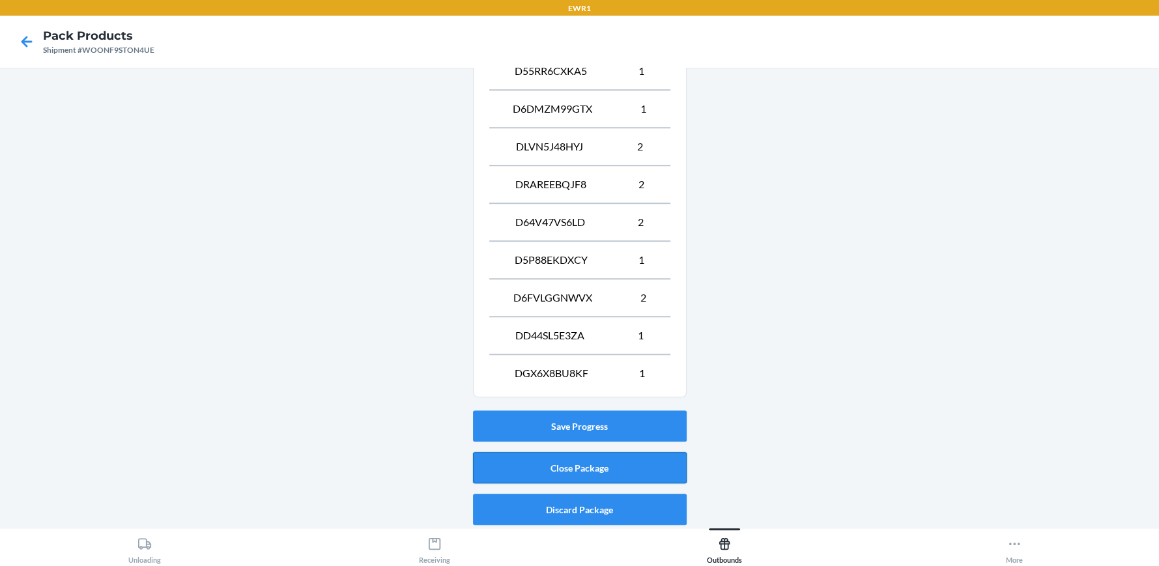
click at [592, 463] on button "Close Package" at bounding box center [580, 467] width 214 height 31
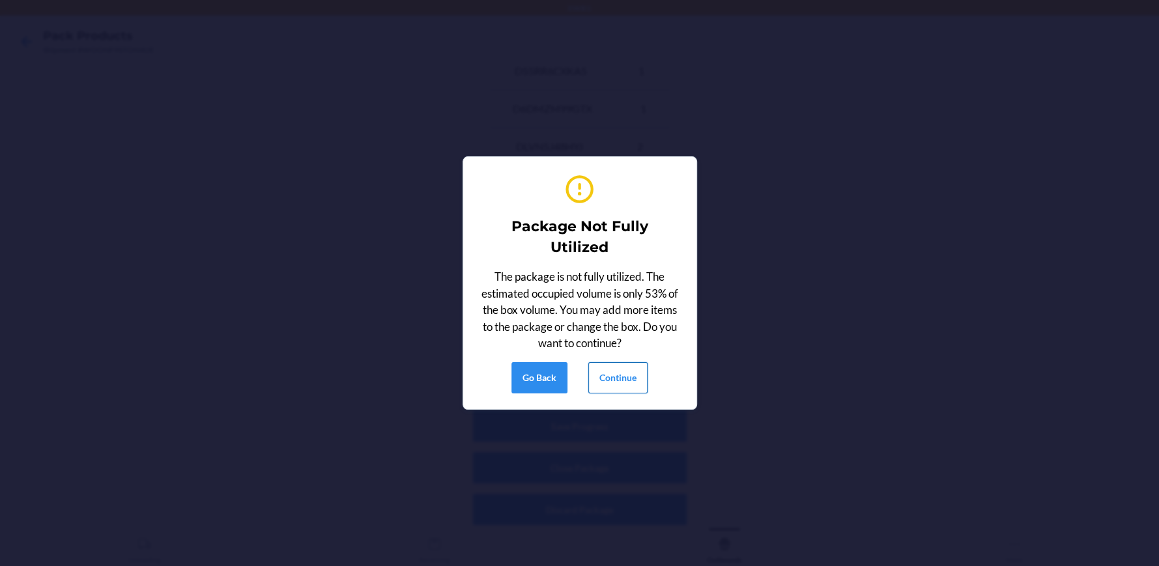
click at [614, 370] on button "Continue" at bounding box center [617, 377] width 59 height 31
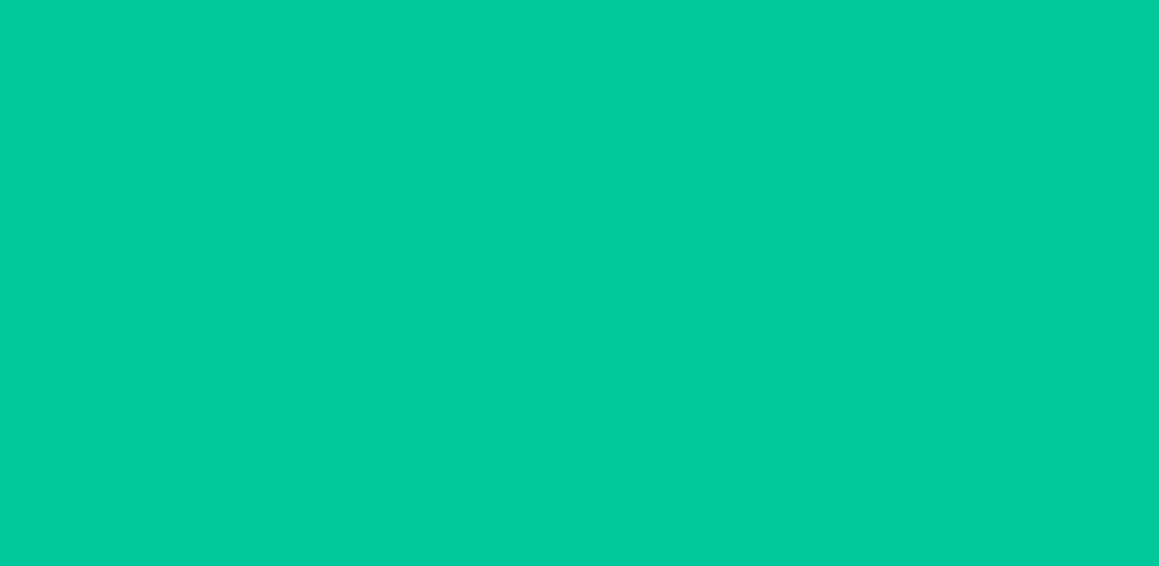
scroll to position [59, 0]
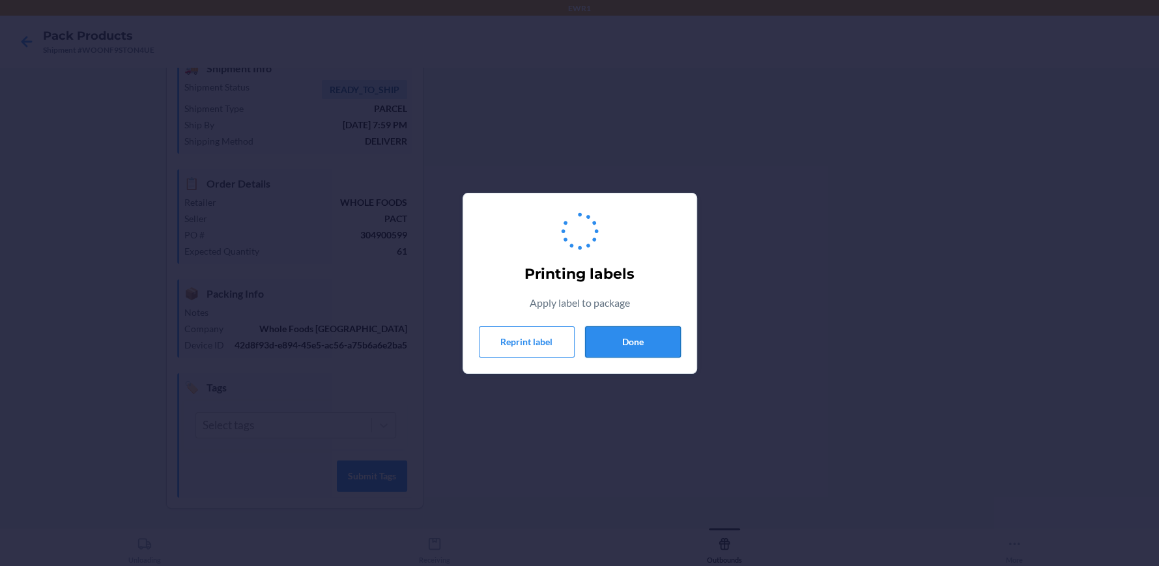
click at [630, 342] on button "Done" at bounding box center [633, 341] width 96 height 31
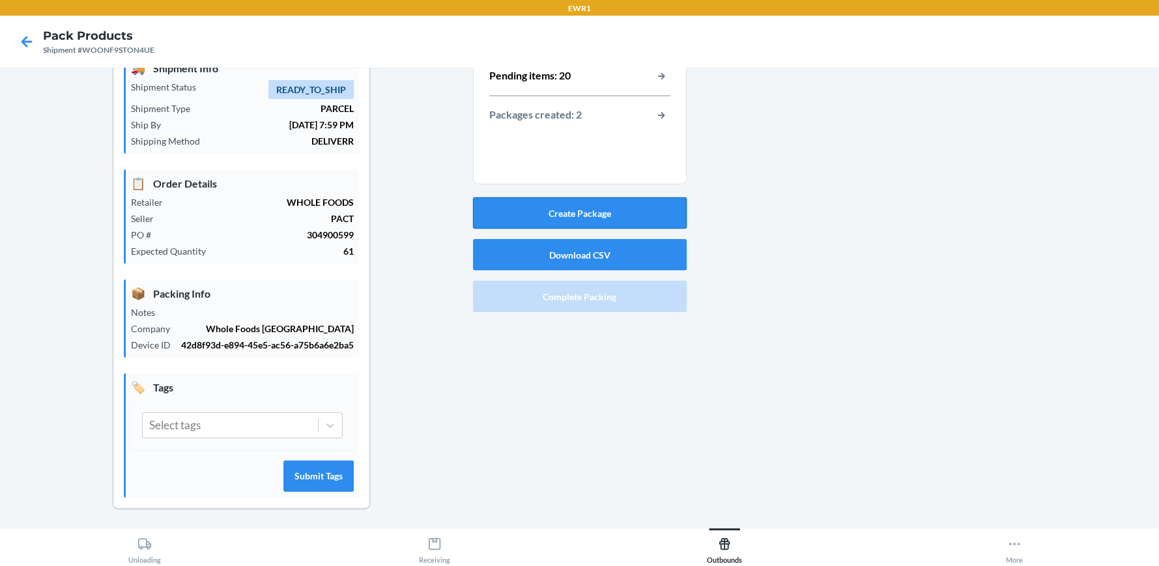
click at [610, 220] on button "Create Package" at bounding box center [580, 212] width 214 height 31
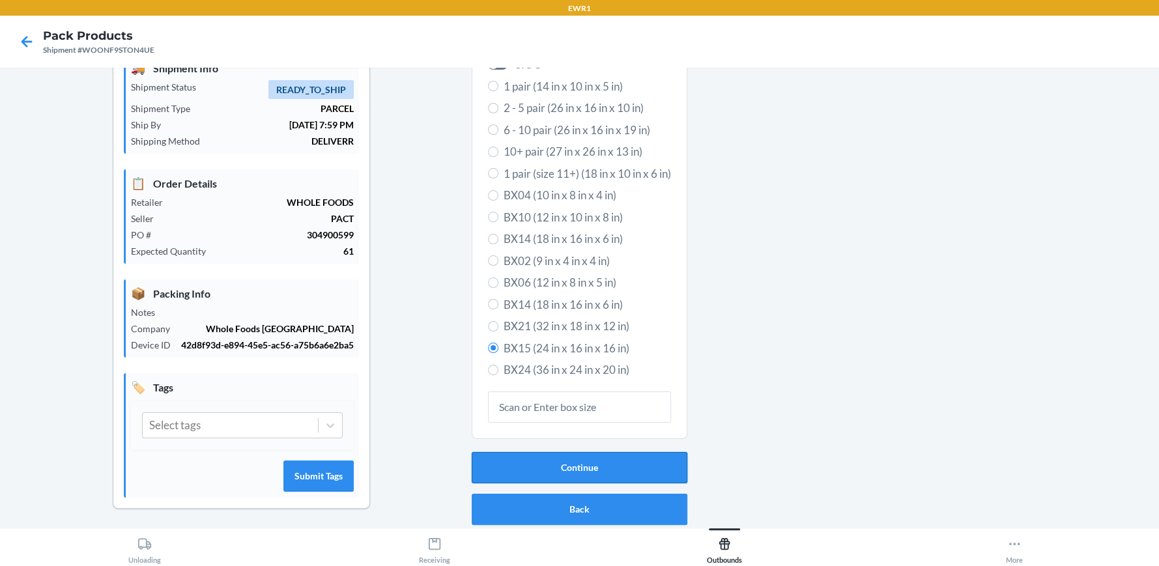
click at [525, 473] on button "Continue" at bounding box center [580, 467] width 216 height 31
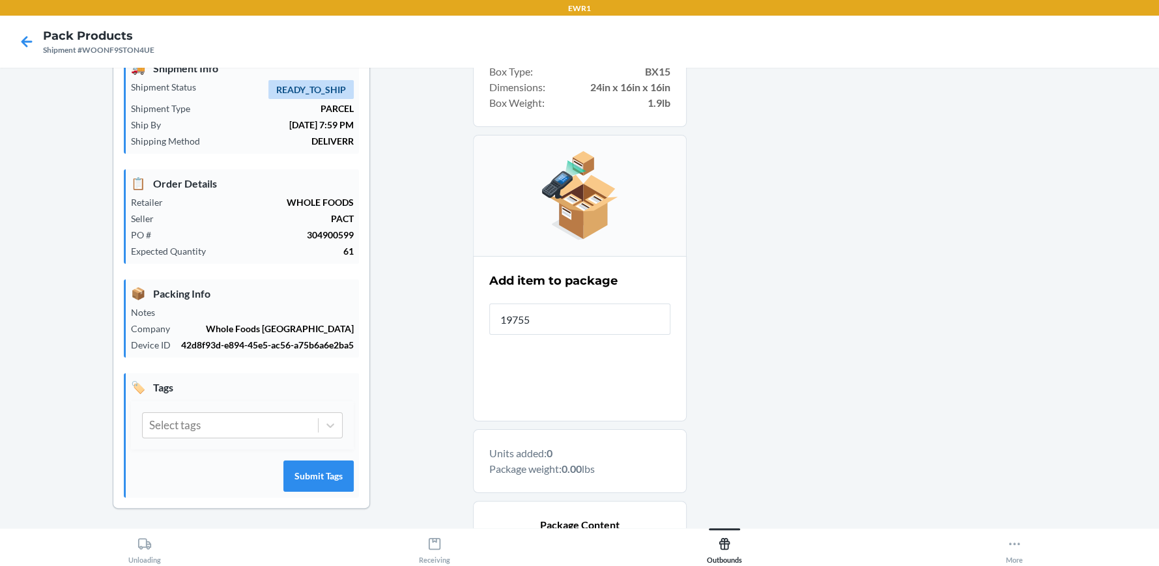
type input "197551"
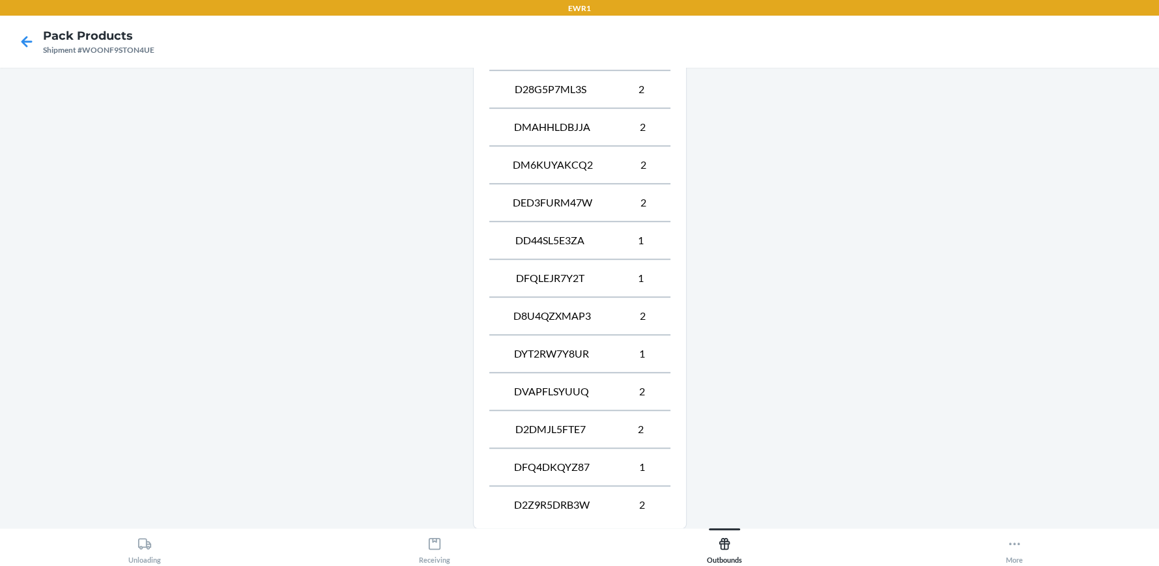
scroll to position [664, 0]
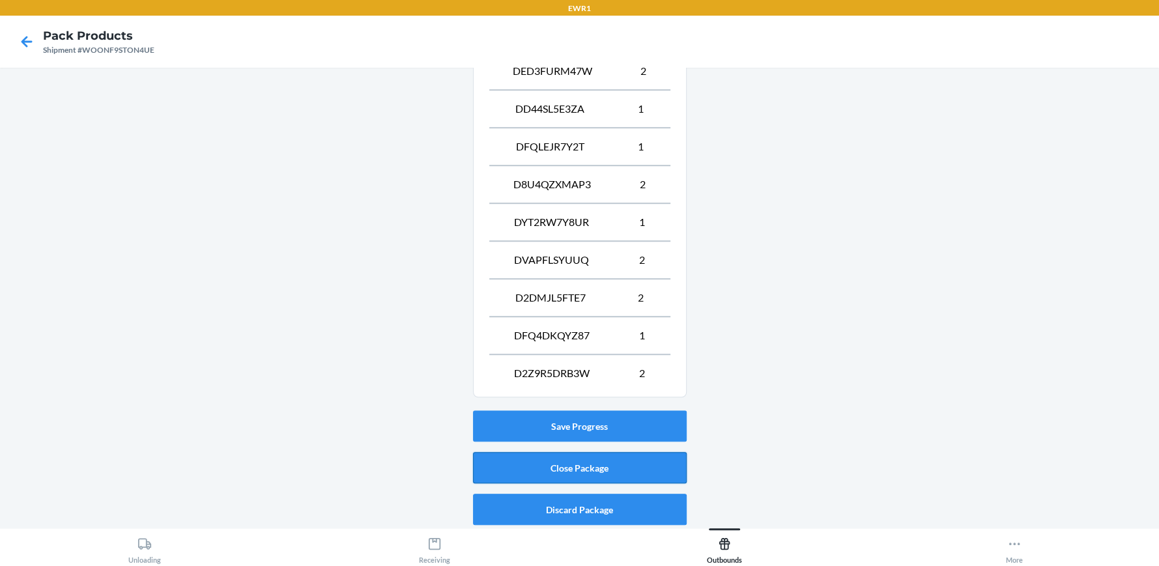
click at [547, 464] on button "Close Package" at bounding box center [580, 467] width 214 height 31
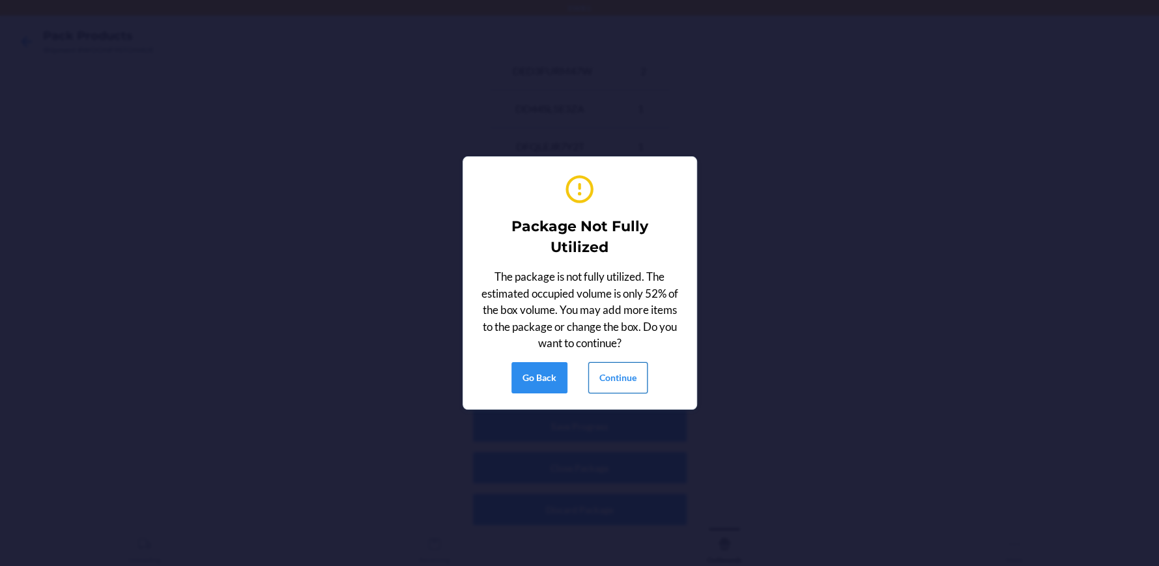
click at [631, 391] on button "Continue" at bounding box center [617, 377] width 59 height 31
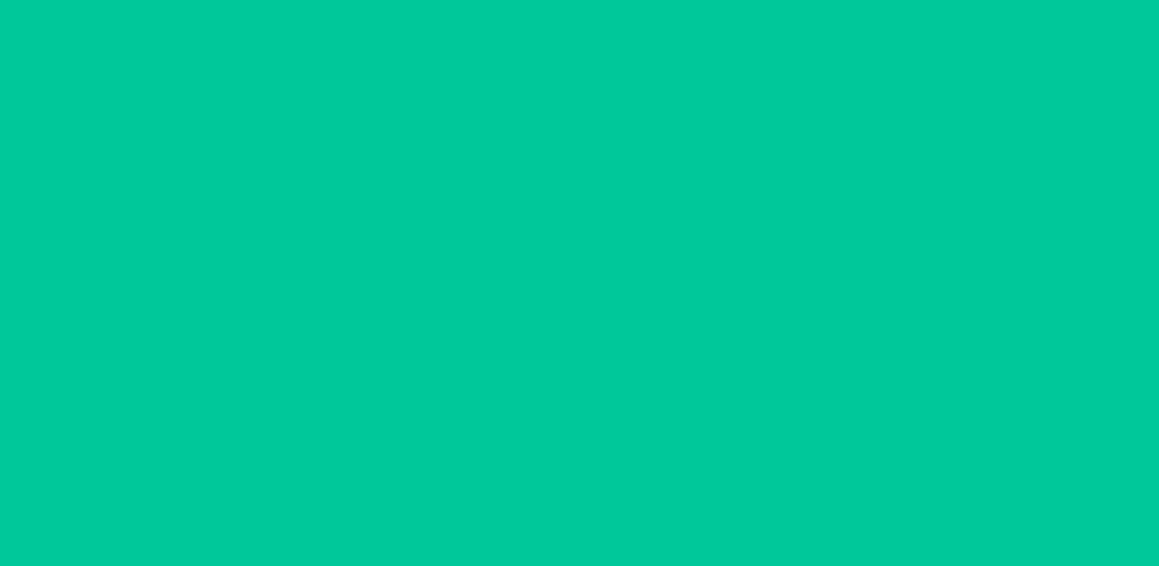
scroll to position [59, 0]
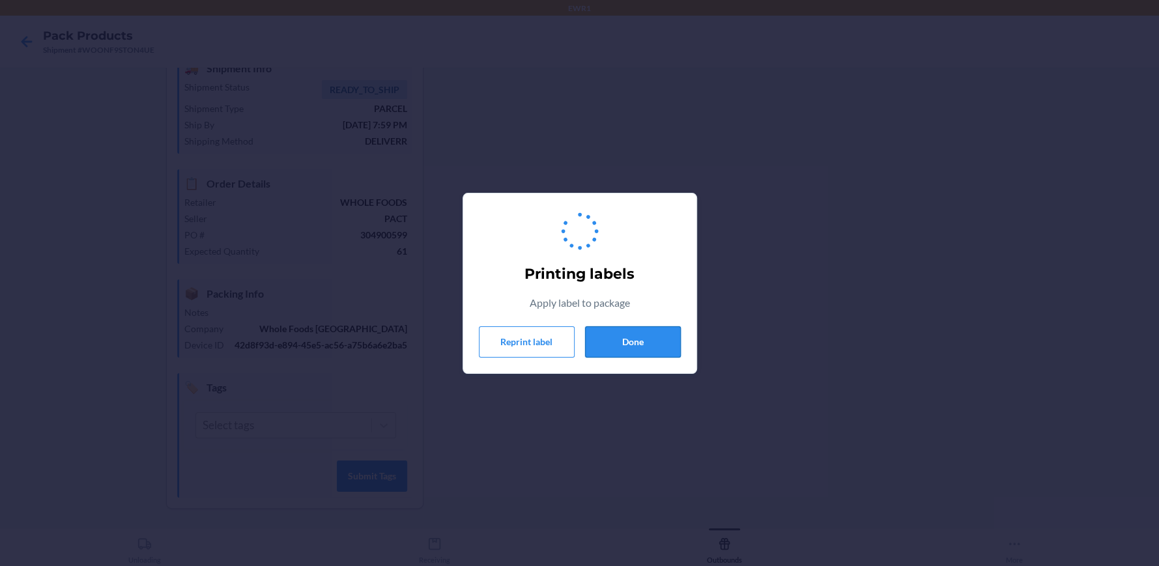
click at [619, 347] on button "Done" at bounding box center [633, 341] width 96 height 31
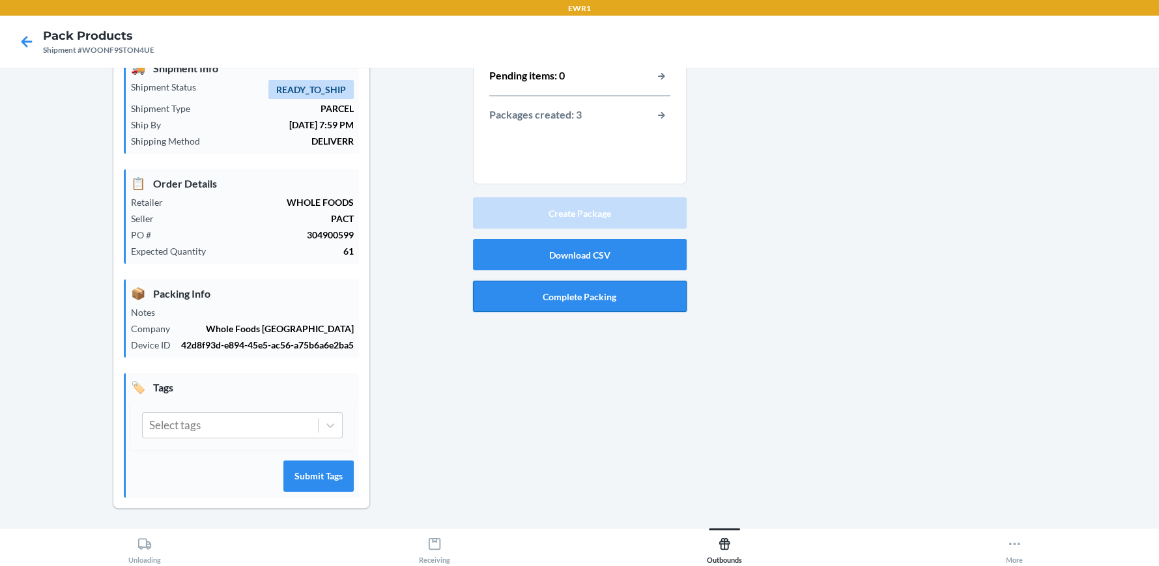
click at [646, 307] on button "Complete Packing" at bounding box center [580, 296] width 214 height 31
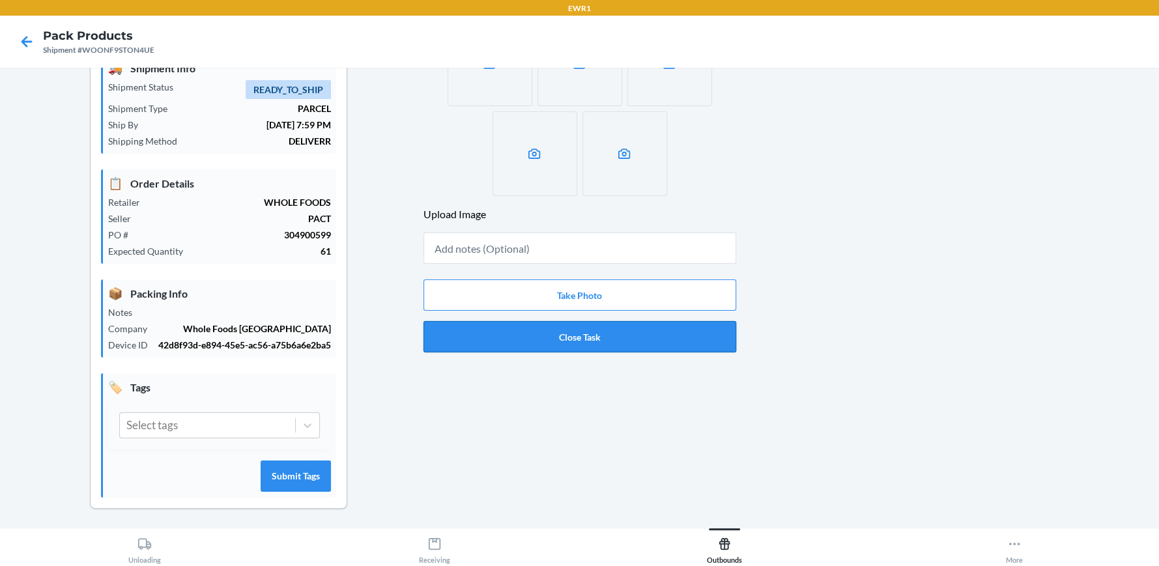
click at [587, 339] on button "Close Task" at bounding box center [579, 336] width 313 height 31
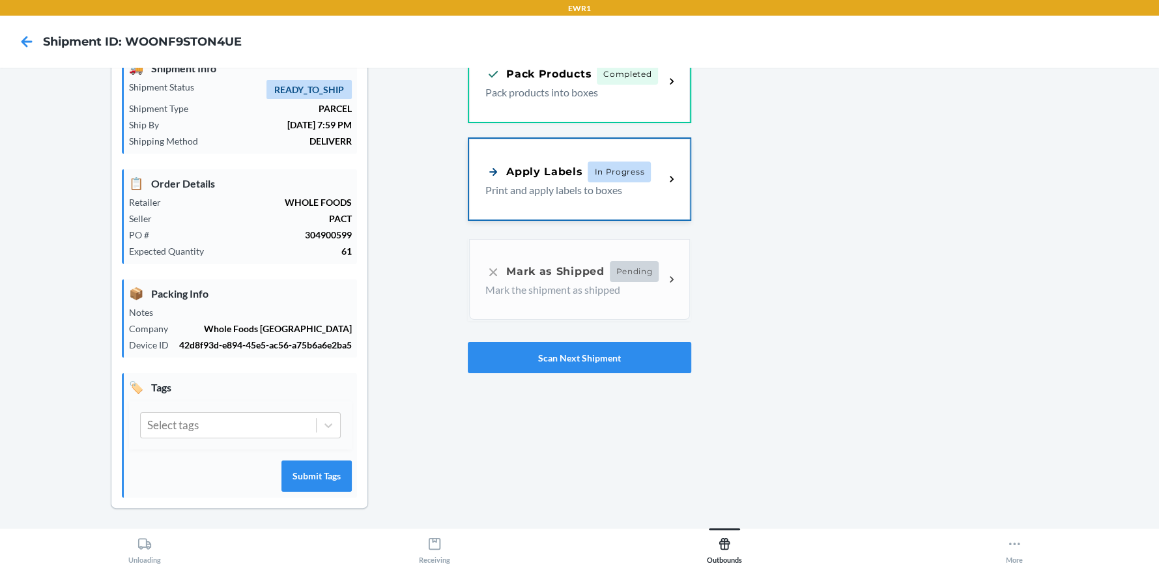
click at [526, 197] on div "Apply Labels In Progress Print and apply labels to boxes" at bounding box center [579, 179] width 221 height 81
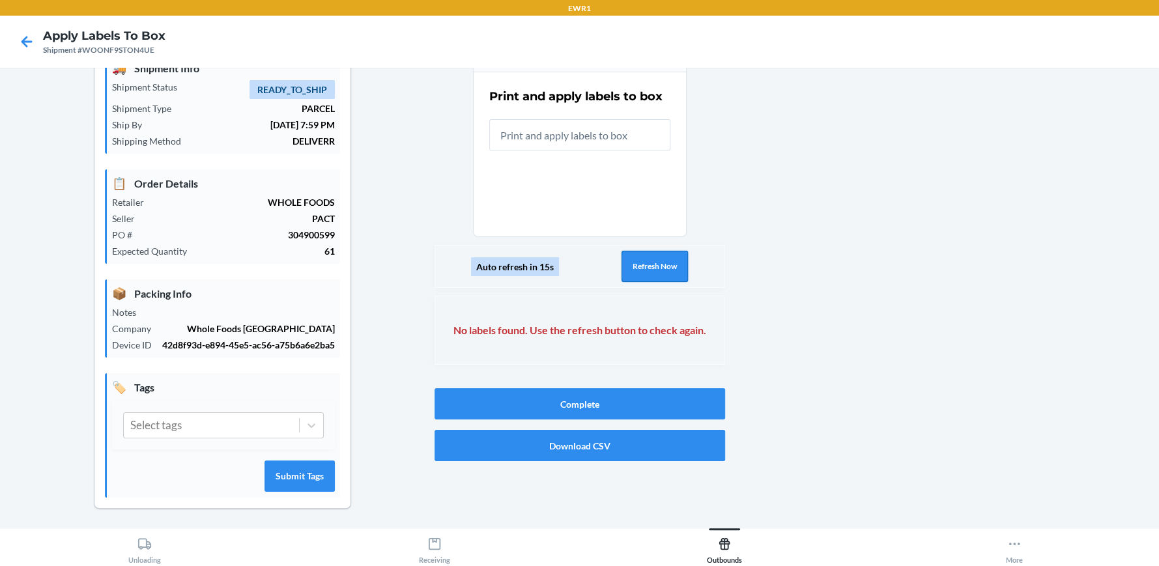
click at [672, 264] on button "Refresh Now" at bounding box center [654, 266] width 66 height 31
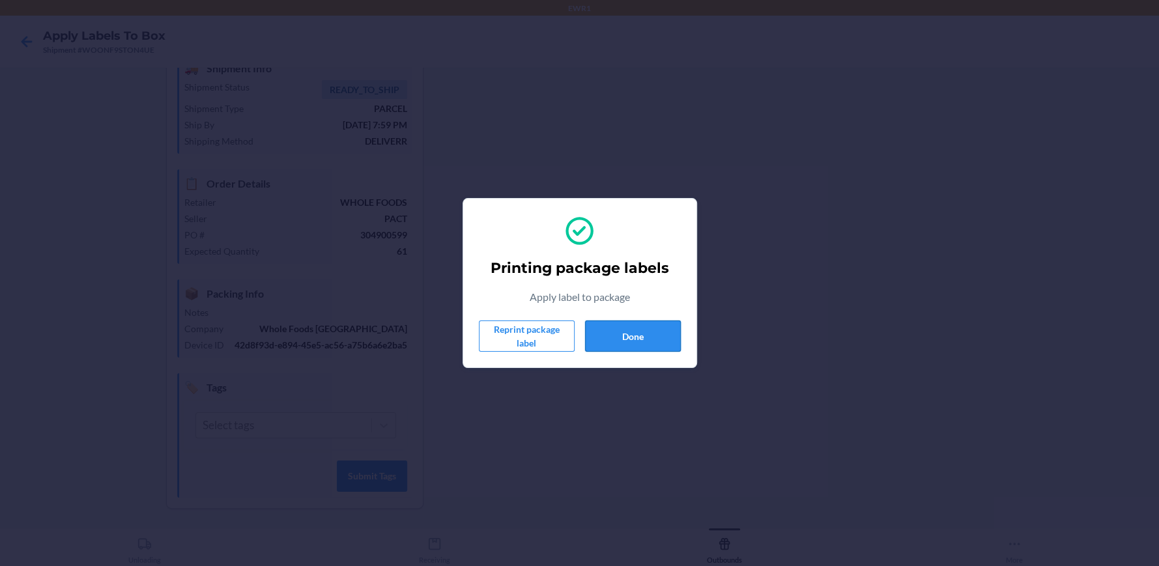
click at [590, 331] on button "Done" at bounding box center [633, 336] width 96 height 31
click at [612, 334] on button "Done" at bounding box center [633, 336] width 96 height 31
click at [673, 335] on button "Done" at bounding box center [633, 336] width 96 height 31
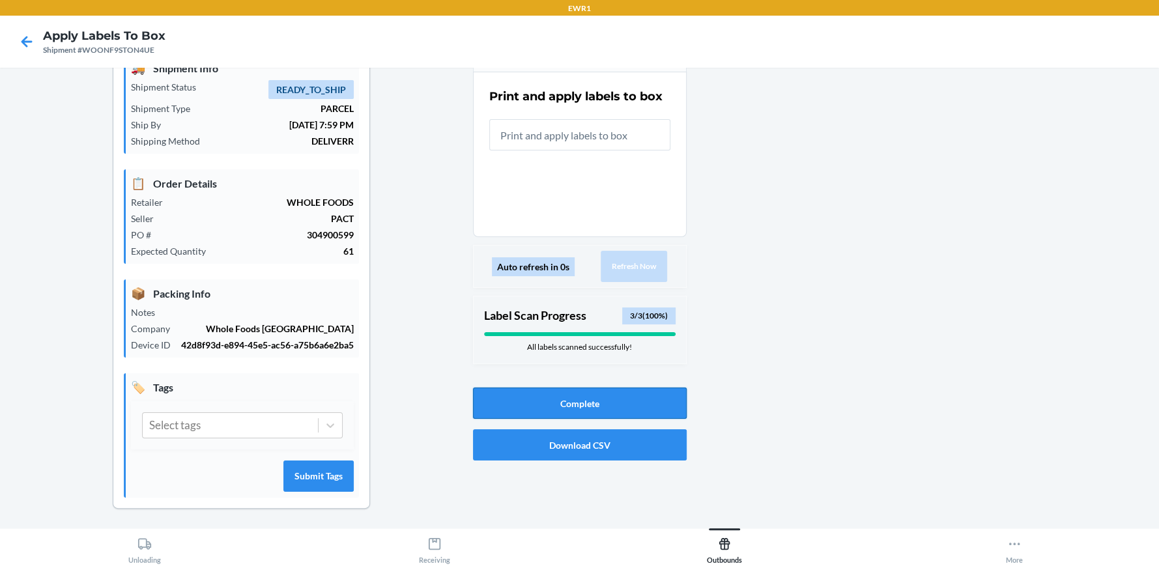
click at [646, 403] on button "Complete" at bounding box center [580, 403] width 214 height 31
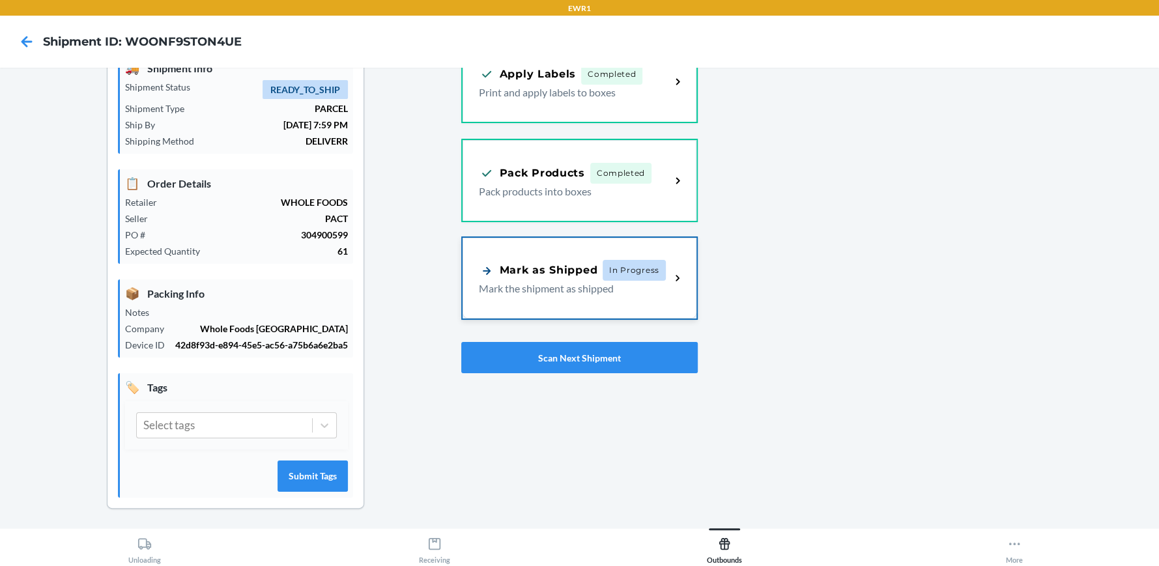
click at [580, 270] on div "Mark as Shipped" at bounding box center [538, 271] width 119 height 16
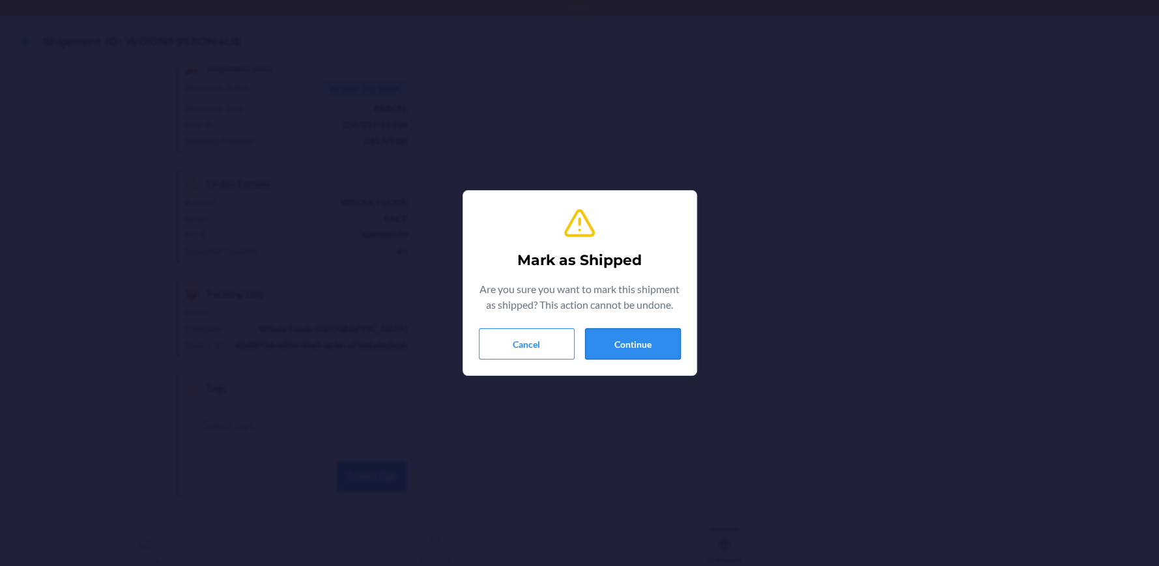
click at [659, 341] on button "Continue" at bounding box center [633, 343] width 96 height 31
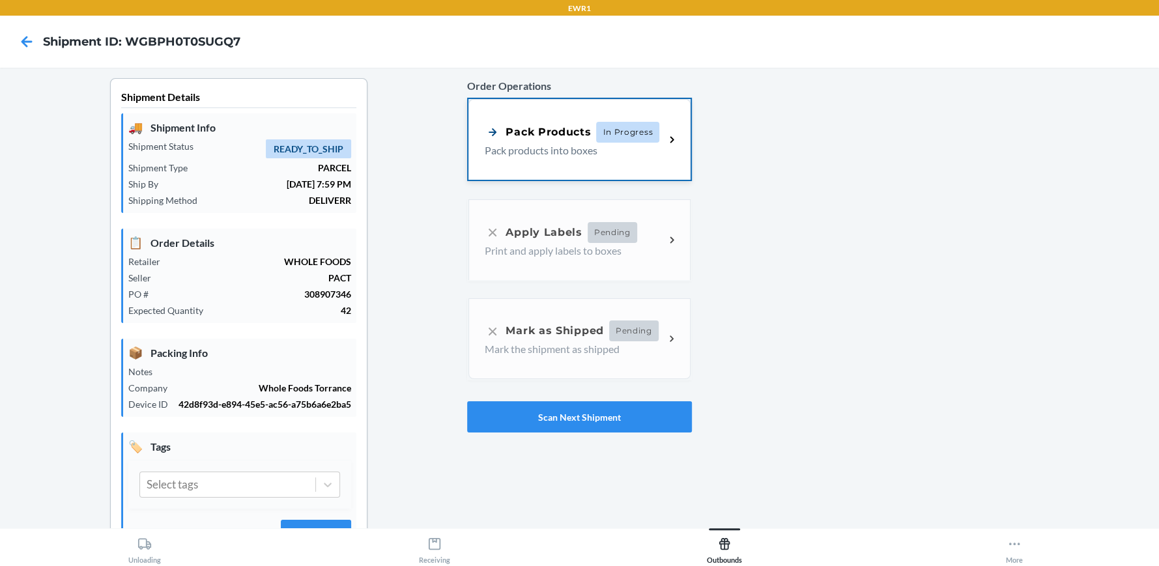
click at [552, 150] on p "Pack products into boxes" at bounding box center [569, 151] width 169 height 16
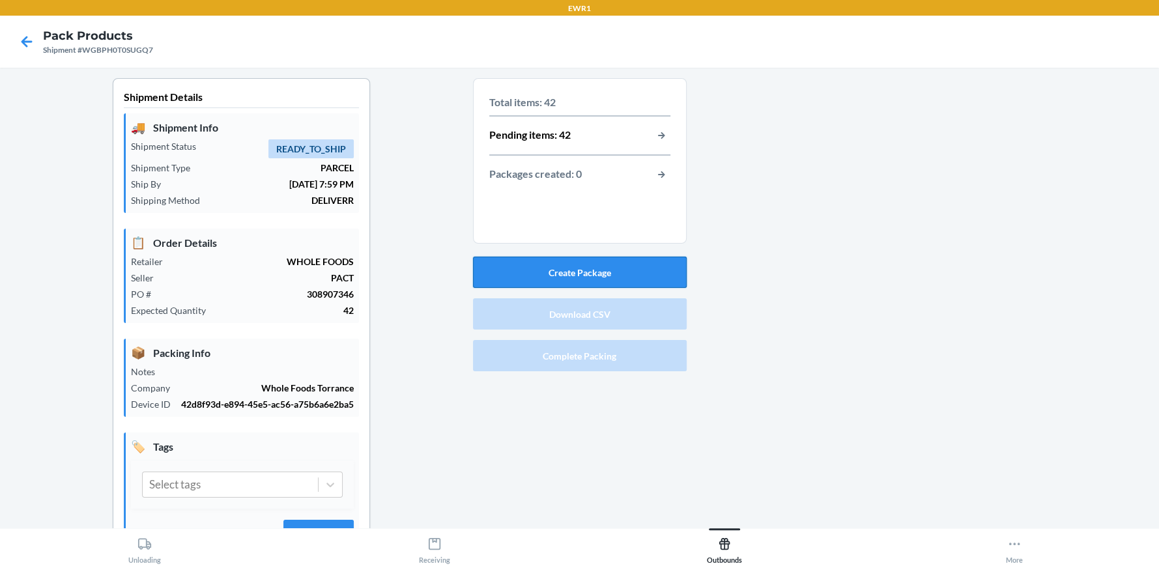
click at [558, 261] on button "Create Package" at bounding box center [580, 272] width 214 height 31
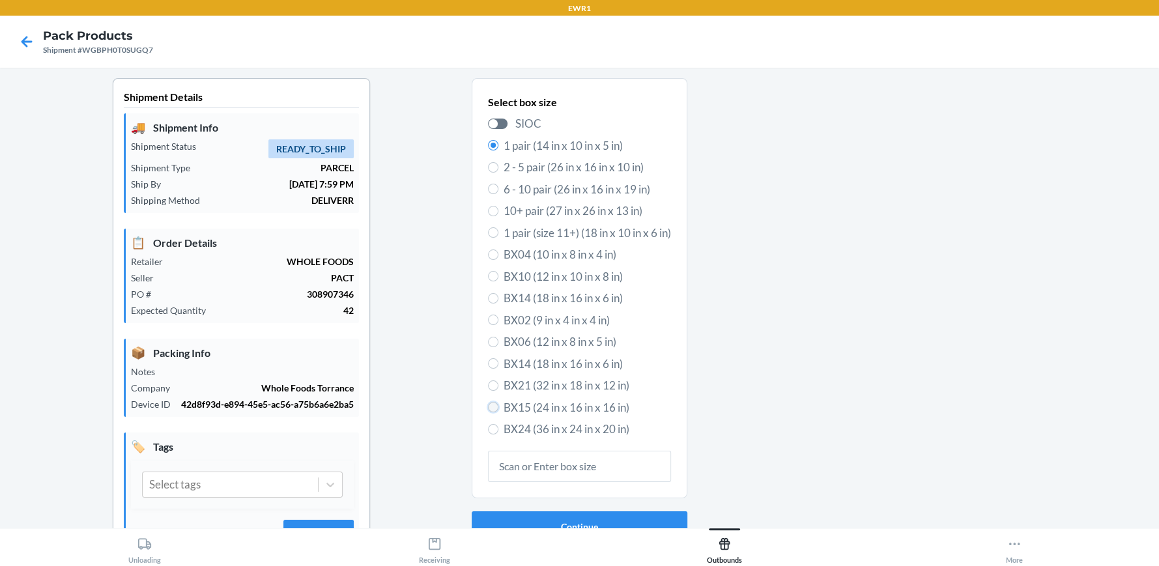
click at [488, 410] on input "BX15 (24 in x 16 in x 16 in)" at bounding box center [493, 407] width 10 height 10
radio input "true"
radio input "false"
click at [539, 511] on button "Continue" at bounding box center [580, 526] width 216 height 31
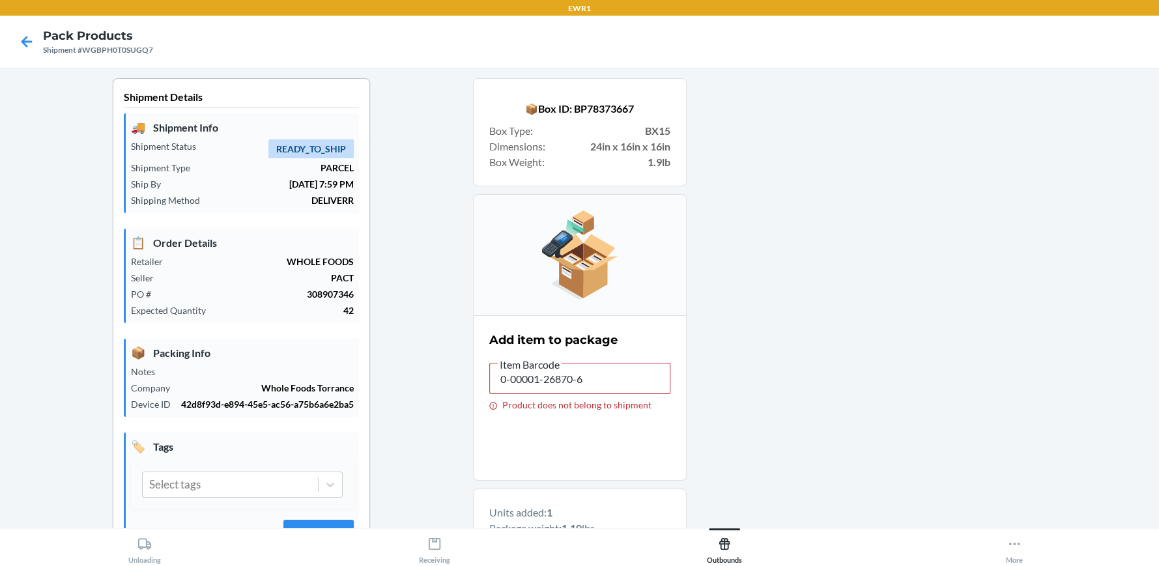
type input "197551265481"
drag, startPoint x: 619, startPoint y: 375, endPoint x: 224, endPoint y: 383, distance: 394.8
click at [224, 383] on div "Shipment Details 🚚 Shipment Info Shipment Status READY_TO_SHIP Shipment Type PA…" at bounding box center [579, 428] width 1138 height 701
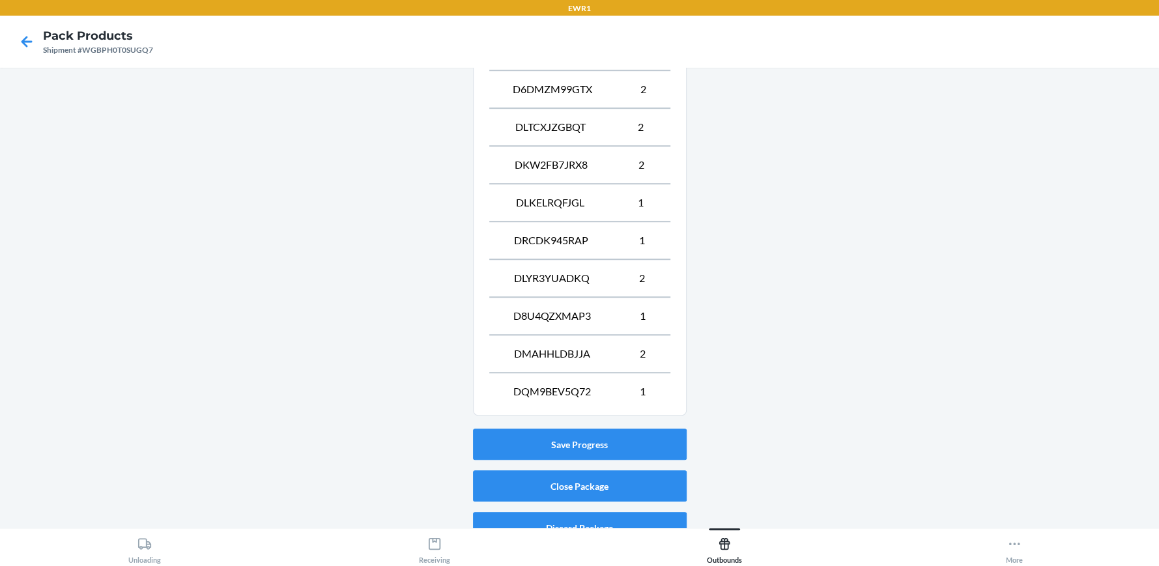
scroll to position [702, 0]
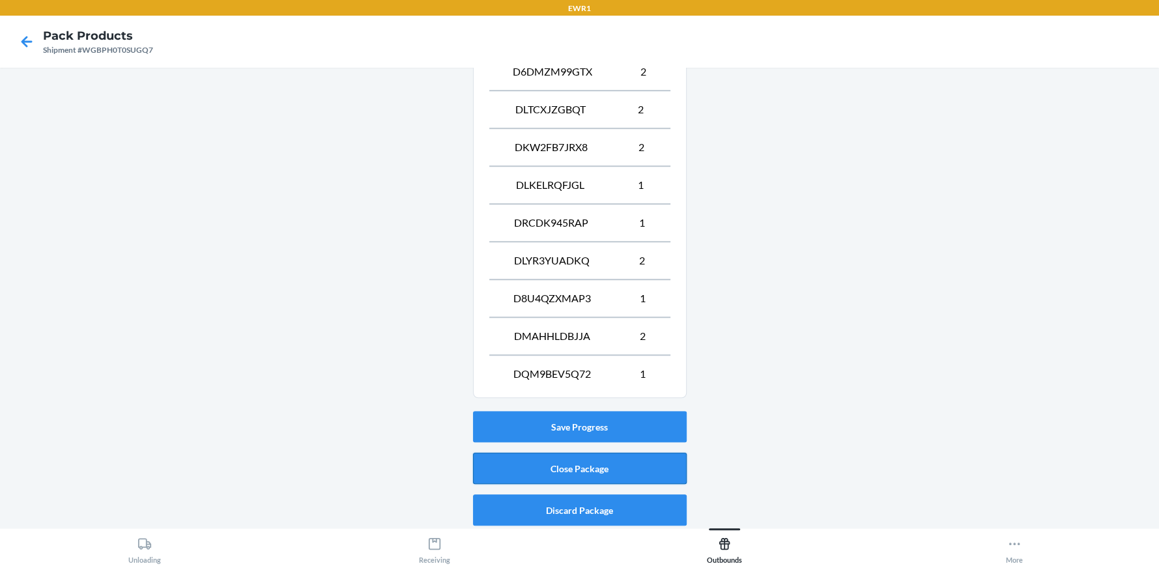
click at [616, 455] on button "Close Package" at bounding box center [580, 468] width 214 height 31
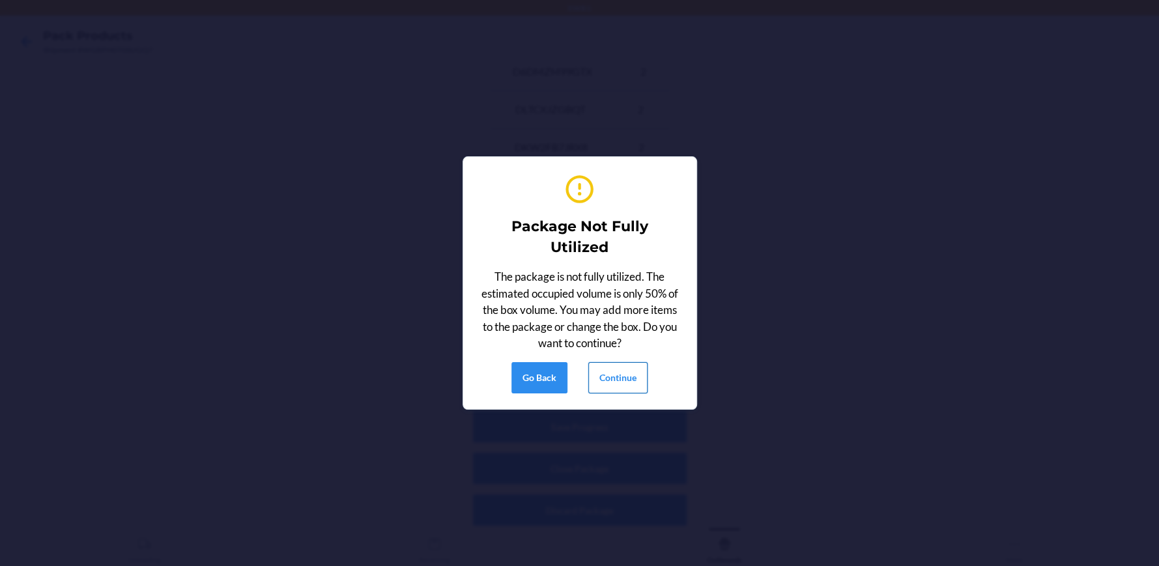
click at [612, 380] on button "Continue" at bounding box center [617, 377] width 59 height 31
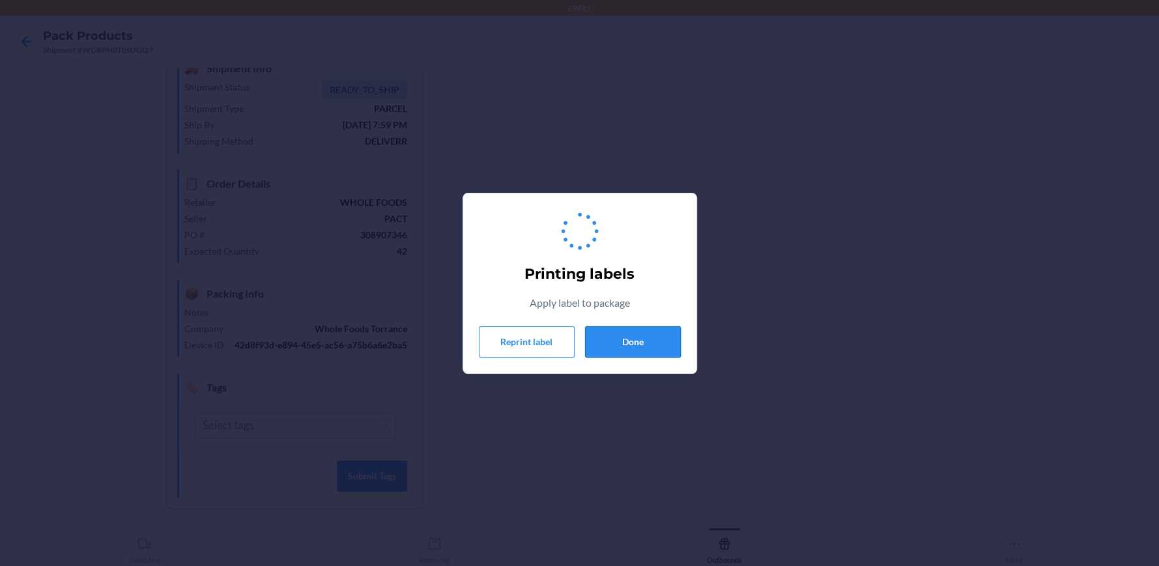
click at [619, 333] on button "Done" at bounding box center [633, 341] width 96 height 31
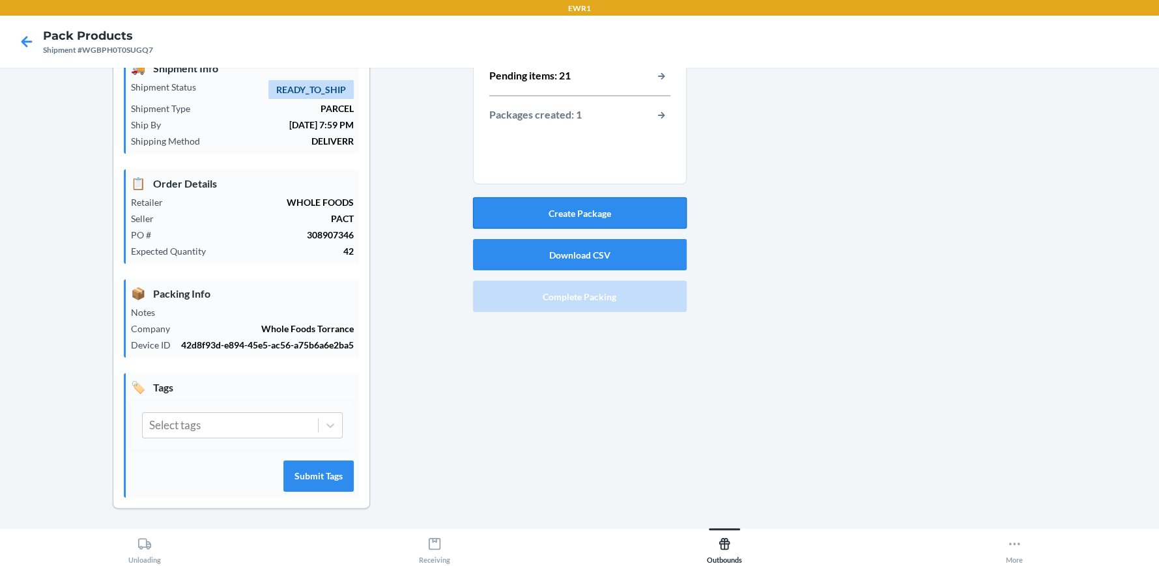
click at [547, 218] on button "Create Package" at bounding box center [580, 212] width 214 height 31
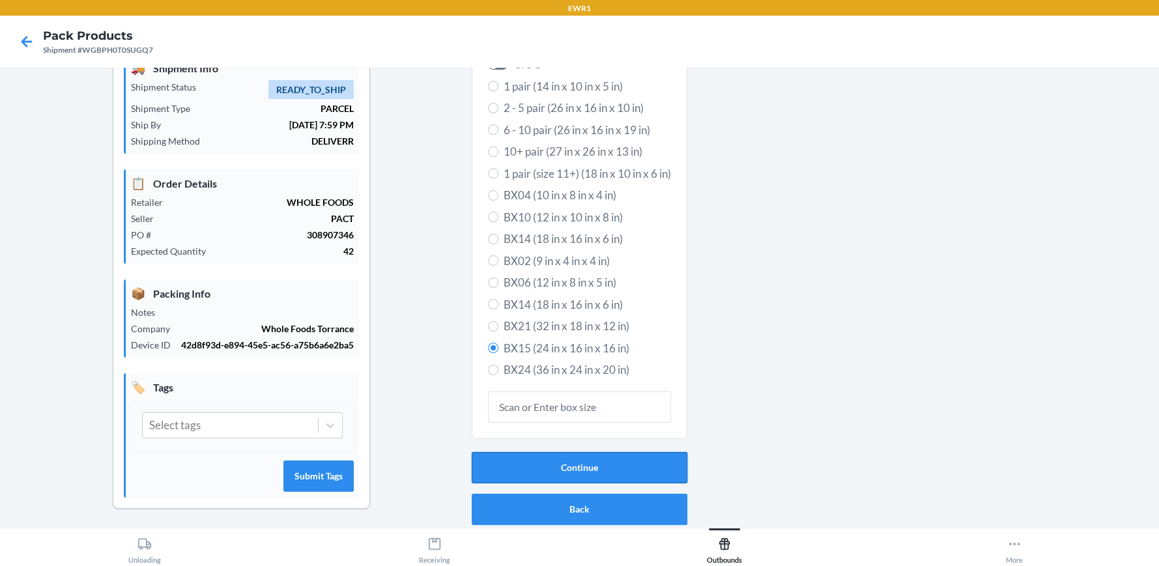
click at [554, 480] on button "Continue" at bounding box center [580, 467] width 216 height 31
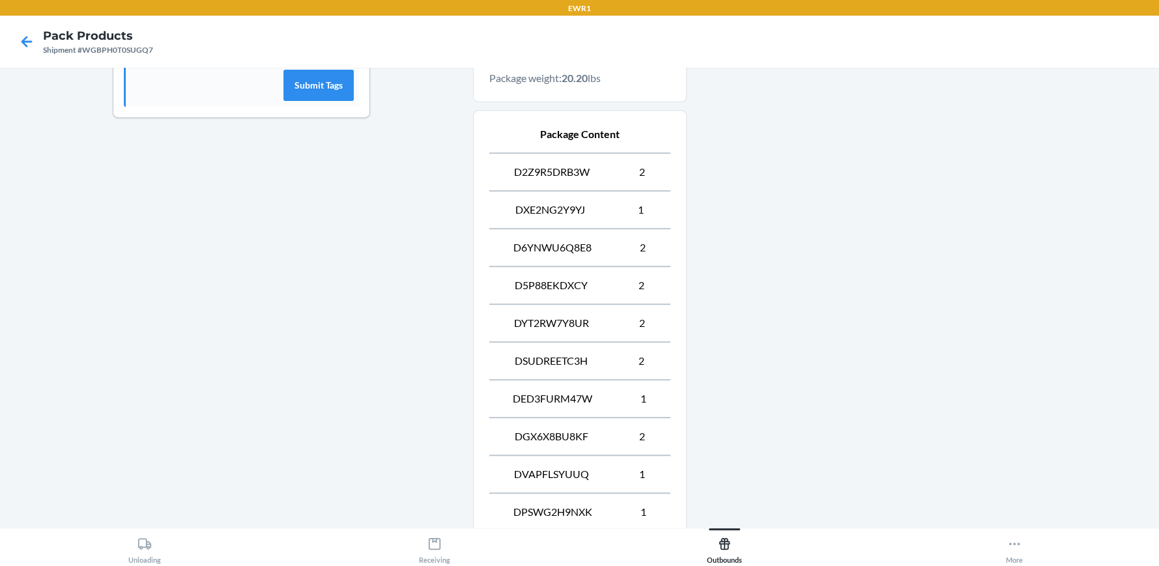
scroll to position [664, 0]
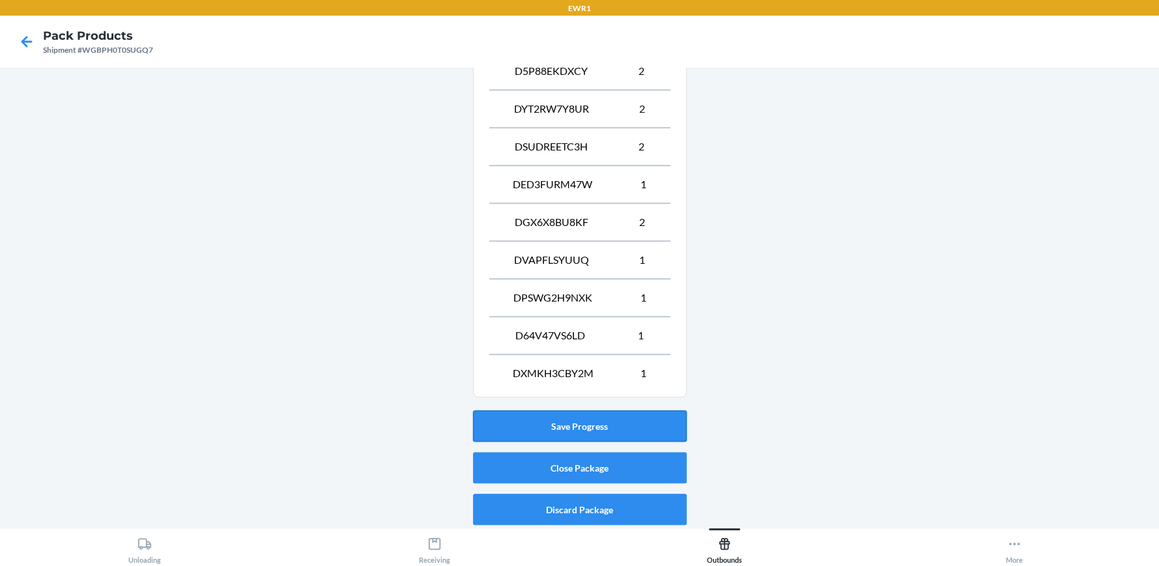
click at [570, 423] on button "Save Progress" at bounding box center [580, 425] width 214 height 31
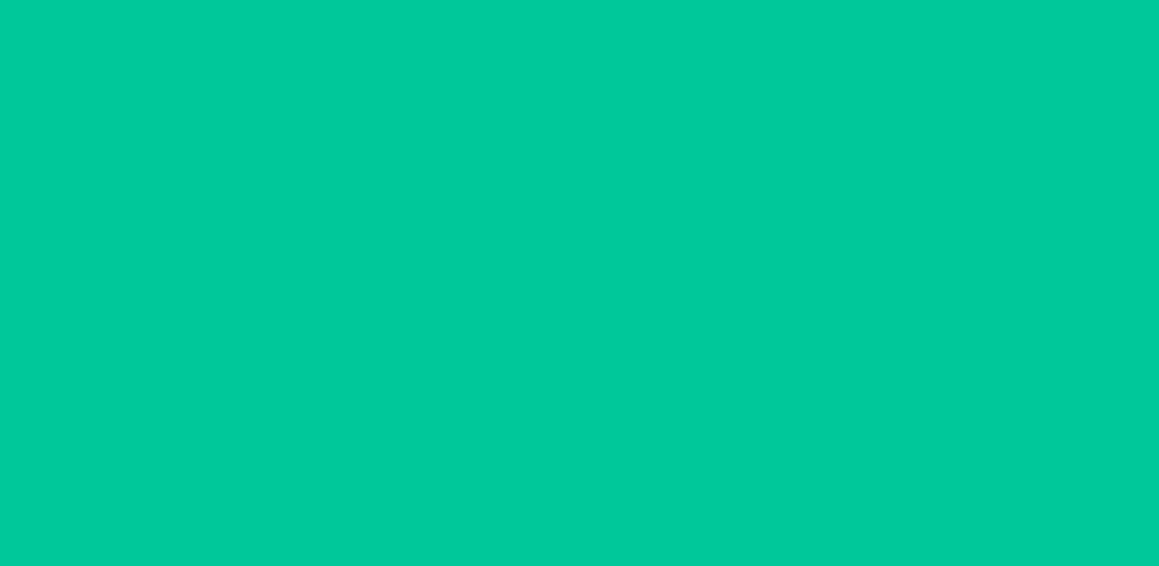
scroll to position [59, 0]
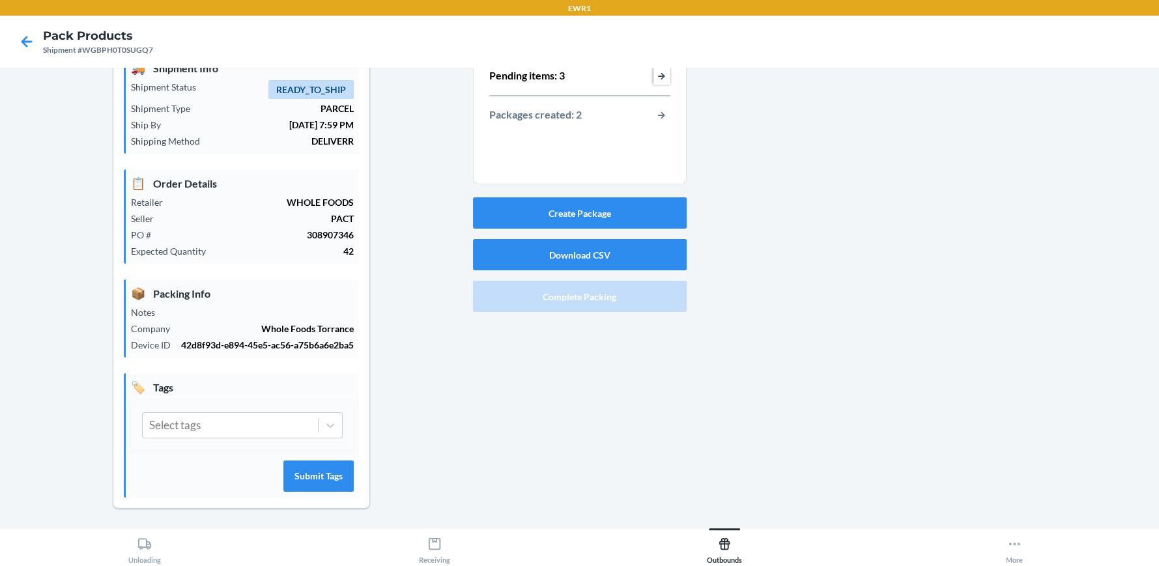
click at [659, 79] on button "button-view-pending-items" at bounding box center [661, 76] width 17 height 17
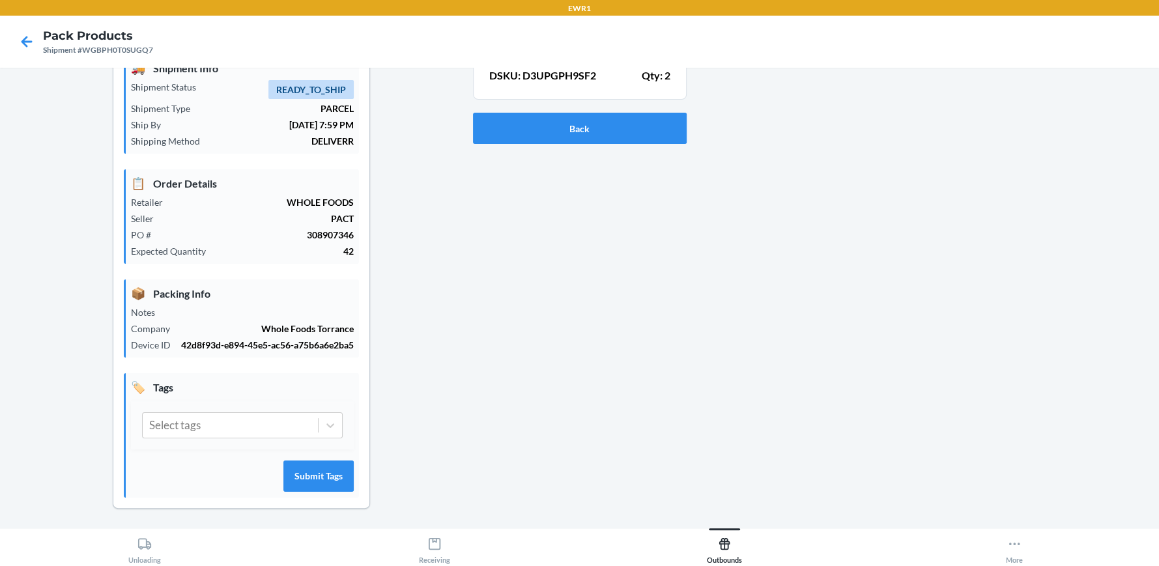
scroll to position [0, 0]
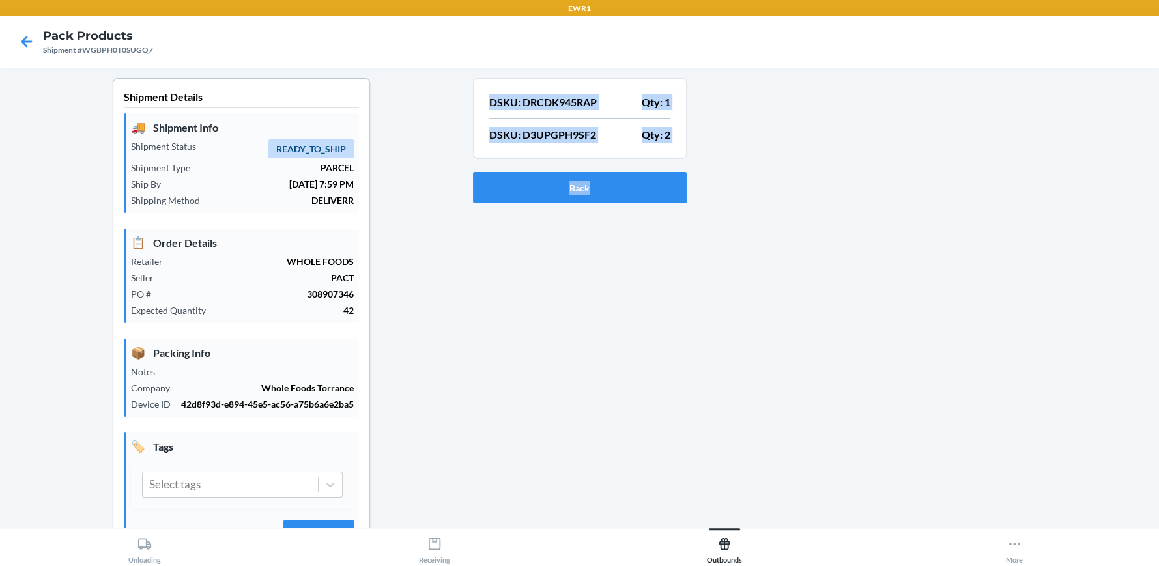
drag, startPoint x: 479, startPoint y: 100, endPoint x: 664, endPoint y: 147, distance: 190.9
click at [677, 147] on section "DSKU: DRCDK945RAP Qty: 1 DSKU: D3UPGPH9SF2 Qty: 2" at bounding box center [580, 118] width 214 height 81
click at [558, 179] on button "Back" at bounding box center [580, 187] width 214 height 31
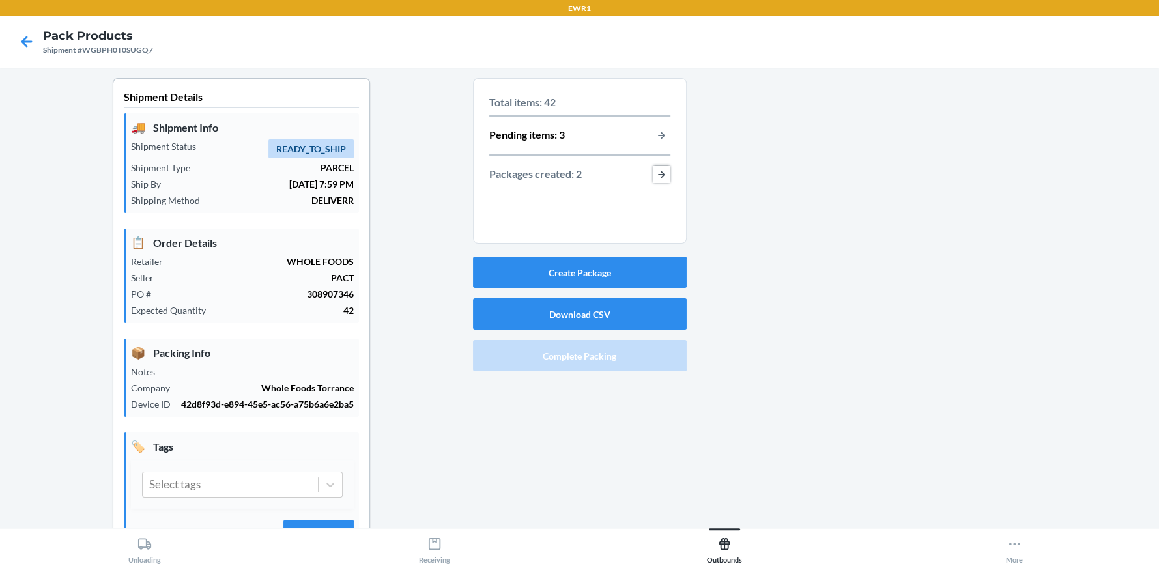
click at [657, 169] on button "button-view-packages-created" at bounding box center [661, 174] width 17 height 17
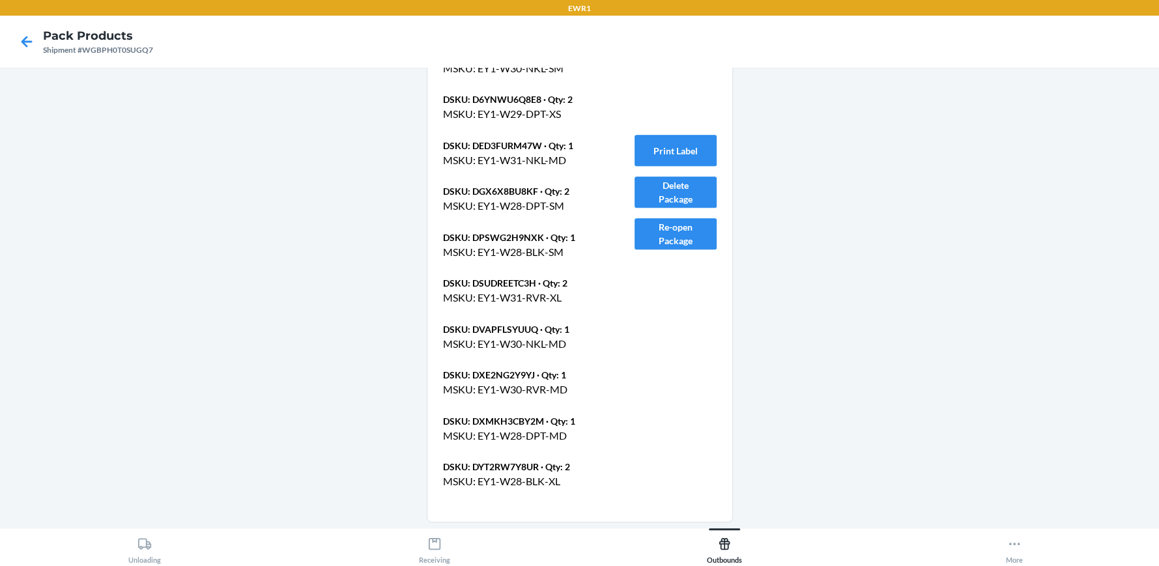
scroll to position [954, 0]
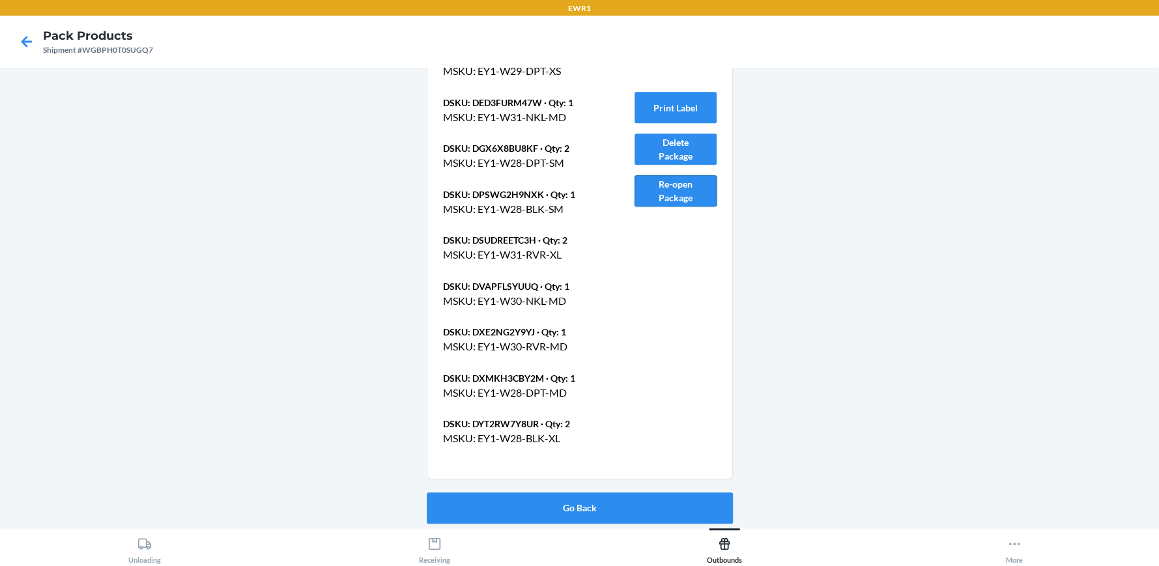
click at [681, 180] on button "Re-open Package" at bounding box center [675, 190] width 82 height 31
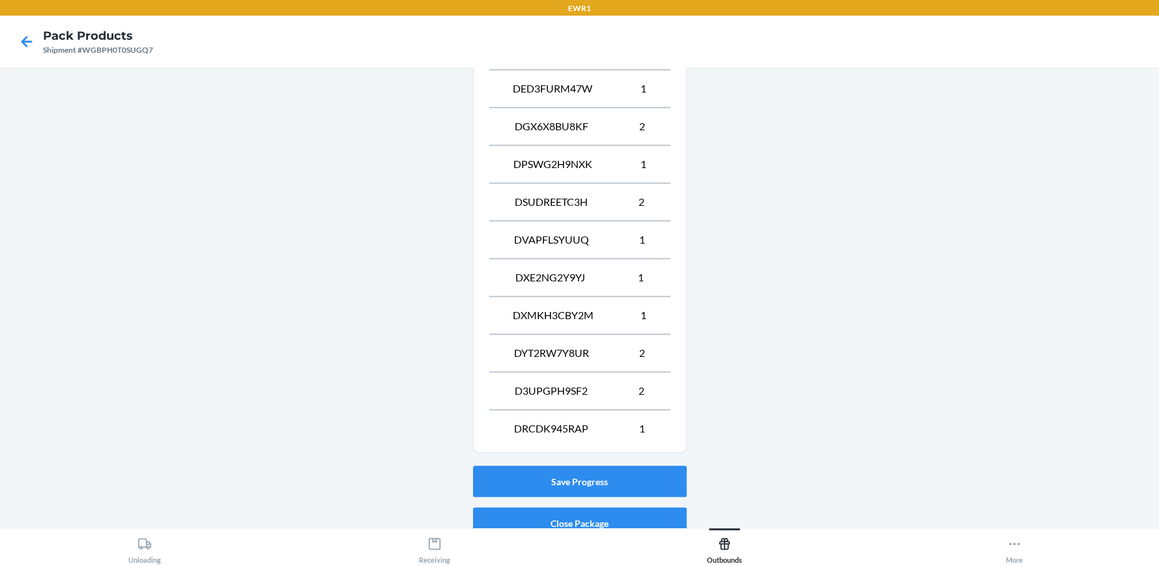
scroll to position [740, 0]
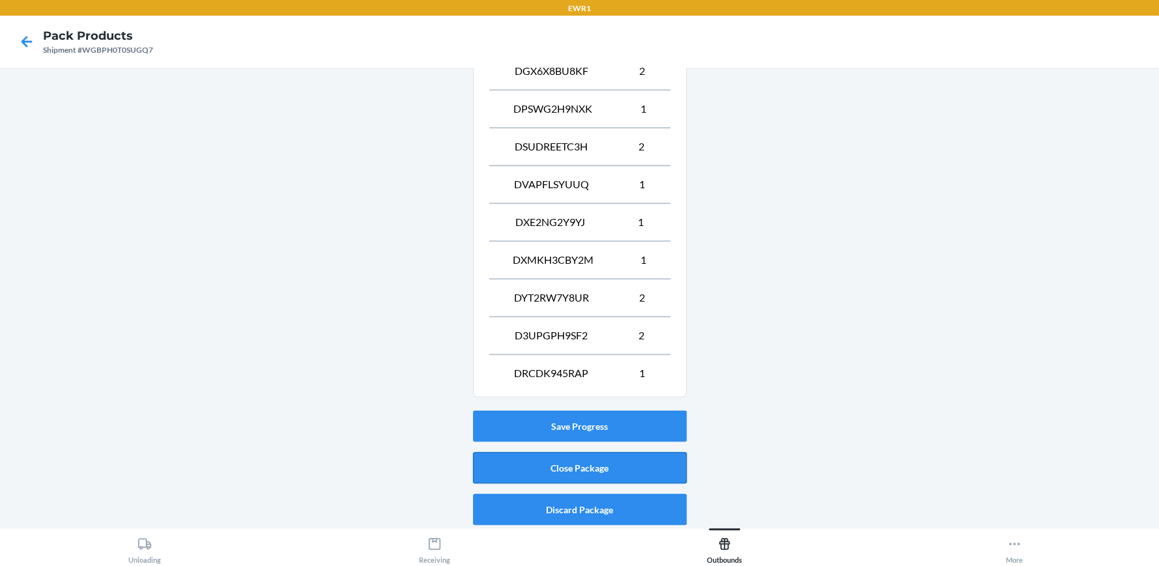
click at [591, 474] on button "Close Package" at bounding box center [580, 467] width 214 height 31
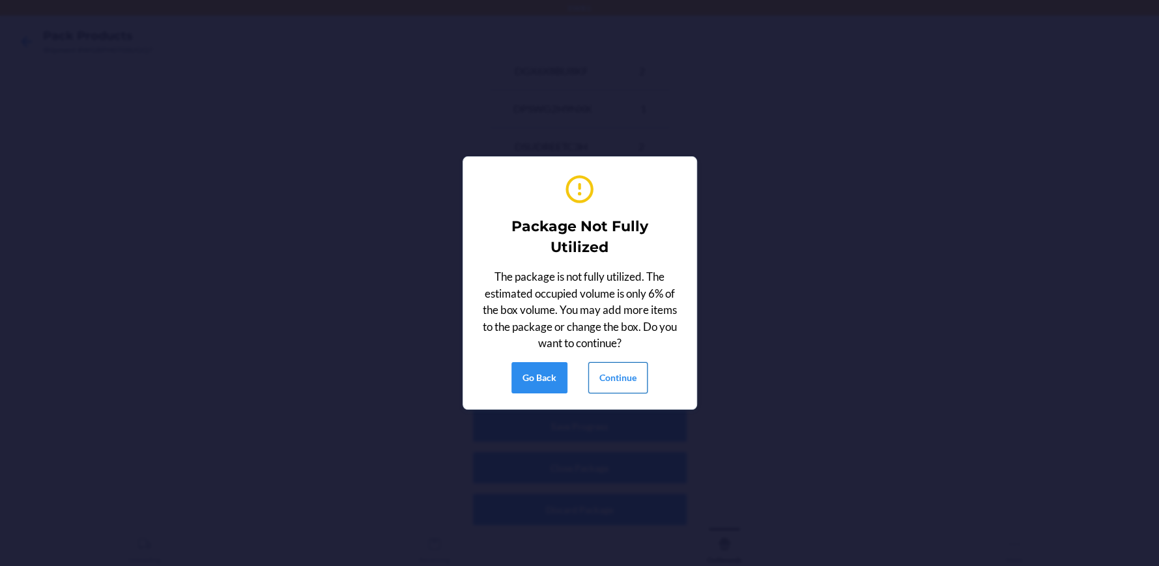
click at [640, 375] on button "Continue" at bounding box center [617, 377] width 59 height 31
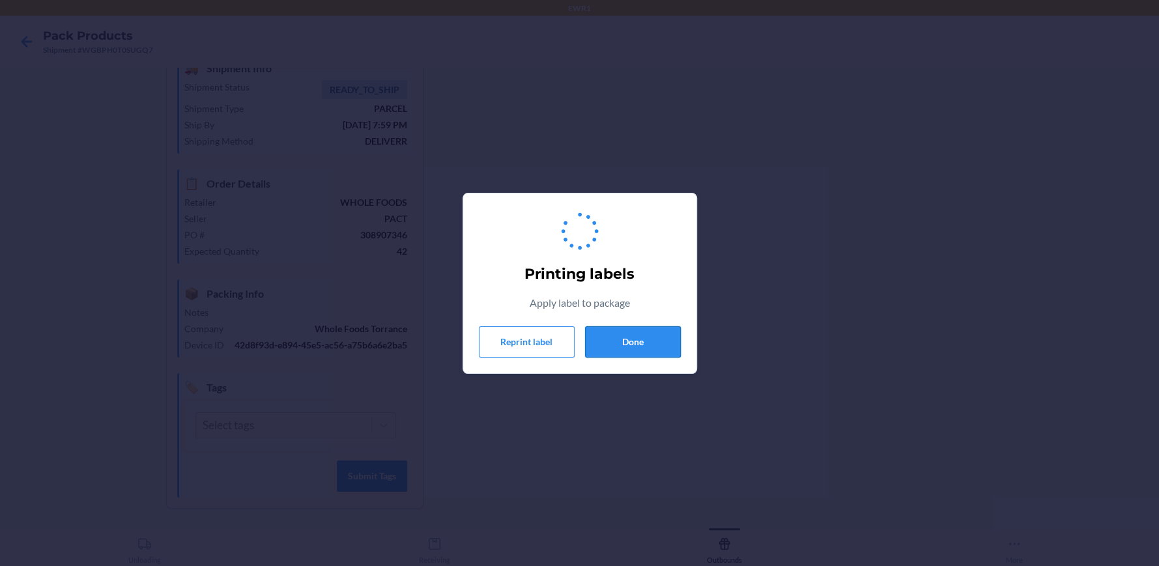
click at [643, 348] on button "Done" at bounding box center [633, 341] width 96 height 31
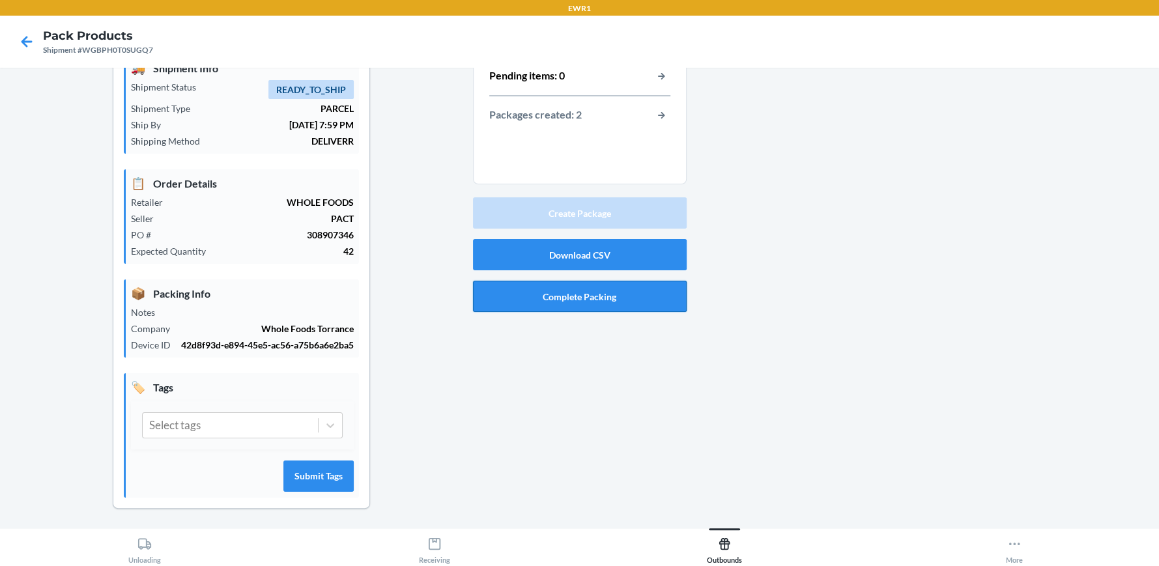
click at [546, 288] on button "Complete Packing" at bounding box center [580, 296] width 214 height 31
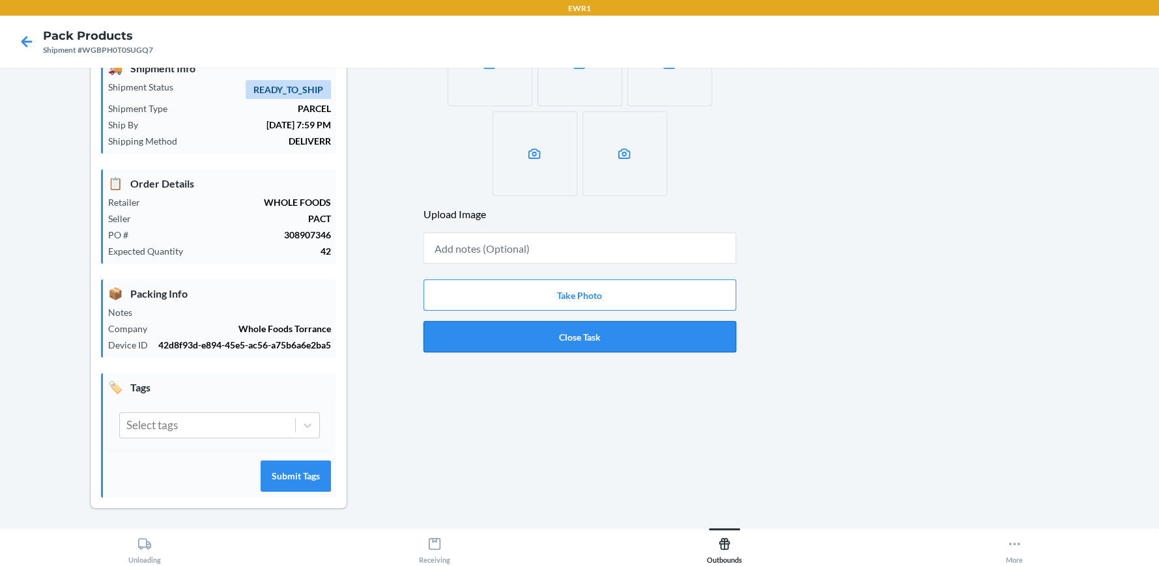
click at [535, 329] on button "Close Task" at bounding box center [579, 336] width 313 height 31
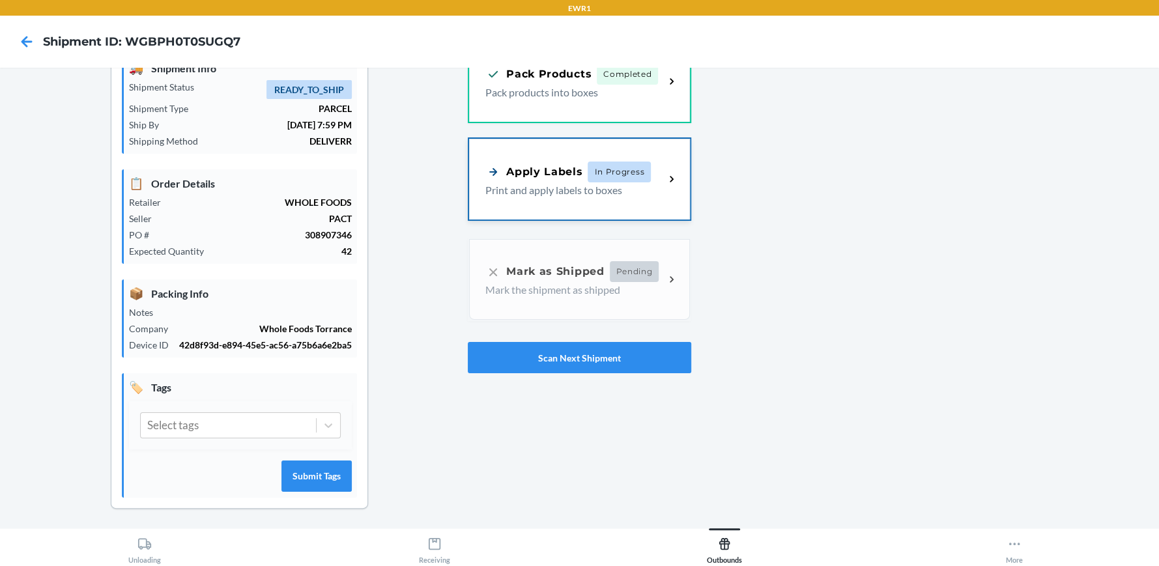
click at [520, 182] on p "Print and apply labels to boxes" at bounding box center [569, 190] width 169 height 16
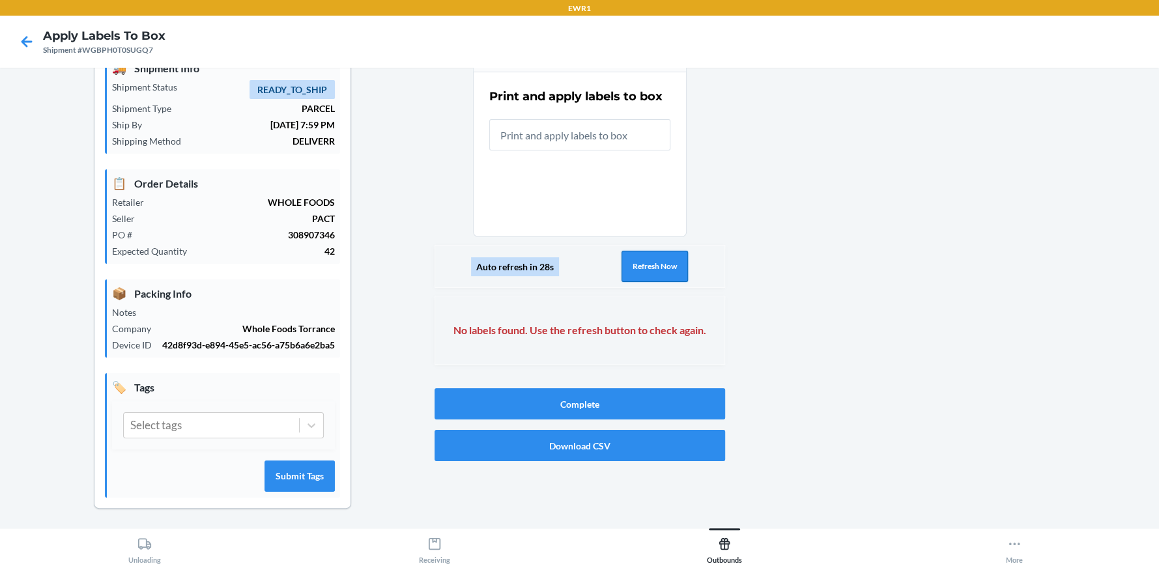
click at [654, 274] on button "Refresh Now" at bounding box center [654, 266] width 66 height 31
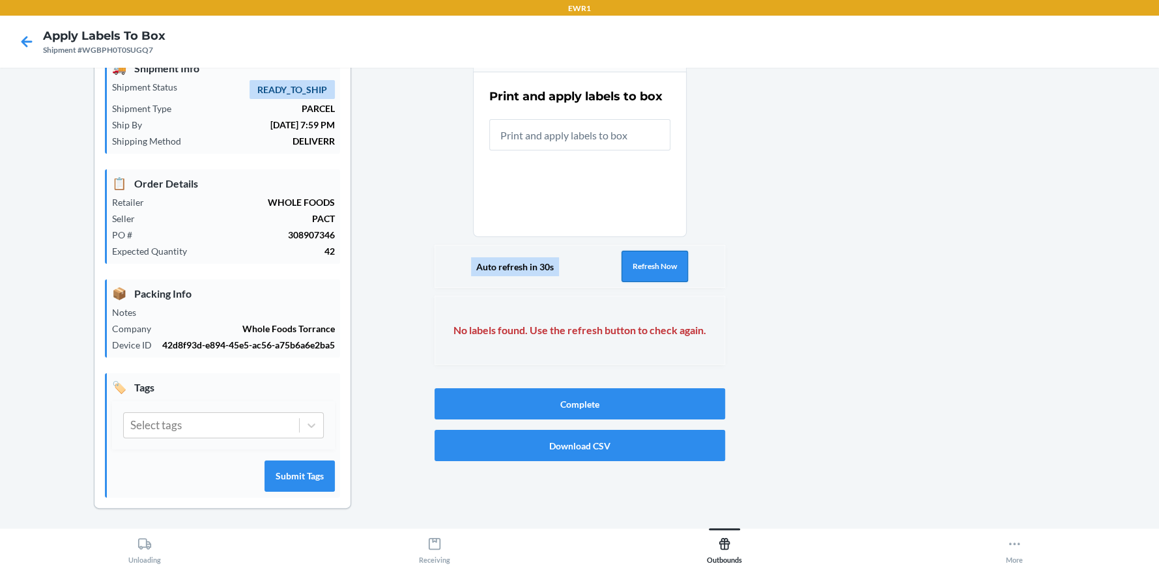
click at [654, 274] on button "Refresh Now" at bounding box center [654, 266] width 66 height 31
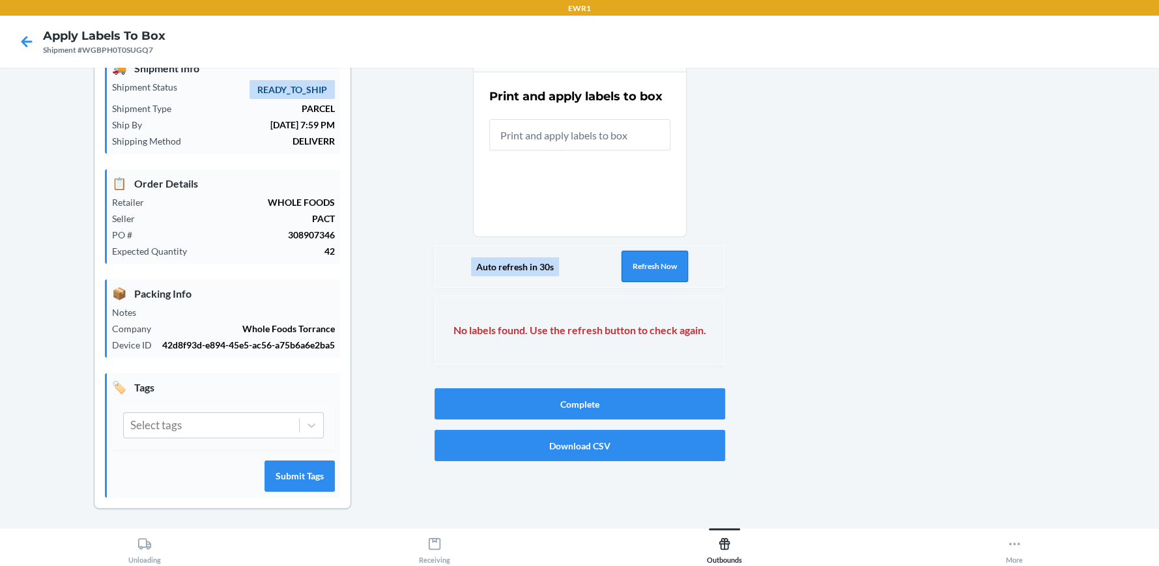
click at [654, 274] on button "Refresh Now" at bounding box center [654, 266] width 66 height 31
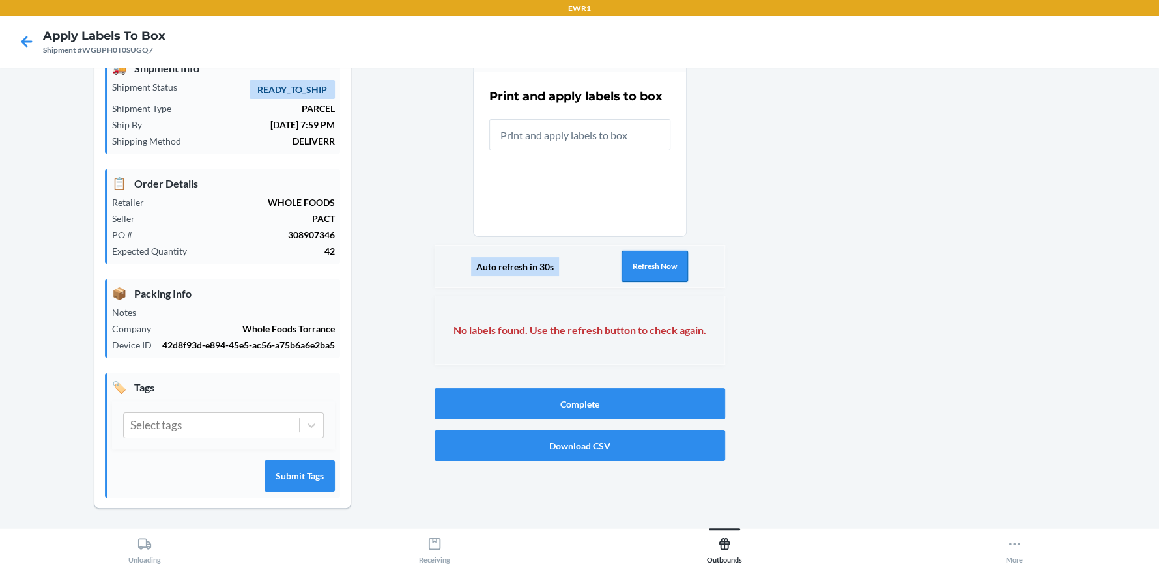
click at [654, 274] on button "Refresh Now" at bounding box center [654, 266] width 66 height 31
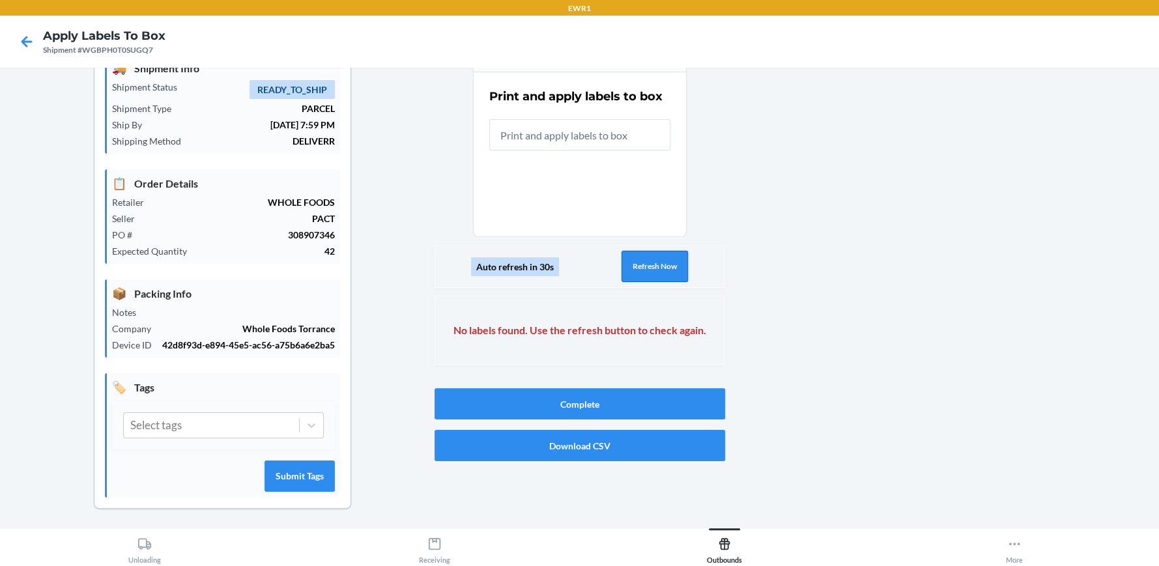
click at [654, 274] on button "Refresh Now" at bounding box center [654, 266] width 66 height 31
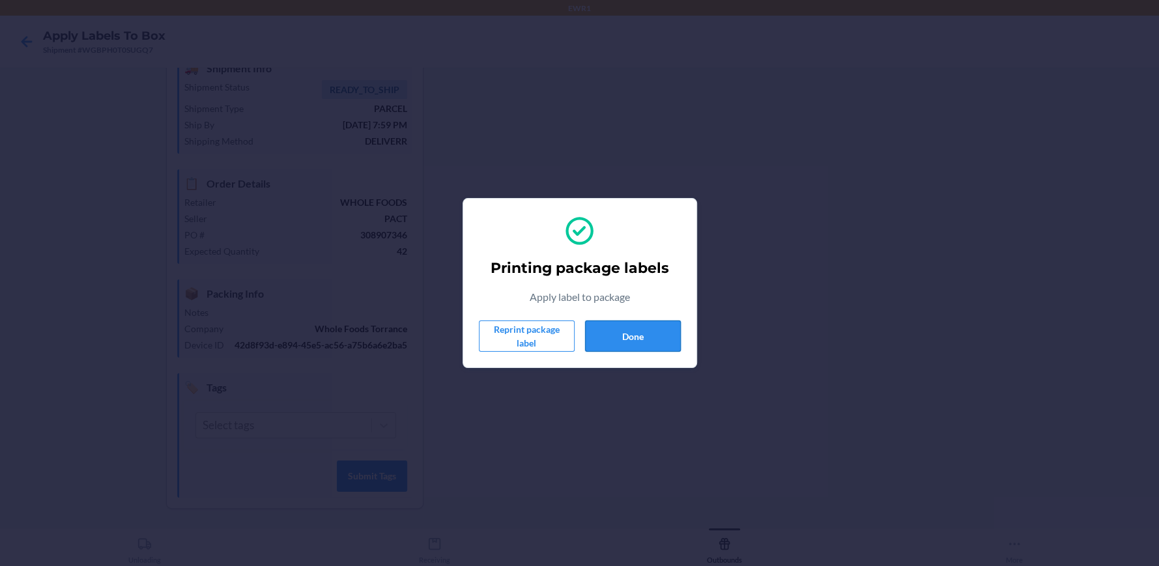
click at [659, 334] on button "Done" at bounding box center [633, 336] width 96 height 31
click at [658, 334] on button "Done" at bounding box center [633, 336] width 96 height 31
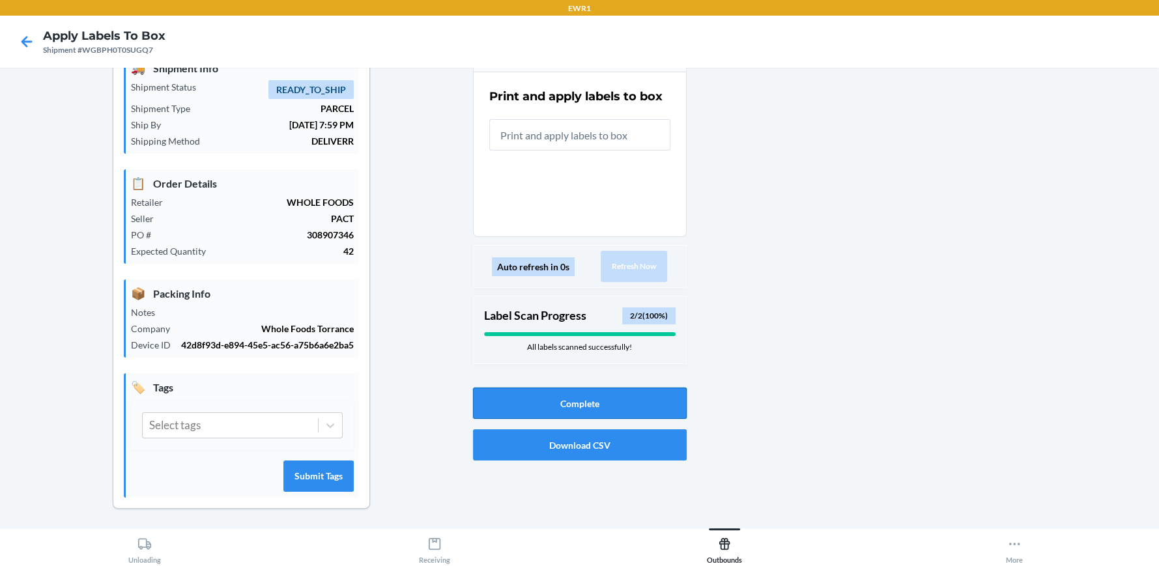
click at [634, 394] on button "Complete" at bounding box center [580, 403] width 214 height 31
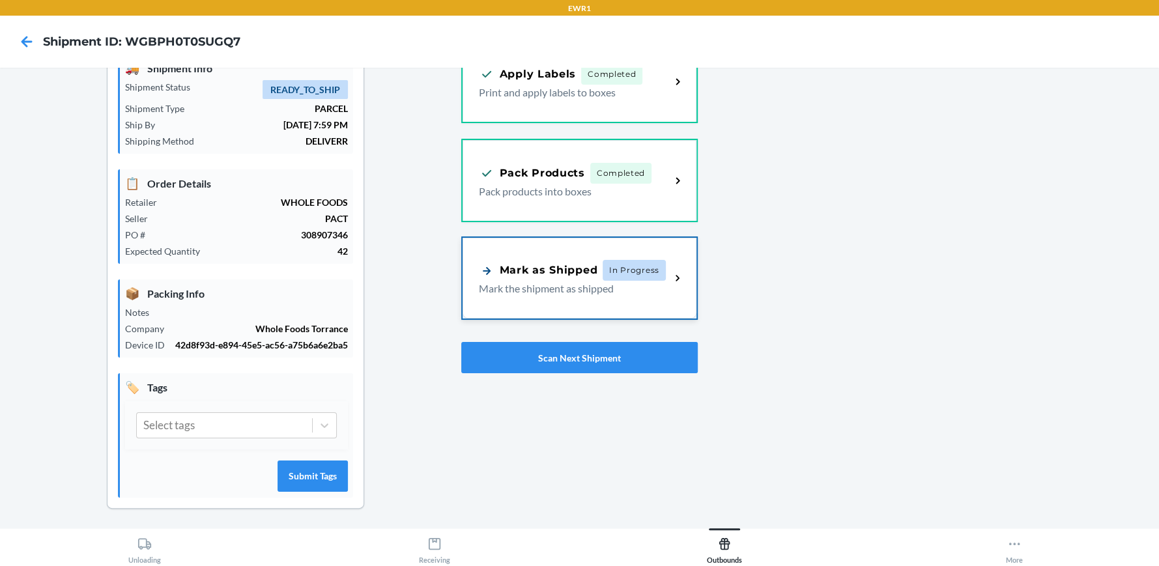
click at [577, 285] on p "Mark the shipment as shipped" at bounding box center [569, 289] width 181 height 16
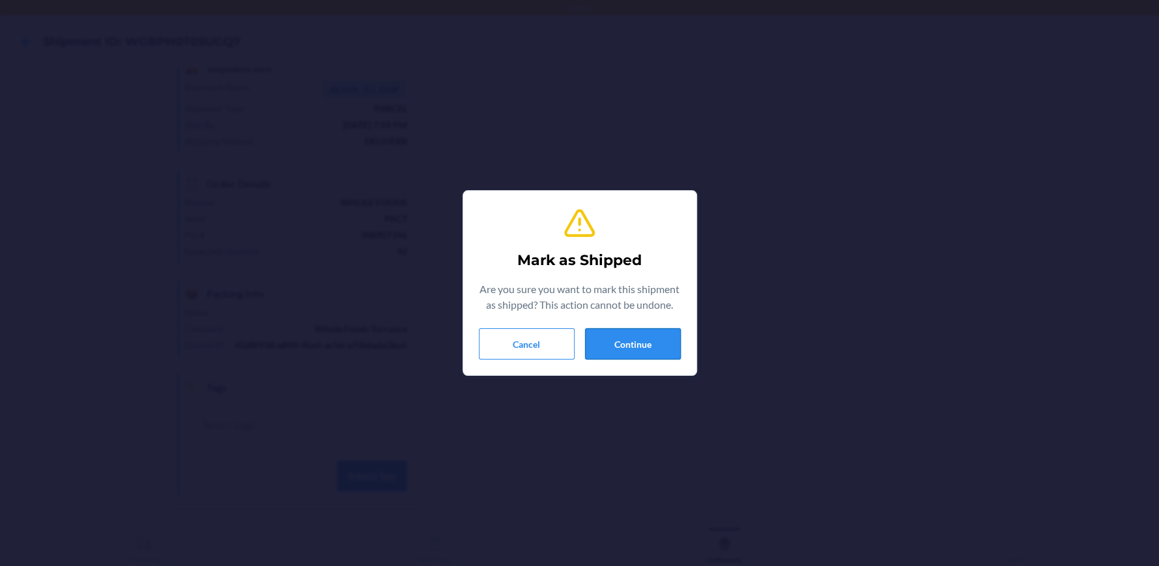
click at [603, 357] on button "Continue" at bounding box center [633, 343] width 96 height 31
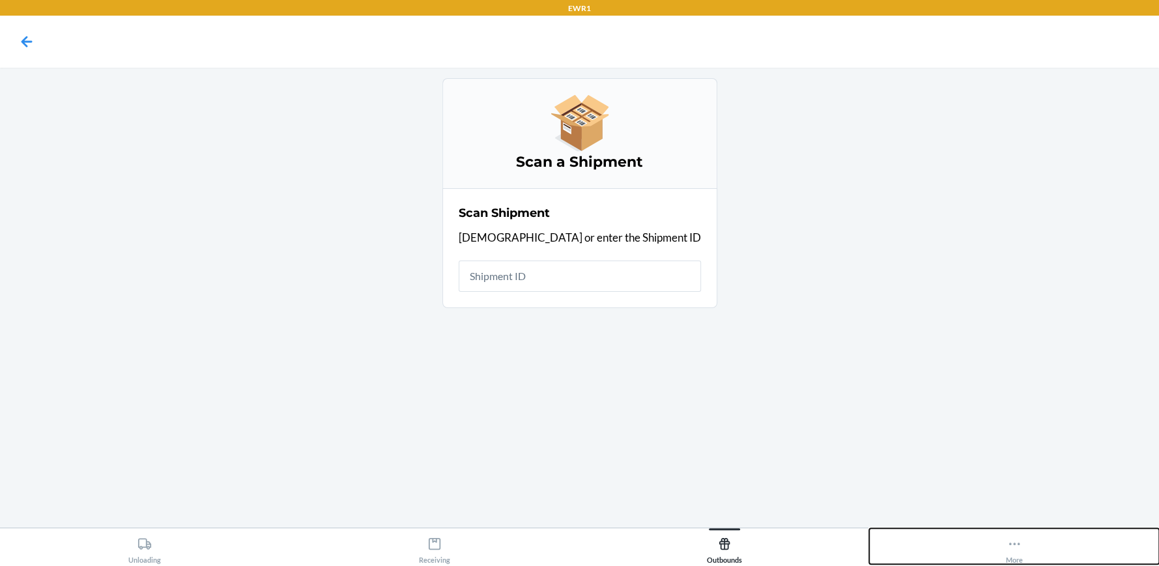
click at [1023, 558] on button "More" at bounding box center [1014, 546] width 290 height 36
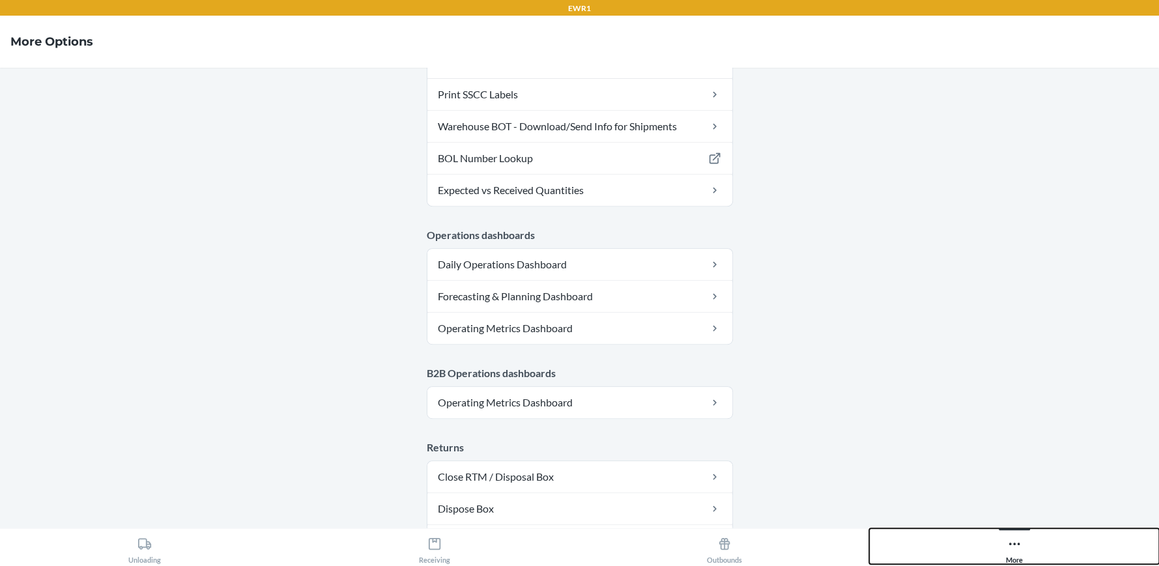
scroll to position [684, 0]
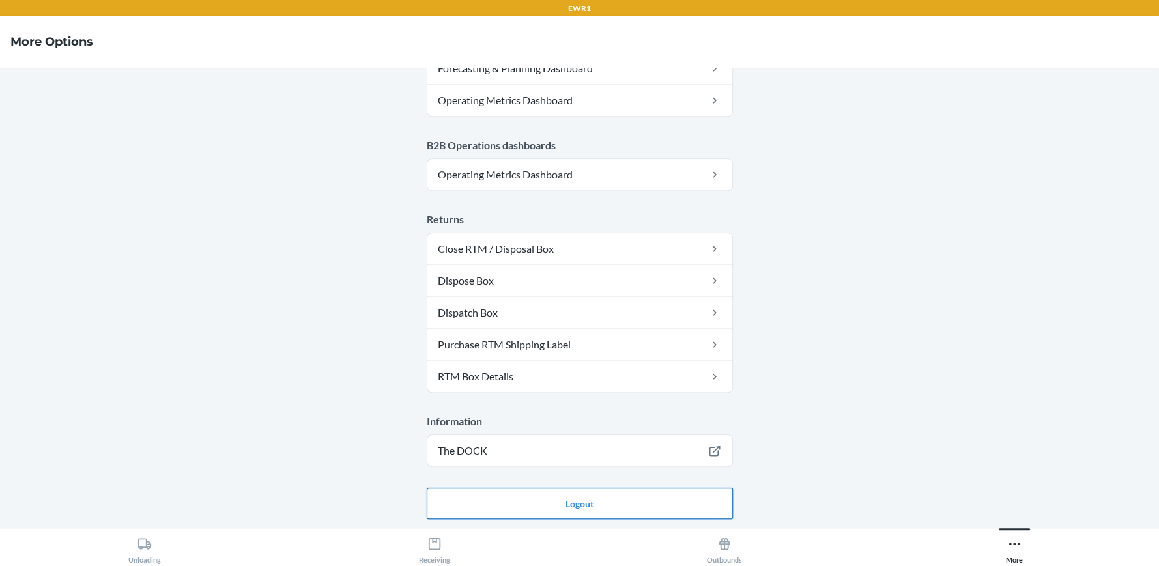
click at [685, 488] on button "Logout" at bounding box center [580, 503] width 306 height 31
